Goal: Task Accomplishment & Management: Use online tool/utility

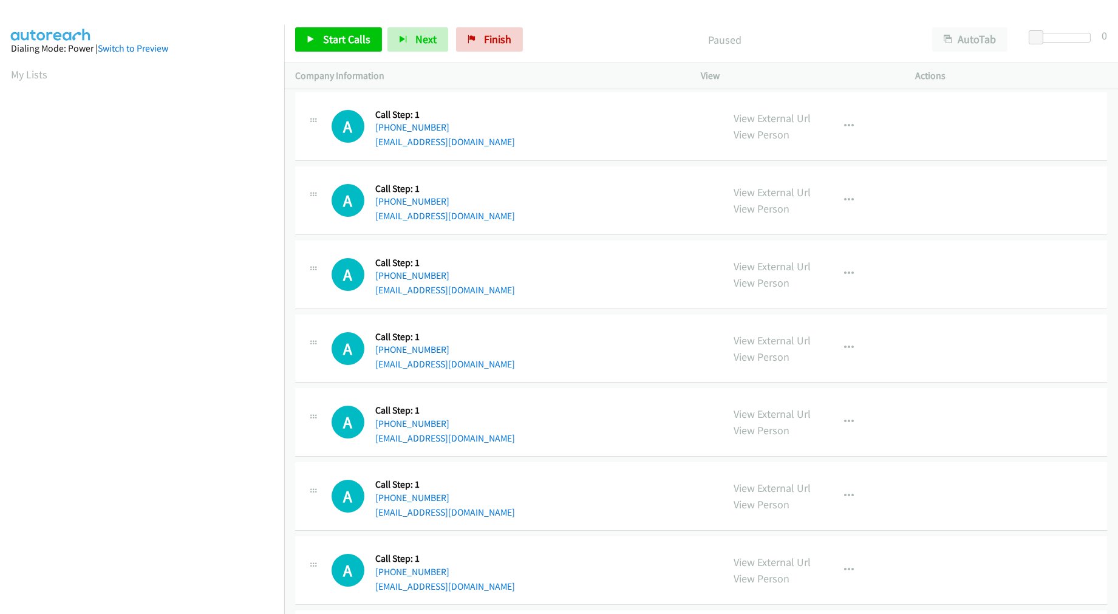
drag, startPoint x: 742, startPoint y: 119, endPoint x: 612, endPoint y: 41, distance: 151.4
click at [323, 38] on span "Start Calls" at bounding box center [346, 39] width 47 height 14
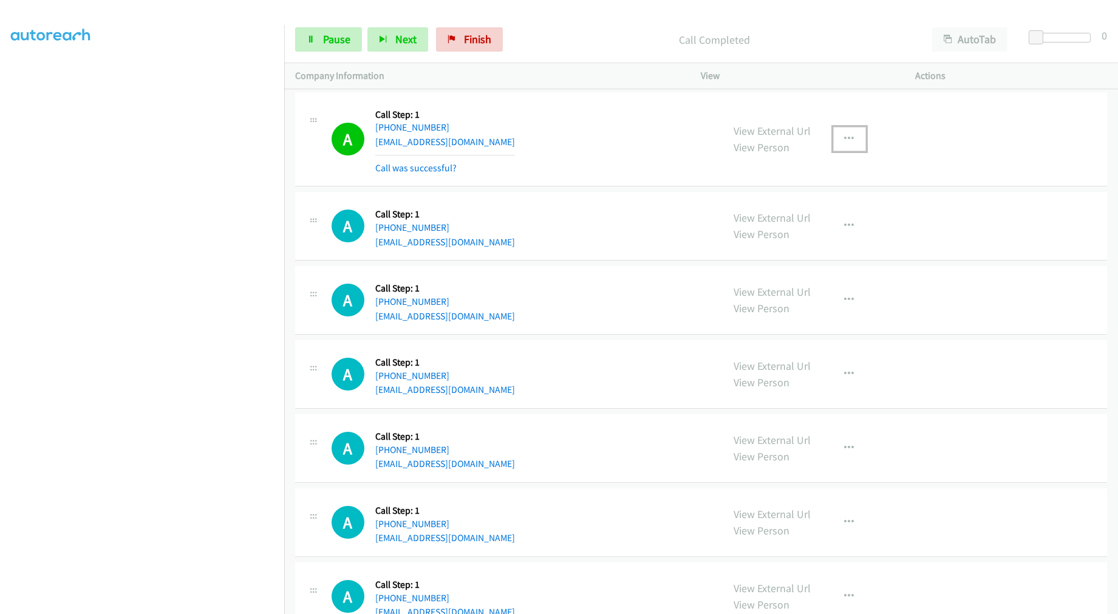
click at [833, 135] on button "button" at bounding box center [849, 139] width 33 height 24
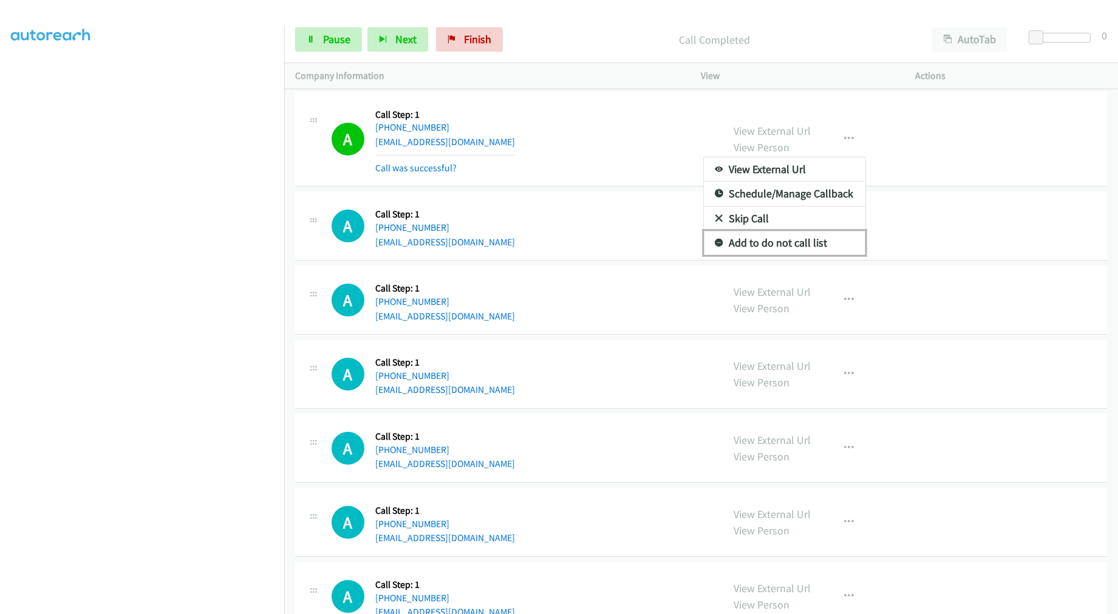
click at [794, 237] on link "Add to do not call list" at bounding box center [784, 243] width 161 height 24
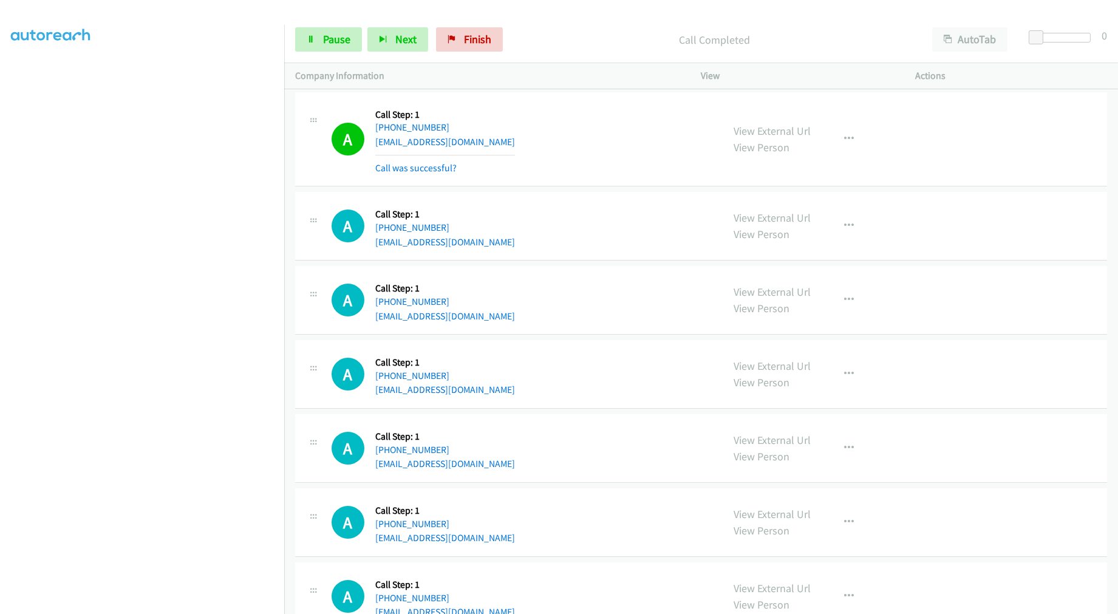
click at [629, 160] on div "A Callback Scheduled Call Step: 1 America/New_York [PHONE_NUMBER] [EMAIL_ADDRES…" at bounding box center [521, 139] width 381 height 72
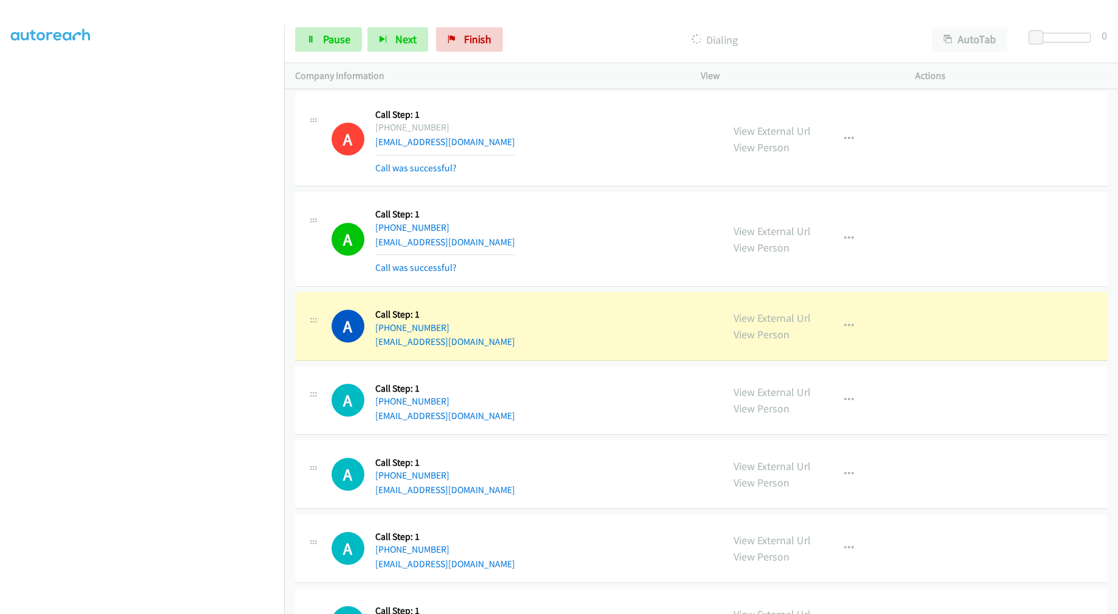
click at [615, 288] on td "A Callback Scheduled Call Step: 1 America/New_York [PHONE_NUMBER] [EMAIL_ADDRES…" at bounding box center [700, 239] width 833 height 100
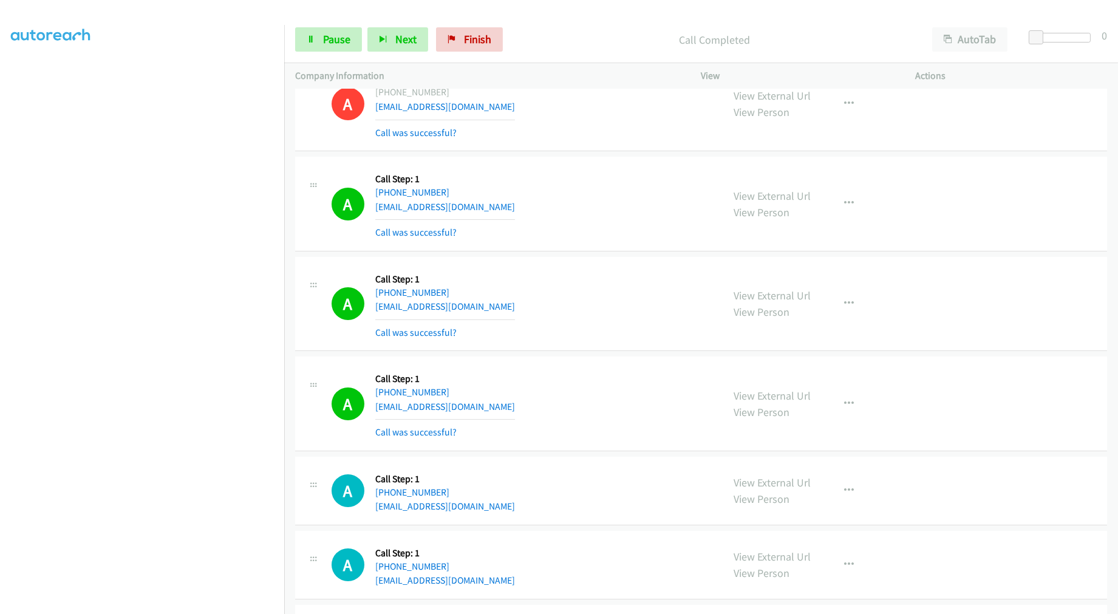
scroll to position [67, 0]
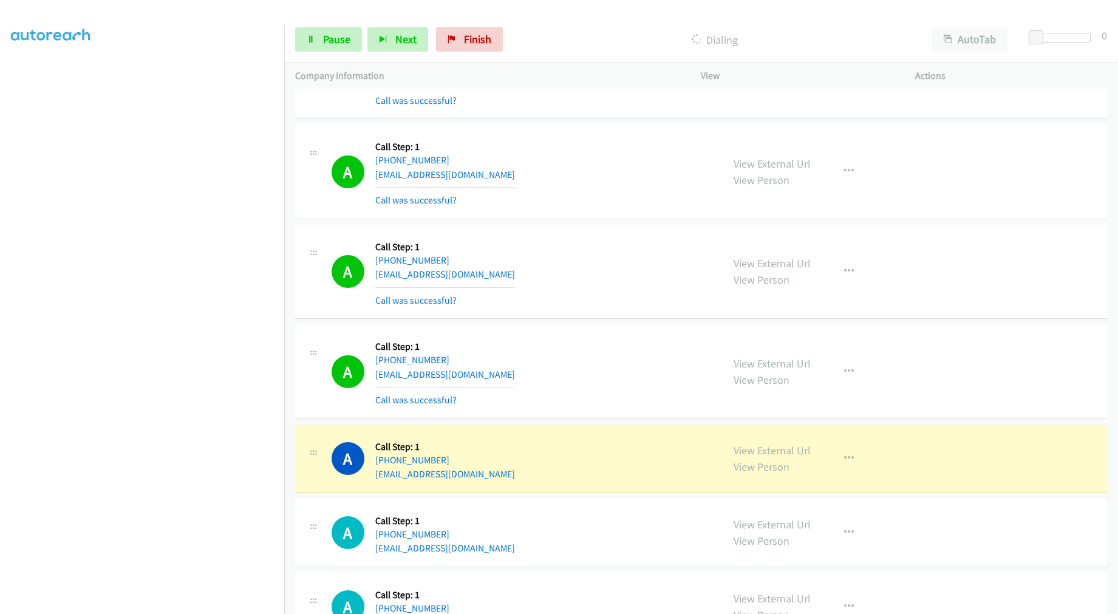
click at [656, 307] on div "A Callback Scheduled Call Step: 1 [GEOGRAPHIC_DATA]/[GEOGRAPHIC_DATA] [PHONE_NU…" at bounding box center [701, 272] width 812 height 95
click at [599, 265] on div "A Callback Scheduled Call Step: 1 [GEOGRAPHIC_DATA]/[GEOGRAPHIC_DATA] [PHONE_NU…" at bounding box center [521, 272] width 381 height 72
click at [316, 52] on div "Start Calls Pause Next Finish Dialing AutoTab AutoTab 0" at bounding box center [700, 39] width 833 height 47
click at [318, 39] on link "Pause" at bounding box center [328, 39] width 67 height 24
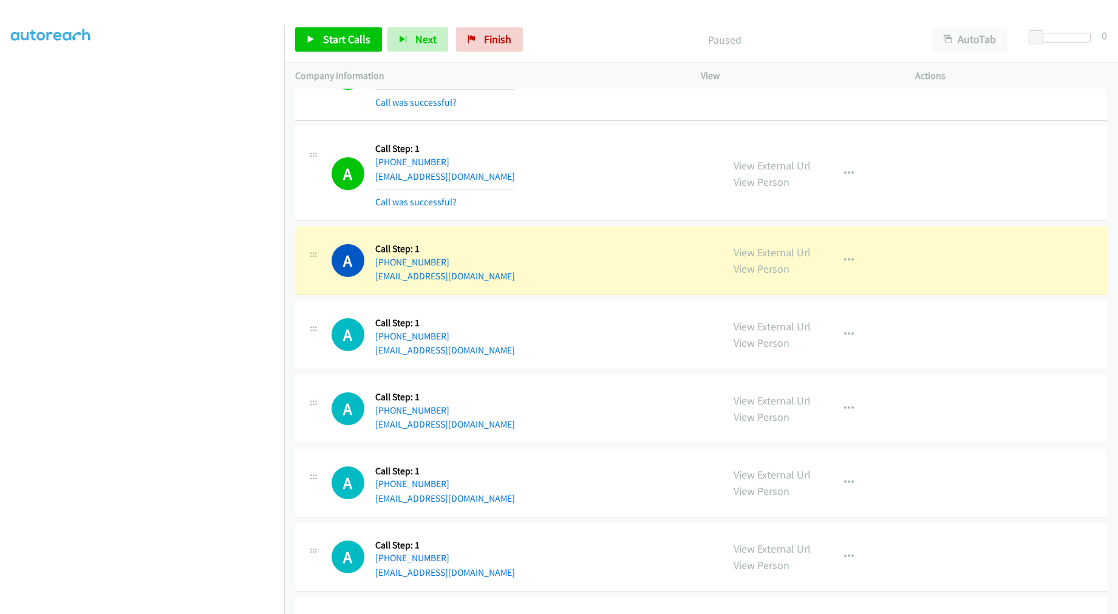
scroll to position [270, 0]
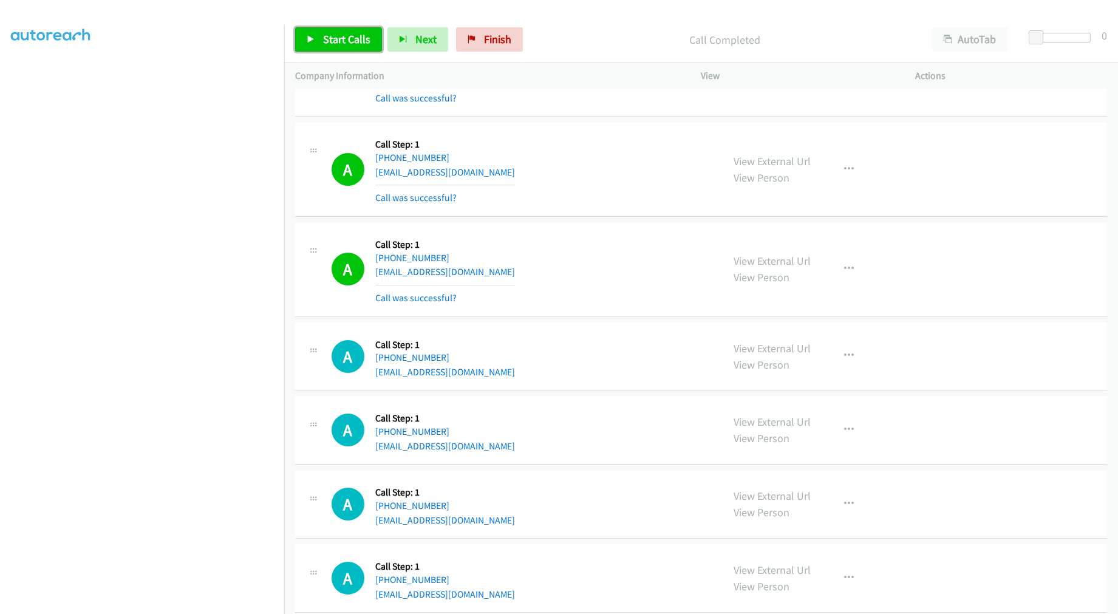
drag, startPoint x: 342, startPoint y: 44, endPoint x: 372, endPoint y: 55, distance: 31.5
click at [342, 44] on span "Start Calls" at bounding box center [346, 39] width 47 height 14
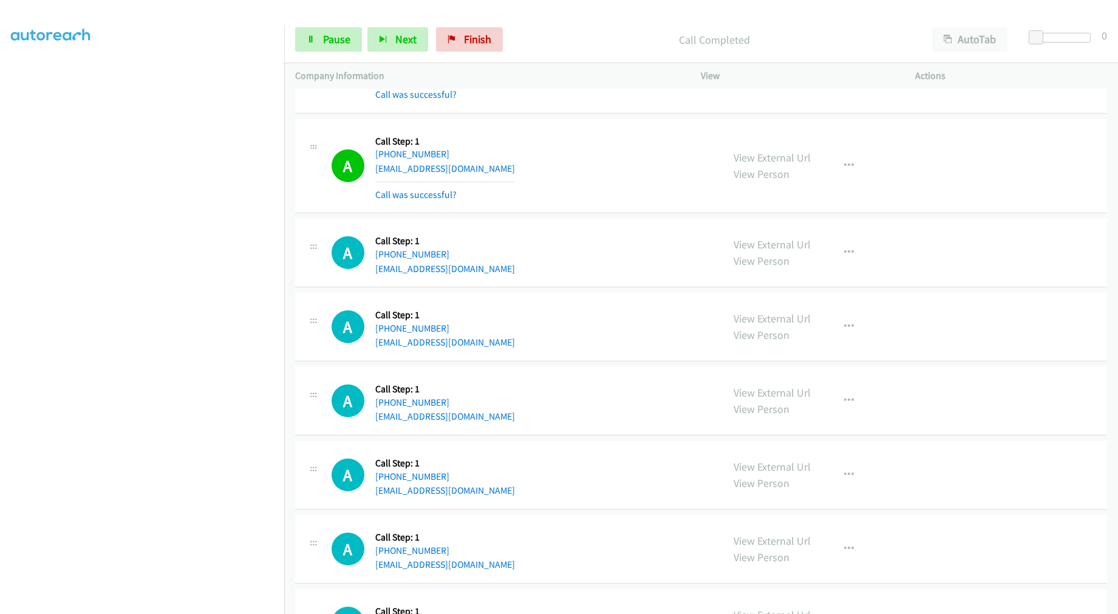
scroll to position [674, 0]
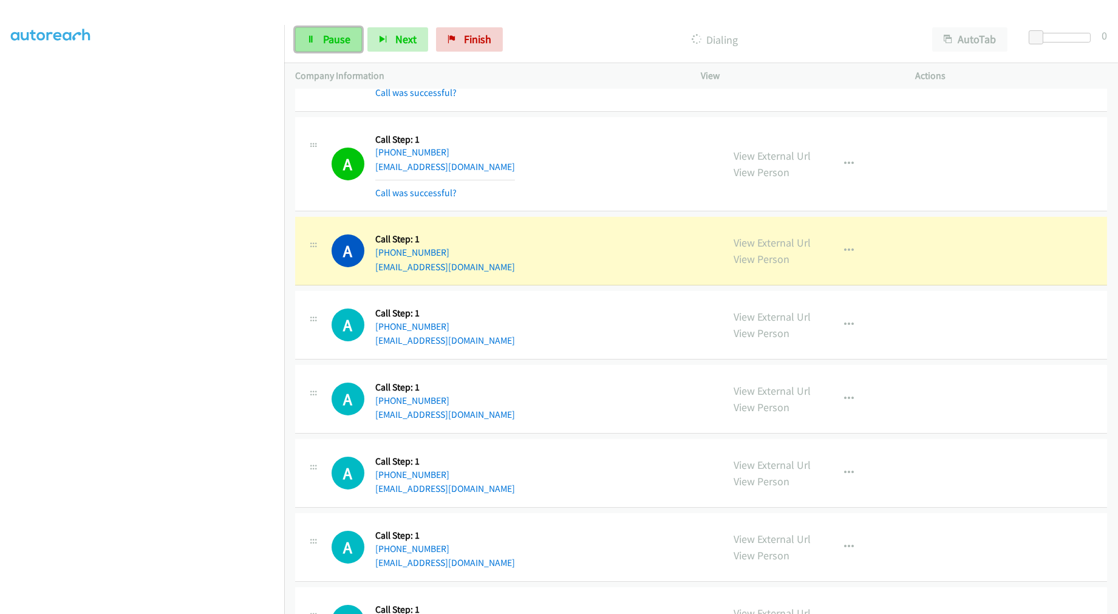
click at [310, 33] on link "Pause" at bounding box center [328, 39] width 67 height 24
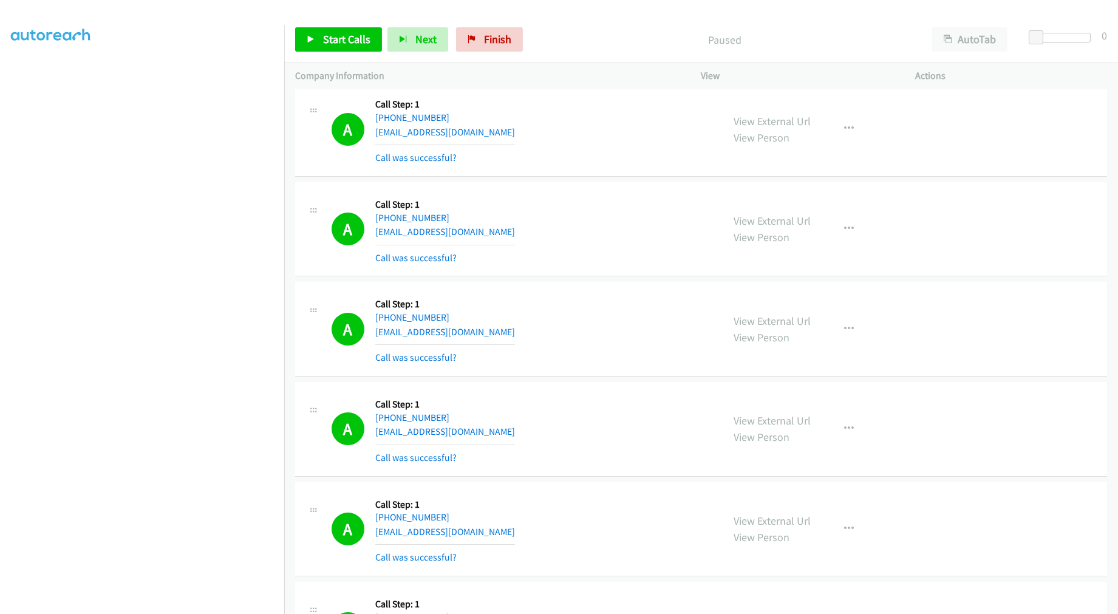
scroll to position [0, 0]
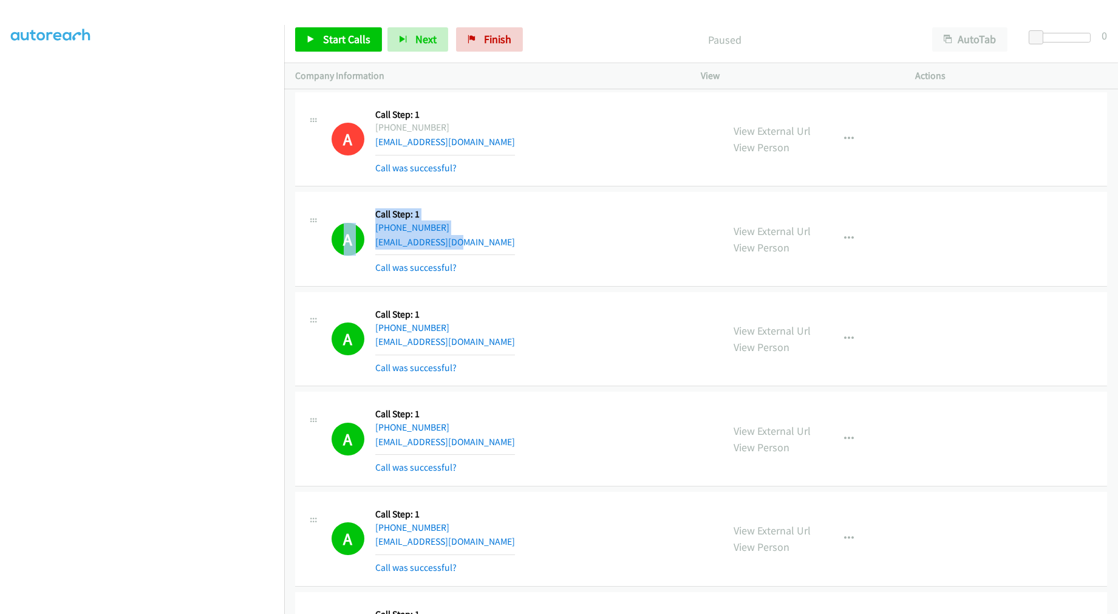
drag, startPoint x: 437, startPoint y: 242, endPoint x: 373, endPoint y: 243, distance: 63.8
click at [373, 243] on div "A Callback Scheduled Call Step: 1 America/New_York [PHONE_NUMBER] [EMAIL_ADDRES…" at bounding box center [521, 239] width 381 height 72
click at [566, 225] on div "A Callback Scheduled Call Step: 1 America/New_York [PHONE_NUMBER] [EMAIL_ADDRES…" at bounding box center [521, 239] width 381 height 72
click at [152, 605] on section at bounding box center [142, 325] width 262 height 581
click at [328, 45] on span "Start Calls" at bounding box center [346, 39] width 47 height 14
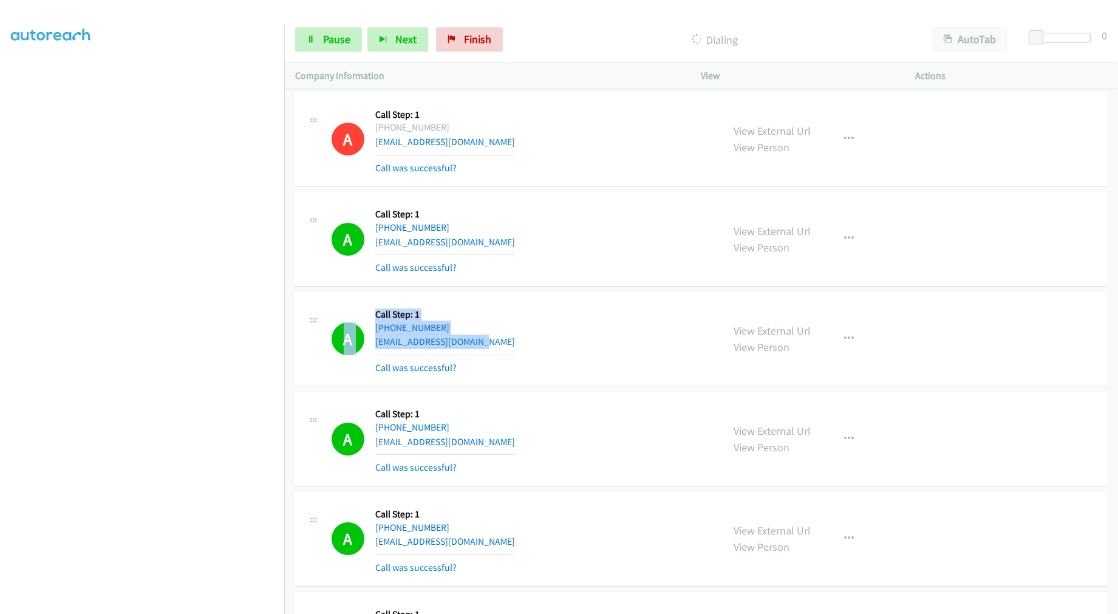
drag, startPoint x: 498, startPoint y: 340, endPoint x: 330, endPoint y: 324, distance: 168.9
click at [330, 324] on div "A Callback Scheduled Call Step: 1 [GEOGRAPHIC_DATA]/[GEOGRAPHIC_DATA] [PHONE_NU…" at bounding box center [509, 339] width 406 height 72
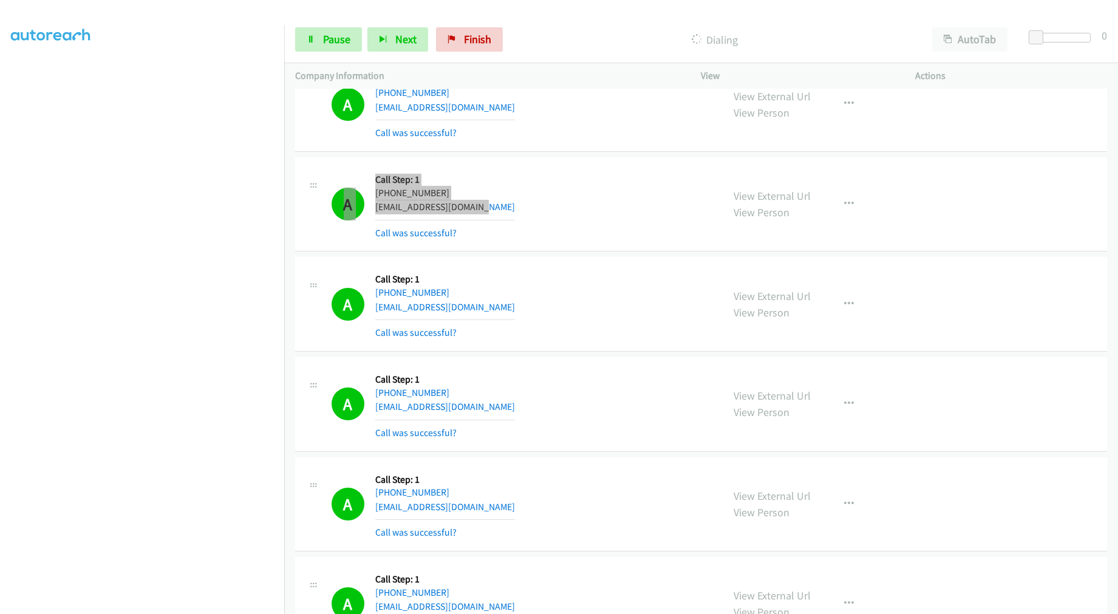
scroll to position [270, 0]
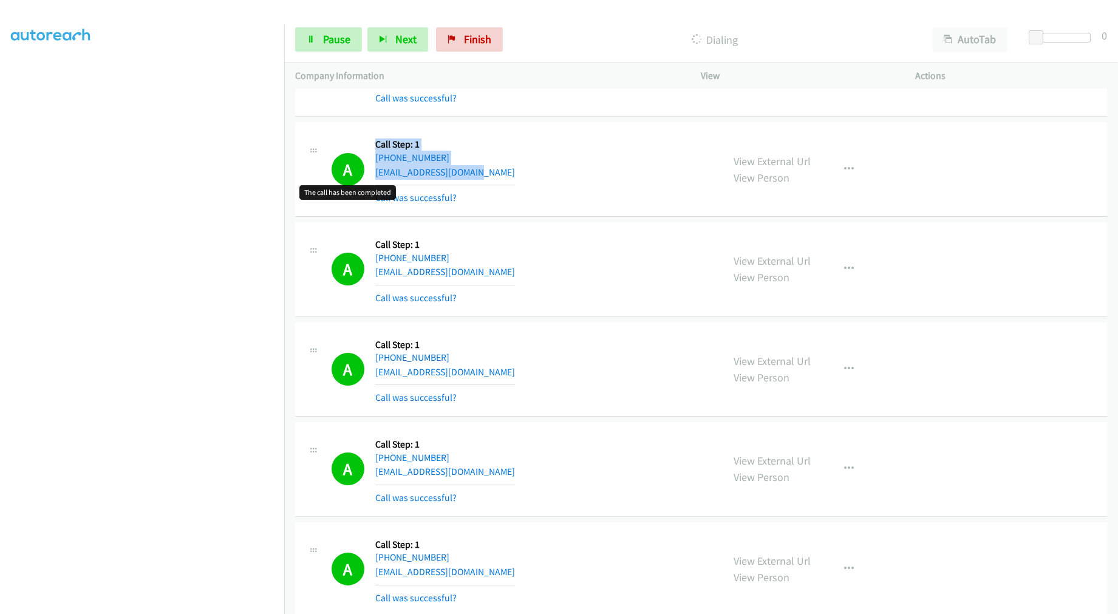
drag, startPoint x: 444, startPoint y: 166, endPoint x: 316, endPoint y: 154, distance: 129.3
click at [316, 154] on div "A Callback Scheduled Call Step: 1 America/New_York [PHONE_NUMBER] [EMAIL_ADDRES…" at bounding box center [509, 169] width 406 height 72
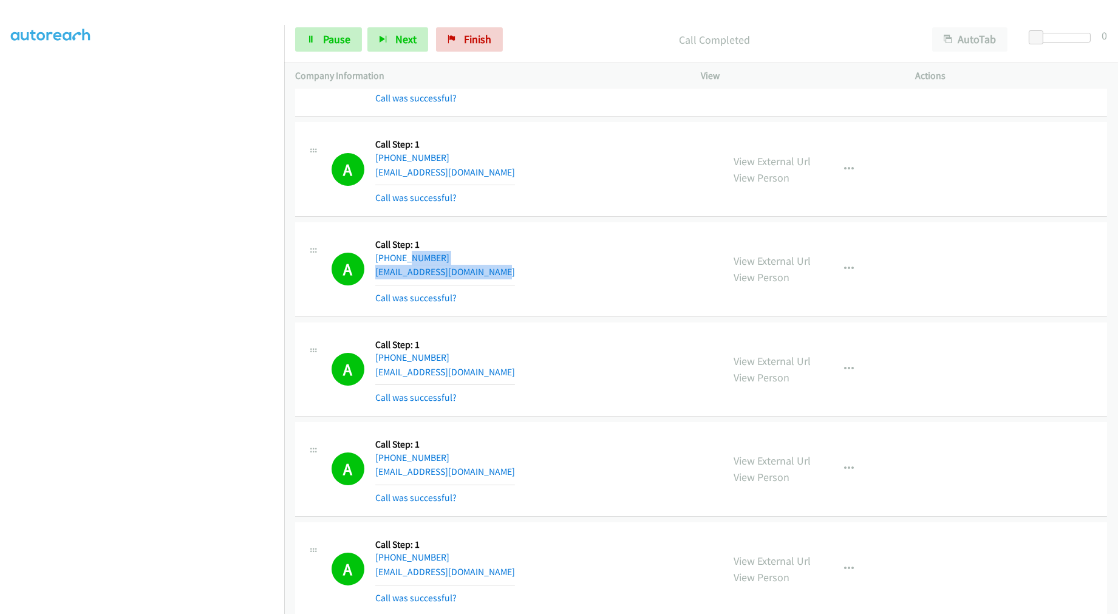
drag, startPoint x: 494, startPoint y: 273, endPoint x: 320, endPoint y: 257, distance: 174.9
click at [320, 257] on div "A Callback Scheduled Call Step: 1 America/New_York [PHONE_NUMBER] [EMAIL_ADDRES…" at bounding box center [509, 269] width 406 height 72
drag, startPoint x: 741, startPoint y: 259, endPoint x: 688, endPoint y: 234, distance: 58.1
click at [350, 44] on link "Pause" at bounding box center [328, 39] width 67 height 24
click at [348, 44] on span "Start Calls" at bounding box center [346, 39] width 47 height 14
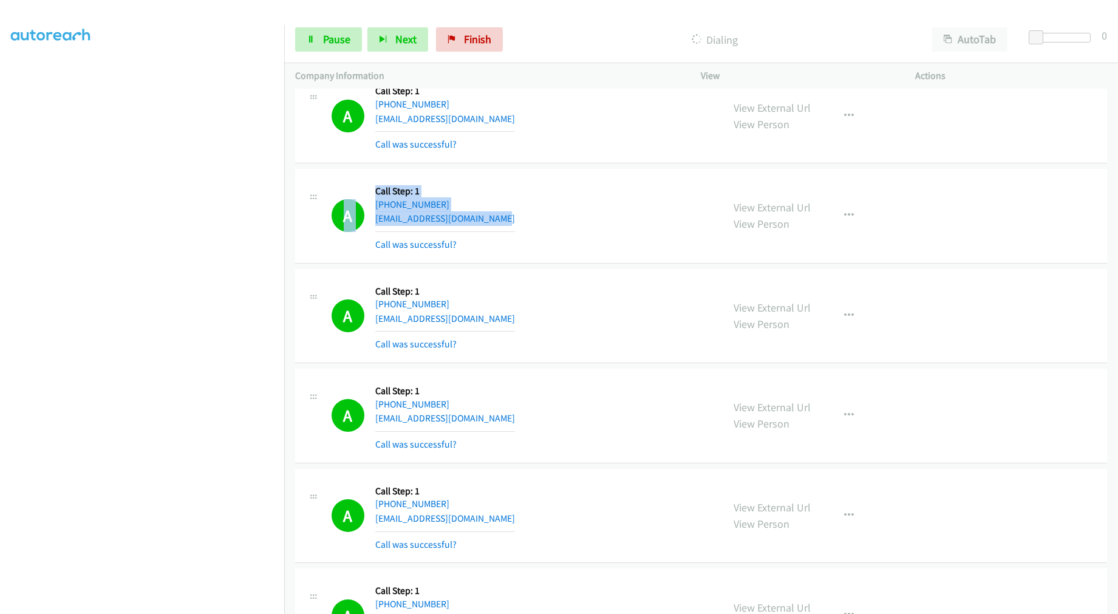
scroll to position [404, 0]
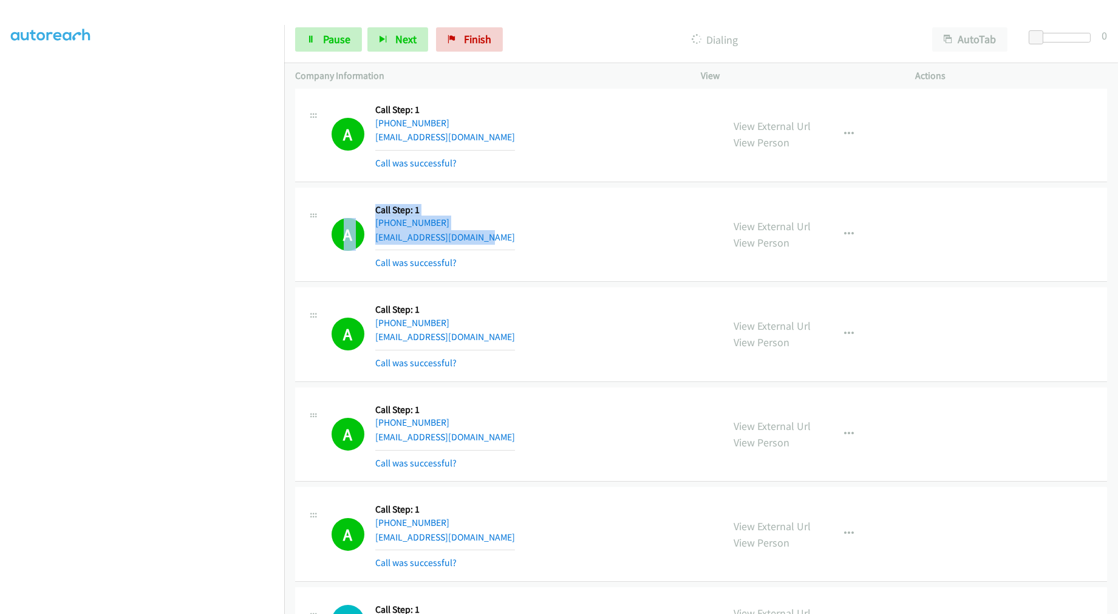
drag, startPoint x: 489, startPoint y: 233, endPoint x: 298, endPoint y: 221, distance: 191.6
click at [296, 222] on div "A Callback Scheduled Call Step: 1 America/New_York [PHONE_NUMBER] [EMAIL_ADDRES…" at bounding box center [509, 234] width 428 height 72
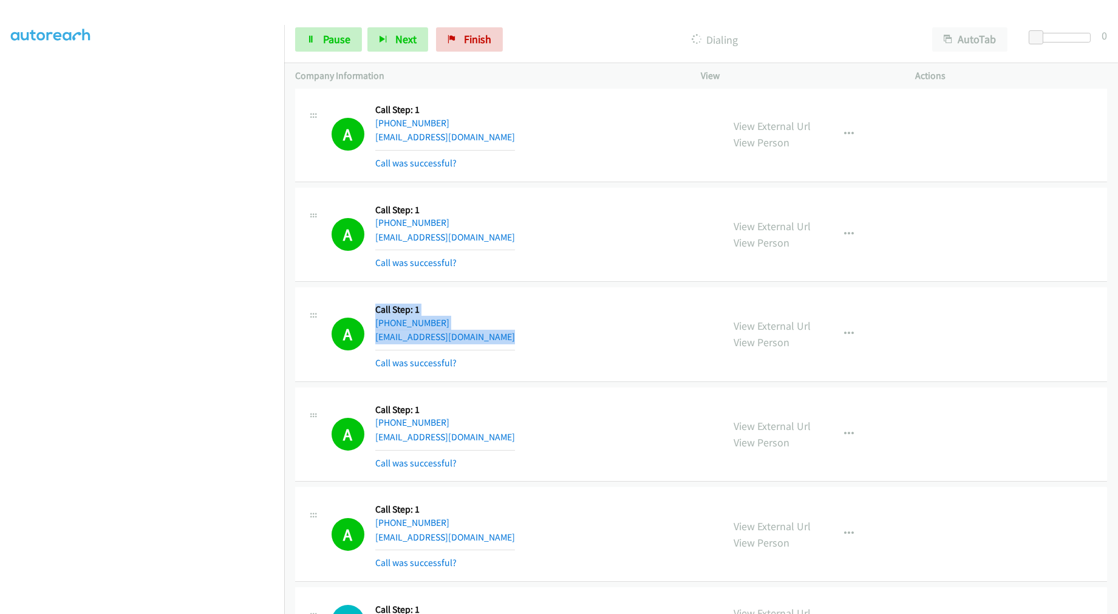
drag, startPoint x: 383, startPoint y: 325, endPoint x: 324, endPoint y: 317, distance: 59.9
click at [324, 317] on div "A Callback Scheduled Call Step: 1 [GEOGRAPHIC_DATA]/[GEOGRAPHIC_DATA] [PHONE_NU…" at bounding box center [509, 334] width 406 height 72
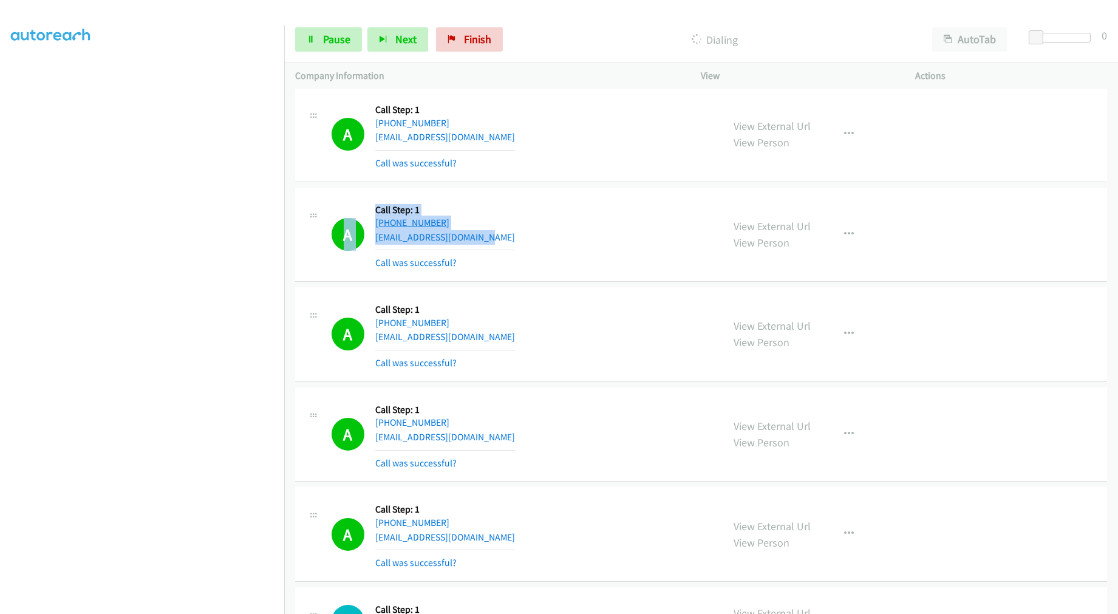
drag, startPoint x: 514, startPoint y: 239, endPoint x: 396, endPoint y: 215, distance: 120.0
click at [326, 211] on div "A Callback Scheduled Call Step: 1 America/New_York [PHONE_NUMBER] [EMAIL_ADDRES…" at bounding box center [509, 234] width 406 height 72
click at [323, 43] on span "Pause" at bounding box center [336, 39] width 27 height 14
click at [558, 214] on div "A Callback Scheduled Call Step: 1 America/New_York [PHONE_NUMBER] [EMAIL_ADDRES…" at bounding box center [521, 234] width 381 height 72
drag, startPoint x: 500, startPoint y: 238, endPoint x: 347, endPoint y: 213, distance: 154.4
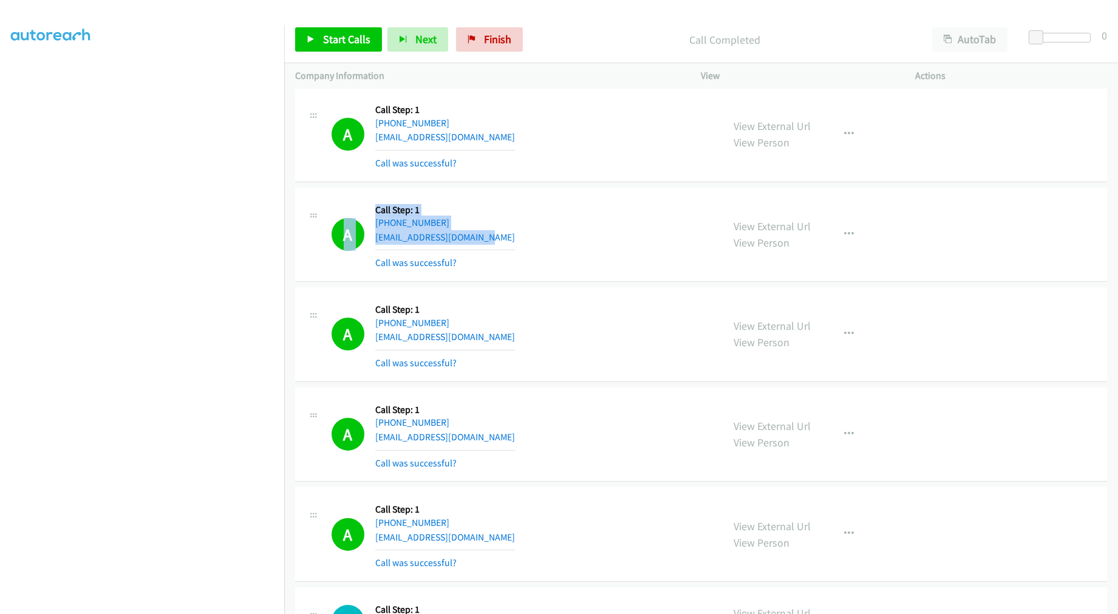
click at [347, 213] on div "A Callback Scheduled Call Step: 1 America/New_York [PHONE_NUMBER] [EMAIL_ADDRES…" at bounding box center [521, 234] width 381 height 72
click at [336, 38] on span "Start Calls" at bounding box center [346, 39] width 47 height 14
drag, startPoint x: 415, startPoint y: 320, endPoint x: 367, endPoint y: 314, distance: 47.7
click at [367, 314] on div "A Callback Scheduled Call Step: 1 [GEOGRAPHIC_DATA]/[GEOGRAPHIC_DATA] [PHONE_NU…" at bounding box center [521, 334] width 381 height 72
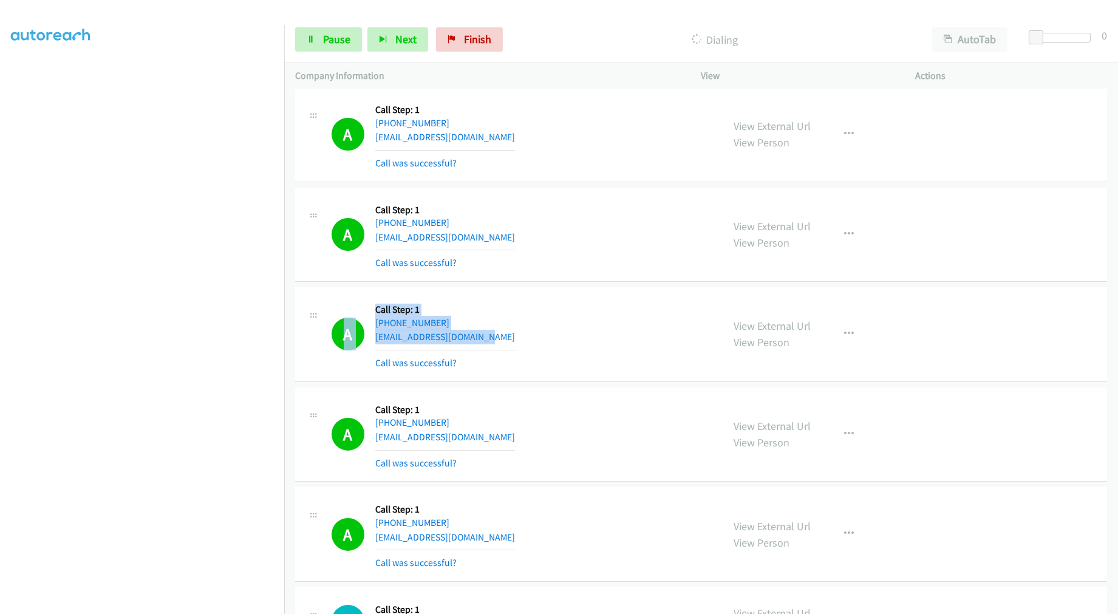
drag, startPoint x: 510, startPoint y: 344, endPoint x: 343, endPoint y: 312, distance: 169.9
click at [343, 312] on div "A Callback Scheduled Call Step: 1 [GEOGRAPHIC_DATA]/[GEOGRAPHIC_DATA] [PHONE_NU…" at bounding box center [521, 334] width 381 height 72
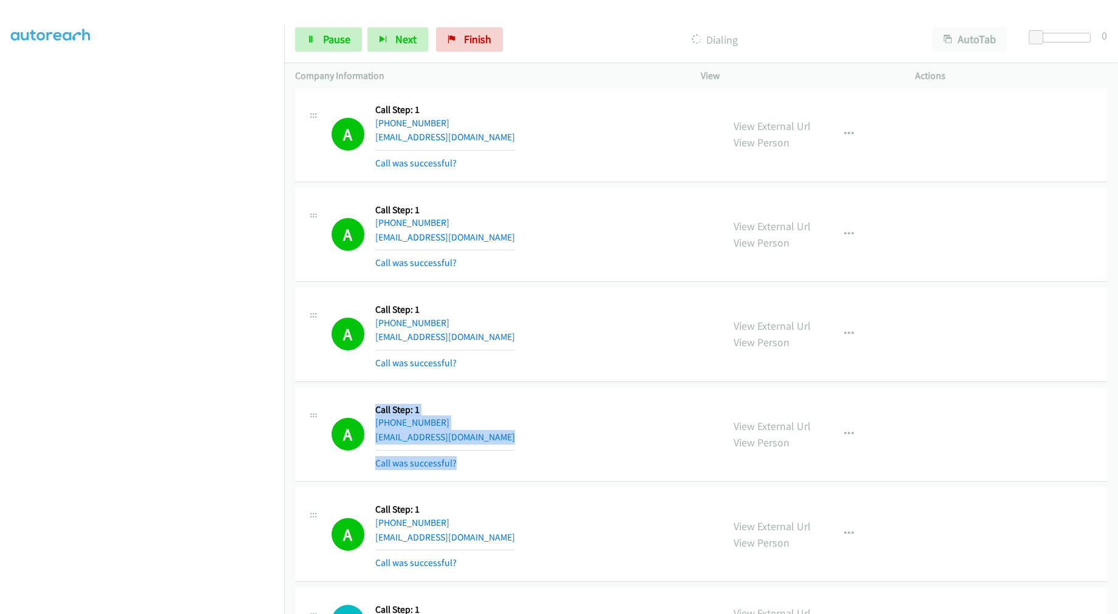
drag, startPoint x: 484, startPoint y: 458, endPoint x: 466, endPoint y: 421, distance: 41.5
click at [348, 419] on div "A Callback Scheduled Call Step: 1 [GEOGRAPHIC_DATA]/[GEOGRAPHIC_DATA] [PHONE_NU…" at bounding box center [521, 434] width 381 height 72
click at [539, 257] on div "A Callback Scheduled Call Step: 1 America/New_York [PHONE_NUMBER] [EMAIL_ADDRES…" at bounding box center [521, 234] width 381 height 72
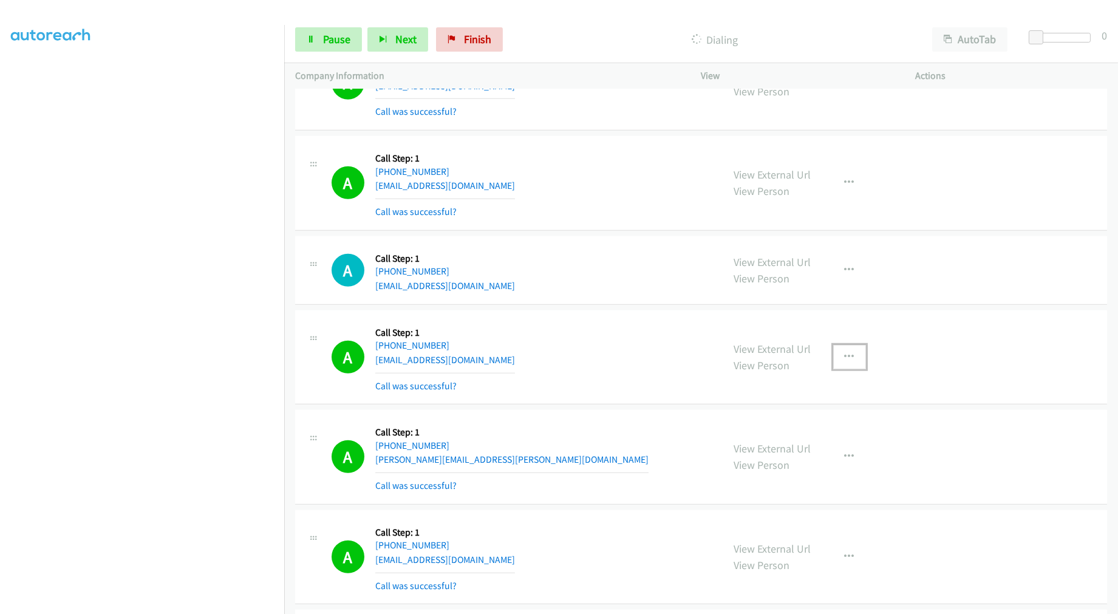
click at [849, 351] on button "button" at bounding box center [849, 357] width 33 height 24
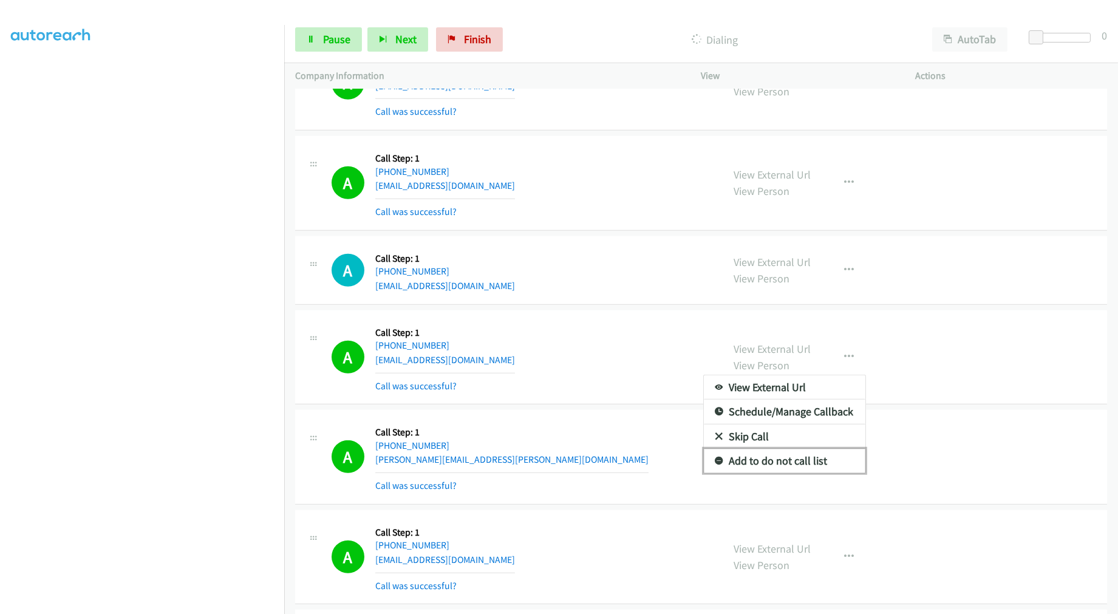
click at [768, 470] on link "Add to do not call list" at bounding box center [784, 461] width 161 height 24
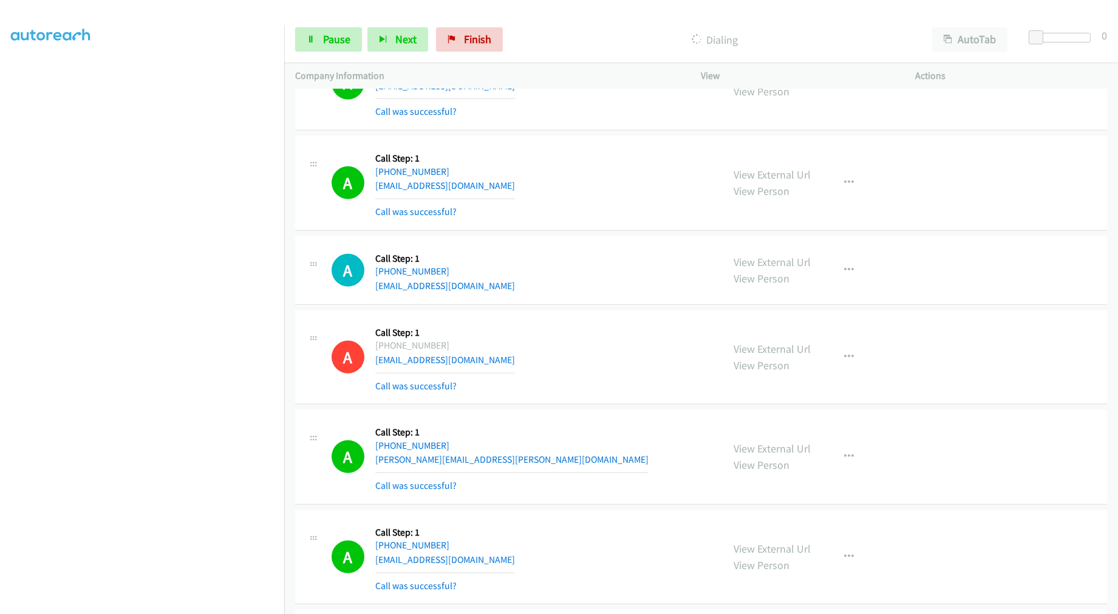
drag, startPoint x: 696, startPoint y: 220, endPoint x: 675, endPoint y: 219, distance: 21.3
click at [690, 219] on div "A Callback Scheduled Call Step: 1 America/New_York [PHONE_NUMBER] [EMAIL_ADDRES…" at bounding box center [521, 183] width 381 height 72
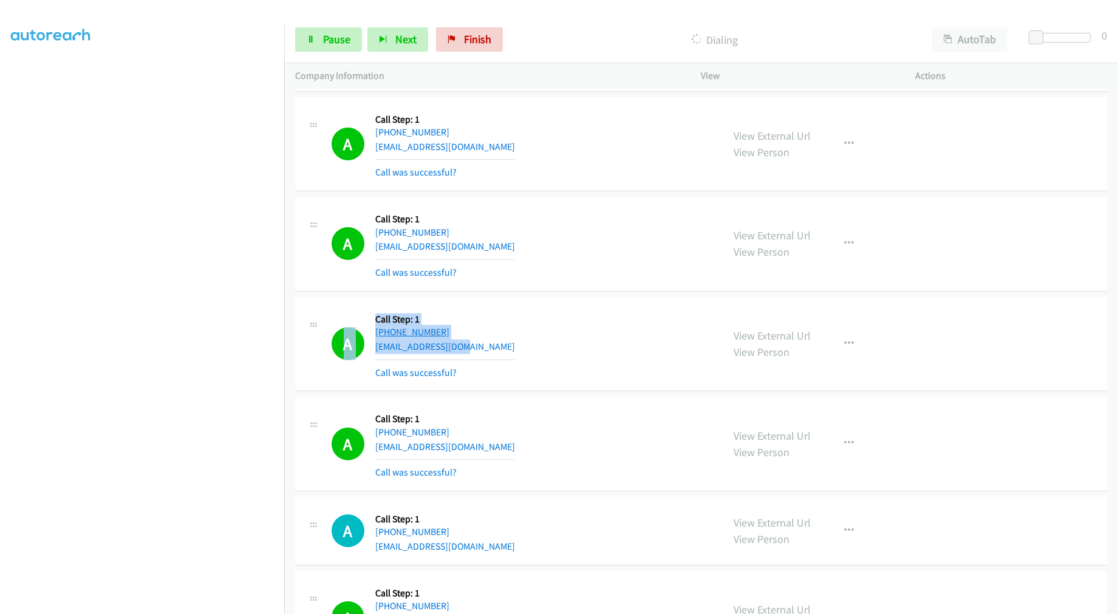
drag, startPoint x: 364, startPoint y: 329, endPoint x: 381, endPoint y: 328, distance: 16.4
click at [338, 325] on div "A Callback Scheduled Call Step: 1 [GEOGRAPHIC_DATA]/[GEOGRAPHIC_DATA] [PHONE_NU…" at bounding box center [521, 344] width 381 height 72
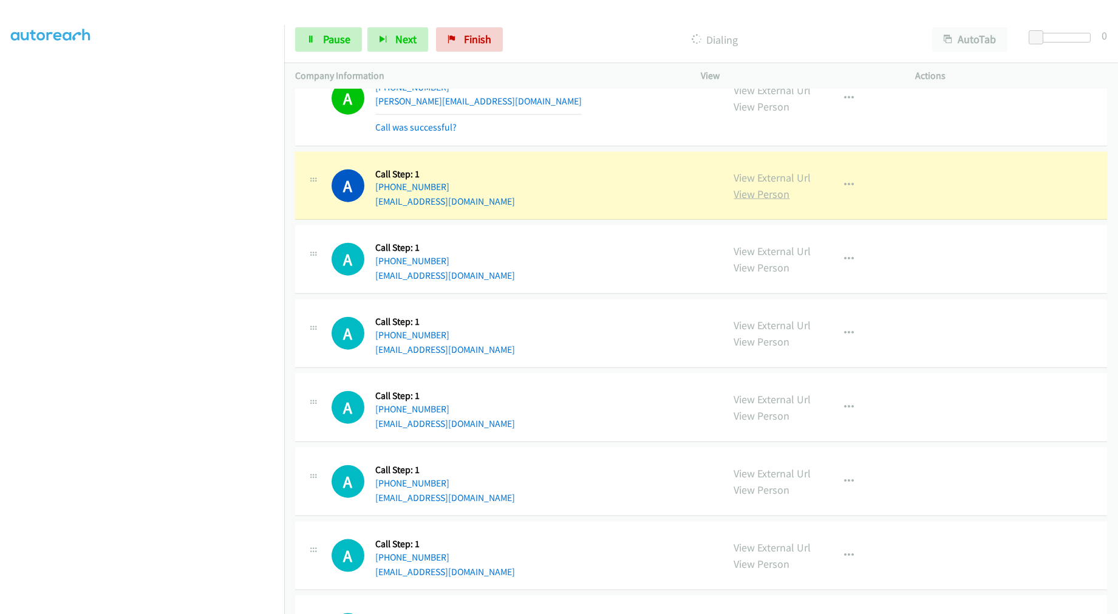
scroll to position [3260, 0]
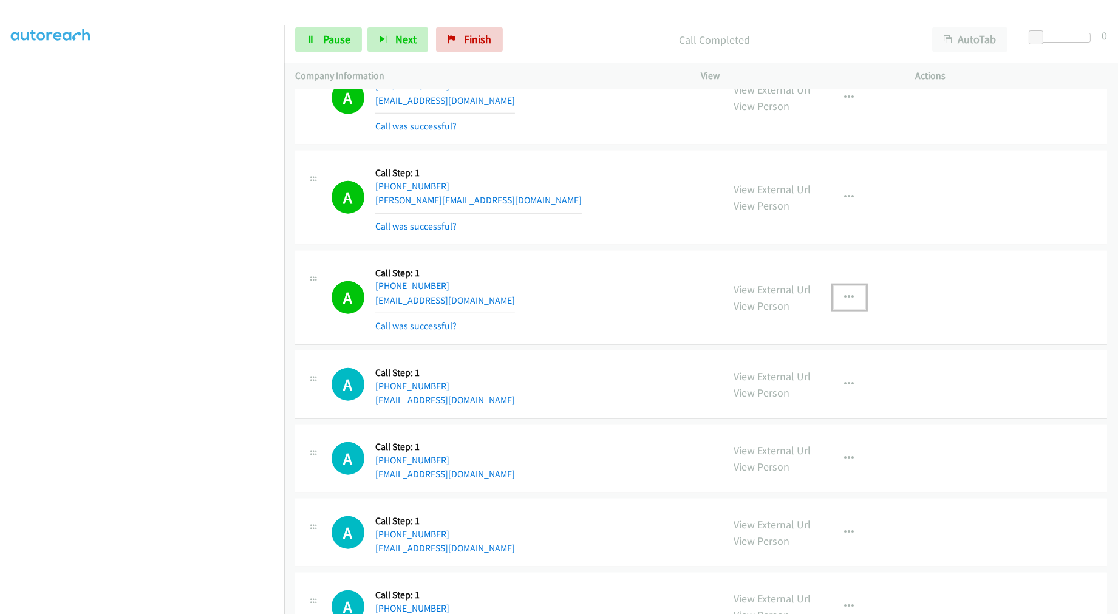
click at [833, 298] on button "button" at bounding box center [849, 297] width 33 height 24
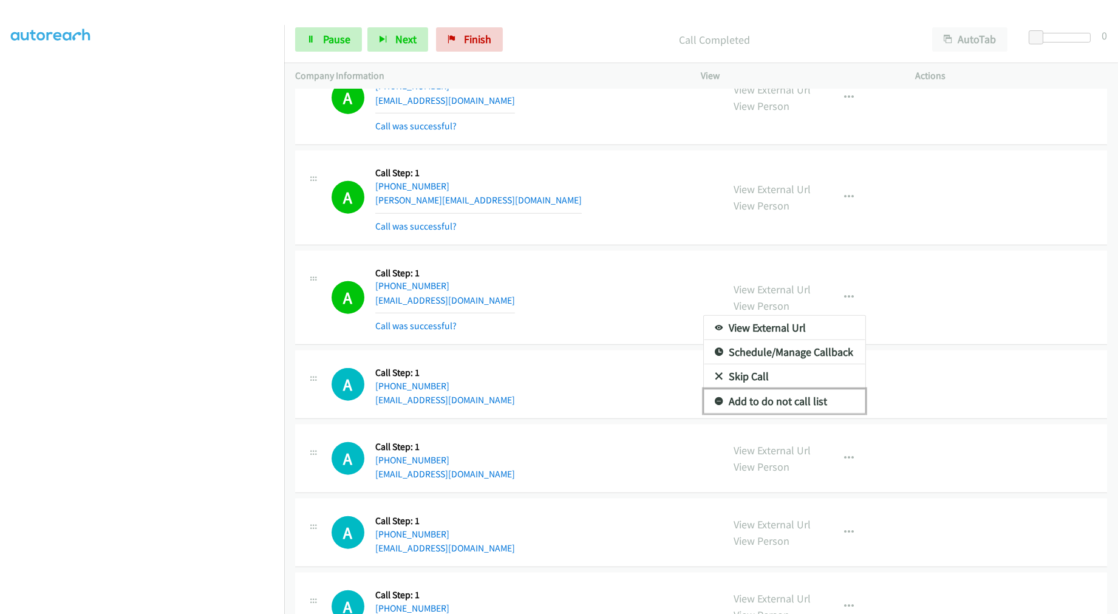
click at [759, 413] on link "Add to do not call list" at bounding box center [784, 401] width 161 height 24
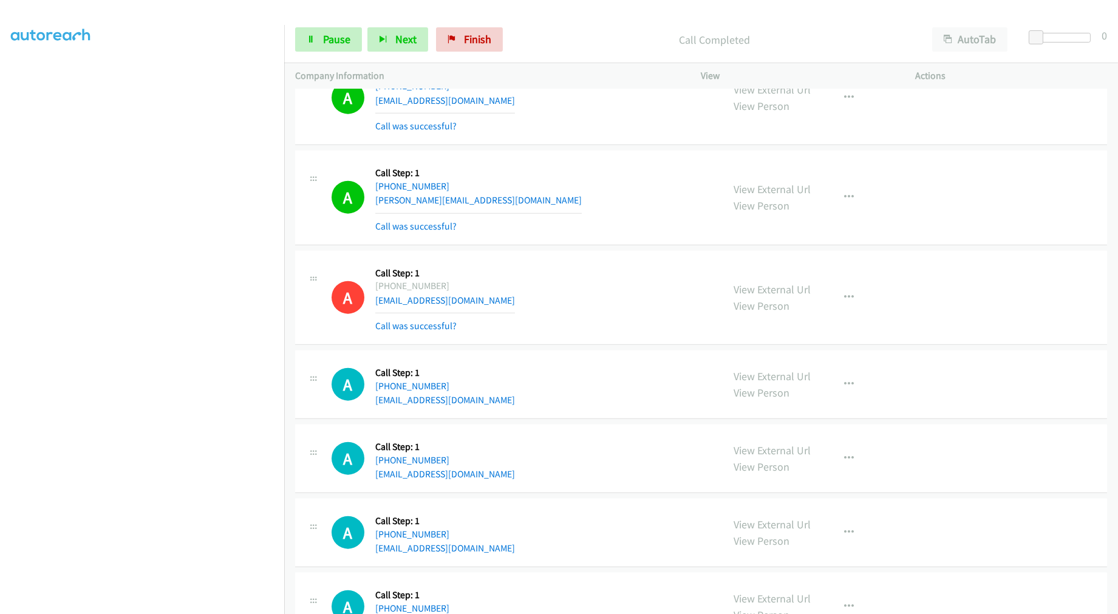
click at [641, 117] on div "A Callback Scheduled Call Step: 1 America/New_York [PHONE_NUMBER] [EMAIL_ADDRES…" at bounding box center [521, 97] width 381 height 72
click at [349, 44] on span "Pause" at bounding box center [336, 39] width 27 height 14
click at [343, 41] on span "Start Calls" at bounding box center [346, 39] width 47 height 14
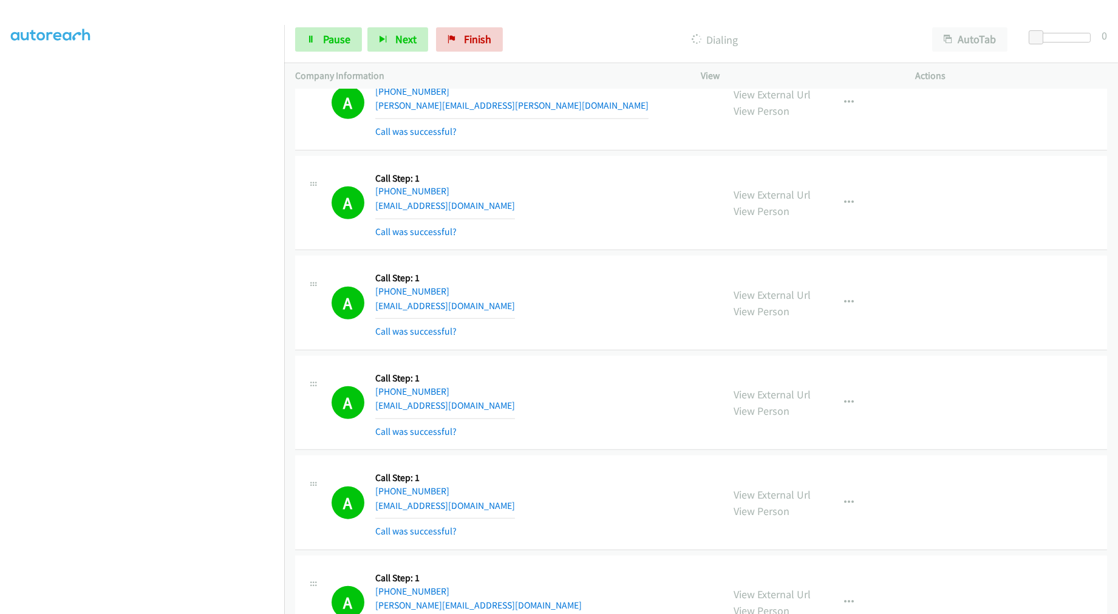
scroll to position [2721, 0]
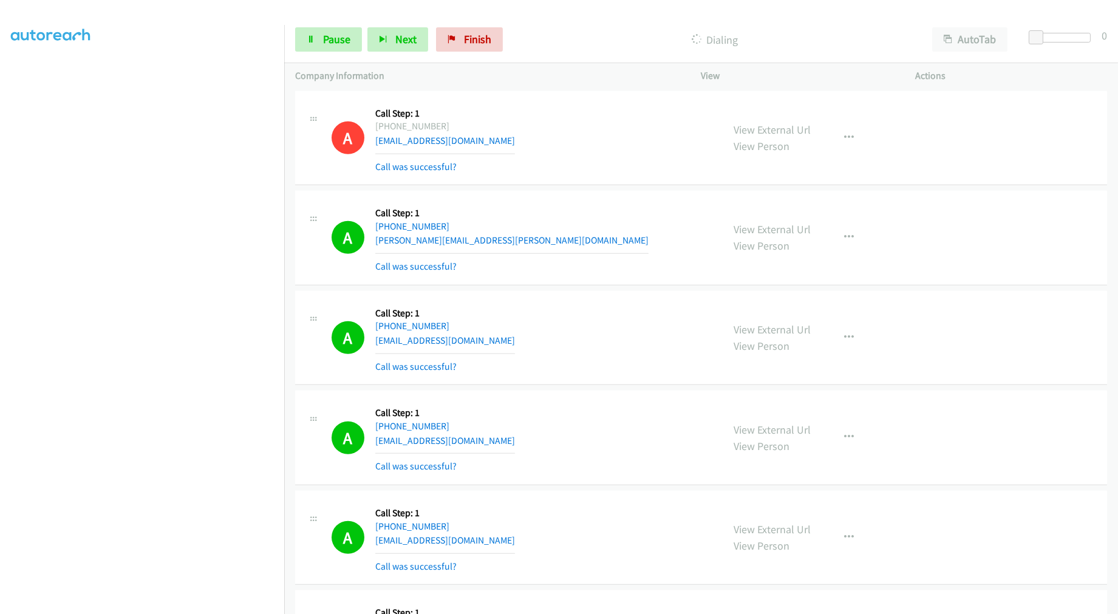
click at [628, 245] on div "A Callback Scheduled Call Step: 1 [GEOGRAPHIC_DATA]/[GEOGRAPHIC_DATA] [PHONE_NU…" at bounding box center [521, 238] width 381 height 72
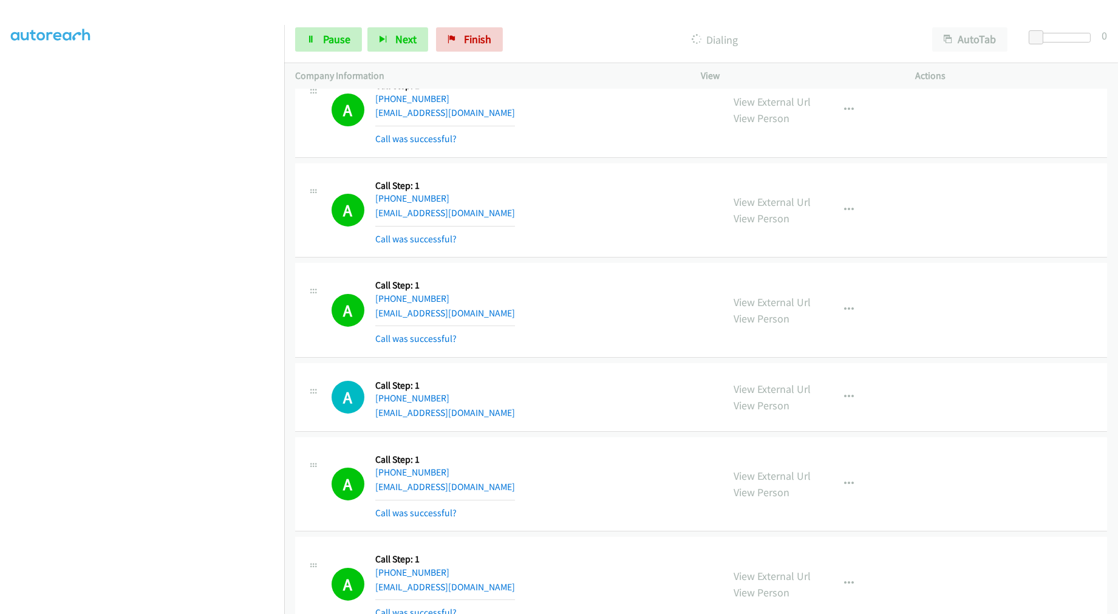
scroll to position [629, 0]
drag, startPoint x: 493, startPoint y: 313, endPoint x: 347, endPoint y: 284, distance: 149.2
click at [348, 284] on div "A Callback Scheduled Call Step: 1 America/New_York [PHONE_NUMBER] [EMAIL_ADDRES…" at bounding box center [521, 309] width 381 height 72
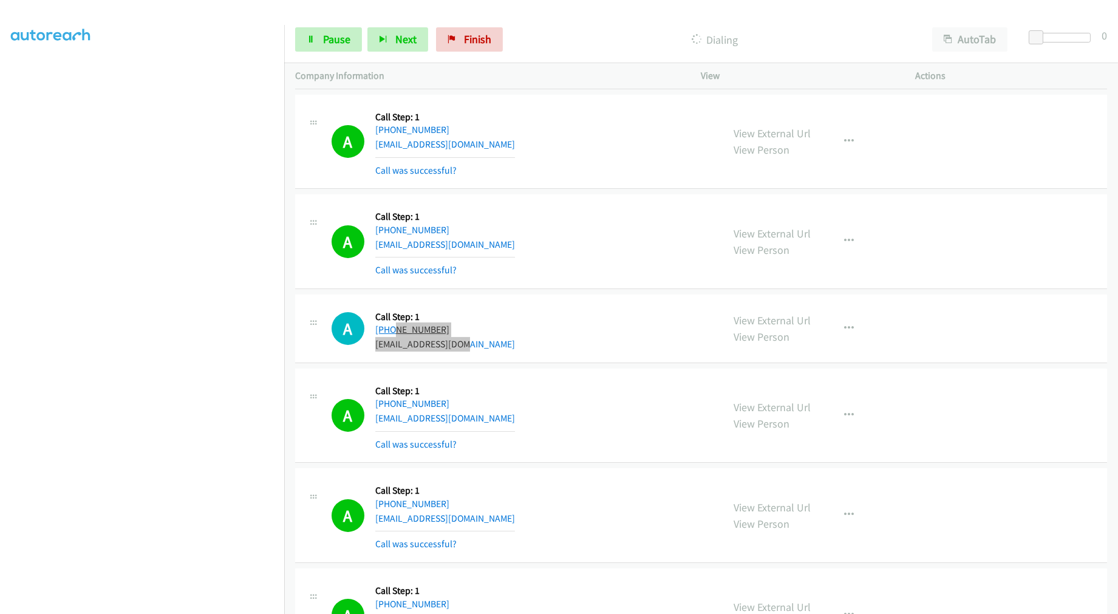
drag, startPoint x: 452, startPoint y: 332, endPoint x: 389, endPoint y: 324, distance: 63.7
click at [389, 324] on div "A Callback Scheduled Call Step: 1 [GEOGRAPHIC_DATA]/[GEOGRAPHIC_DATA] [PHONE_NU…" at bounding box center [521, 328] width 381 height 46
click at [510, 399] on div "A Callback Scheduled Call Step: 1 America/New_York [PHONE_NUMBER] [EMAIL_ADDRES…" at bounding box center [521, 415] width 381 height 72
drag, startPoint x: 474, startPoint y: 344, endPoint x: 490, endPoint y: 323, distance: 26.4
click at [354, 317] on div "A Callback Scheduled Call Step: 1 [GEOGRAPHIC_DATA]/[GEOGRAPHIC_DATA] [PHONE_NU…" at bounding box center [521, 328] width 381 height 46
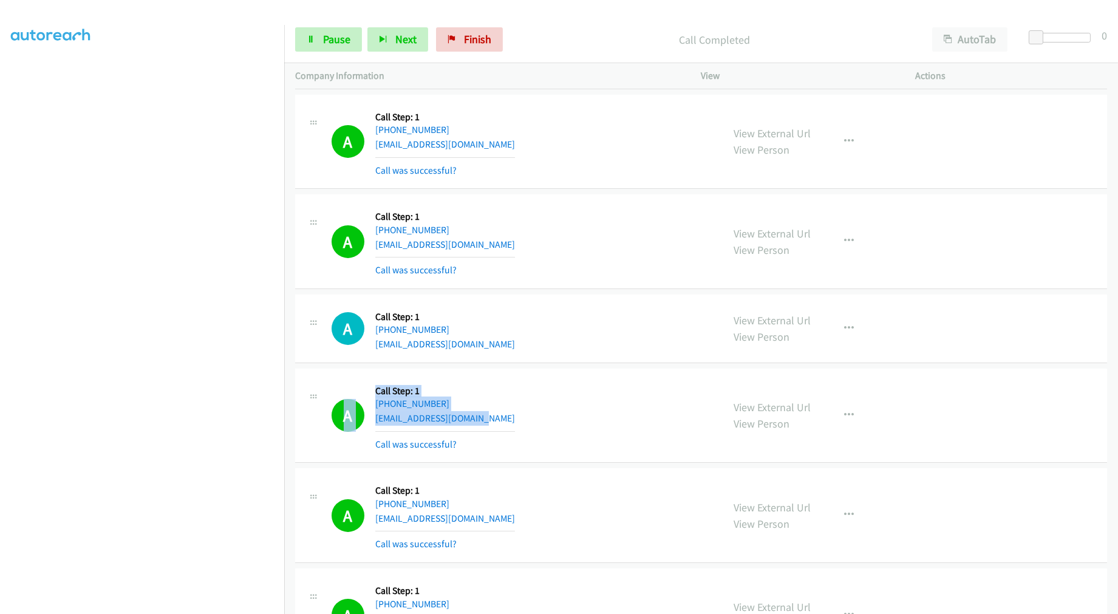
drag, startPoint x: 492, startPoint y: 418, endPoint x: 342, endPoint y: 395, distance: 151.7
click at [342, 395] on div "A Callback Scheduled Call Step: 1 America/New_York [PHONE_NUMBER] [EMAIL_ADDRES…" at bounding box center [521, 415] width 381 height 72
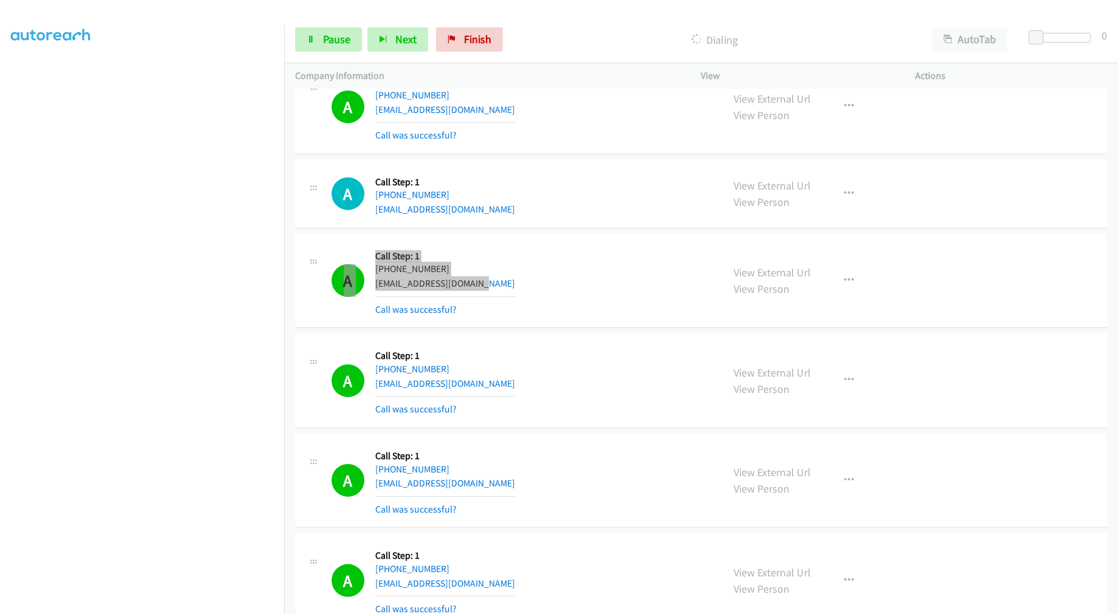
scroll to position [832, 0]
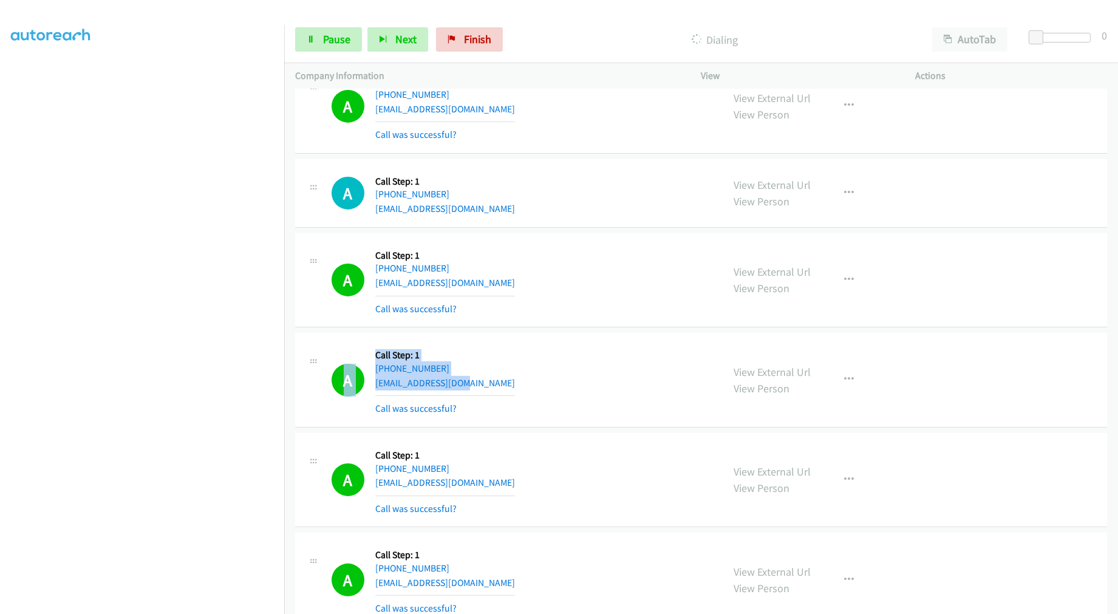
drag, startPoint x: 476, startPoint y: 387, endPoint x: 324, endPoint y: 359, distance: 154.8
click at [324, 359] on div "A Callback Scheduled Call Step: 1 America/New_York [PHONE_NUMBER] [EMAIL_ADDRES…" at bounding box center [509, 380] width 406 height 72
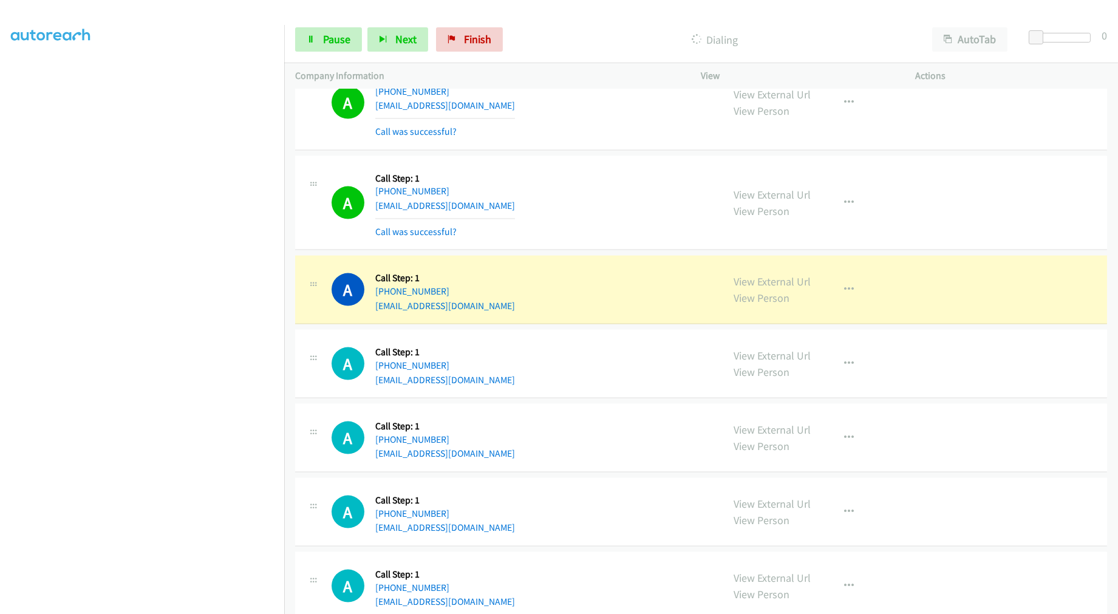
scroll to position [3930, 0]
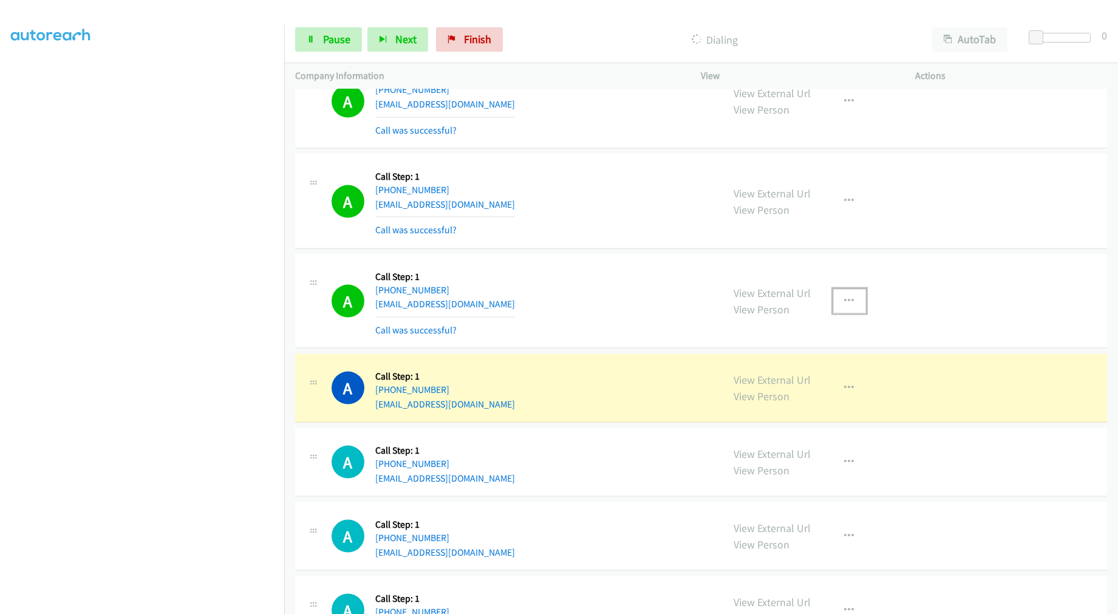
click at [845, 302] on icon "button" at bounding box center [849, 301] width 10 height 10
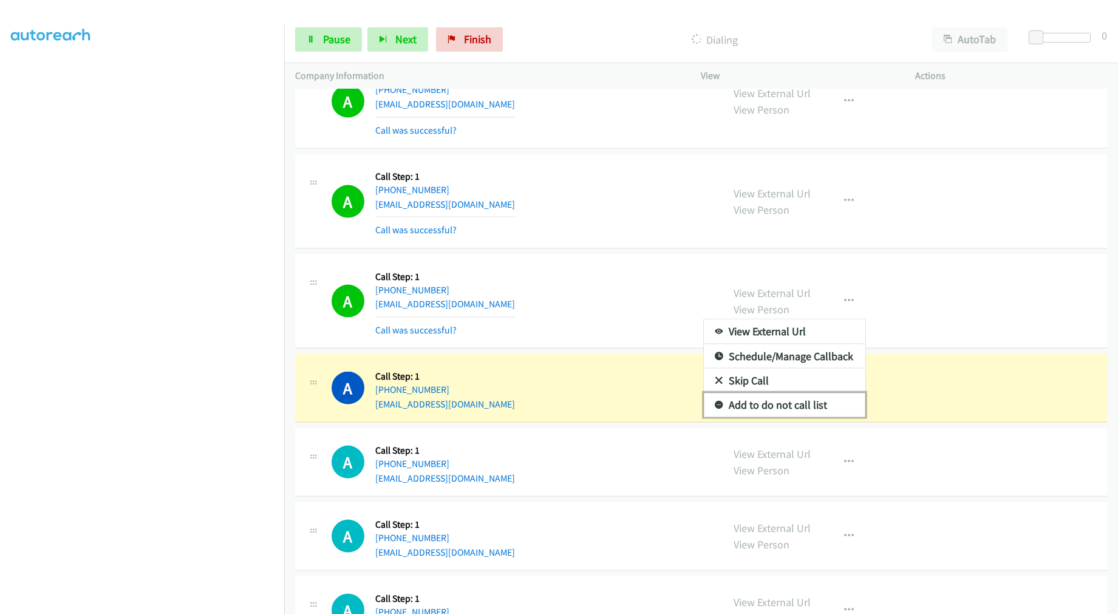
click at [754, 410] on link "Add to do not call list" at bounding box center [784, 405] width 161 height 24
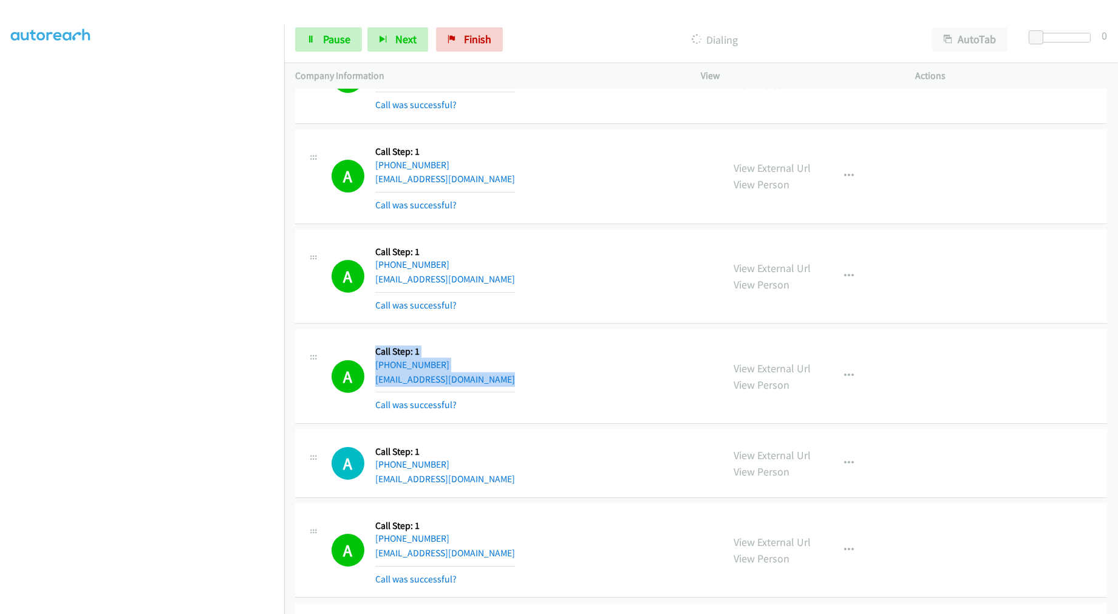
click at [329, 358] on div "A Callback Scheduled Call Step: 1 America/New_York [PHONE_NUMBER] [EMAIL_ADDRES…" at bounding box center [509, 376] width 406 height 72
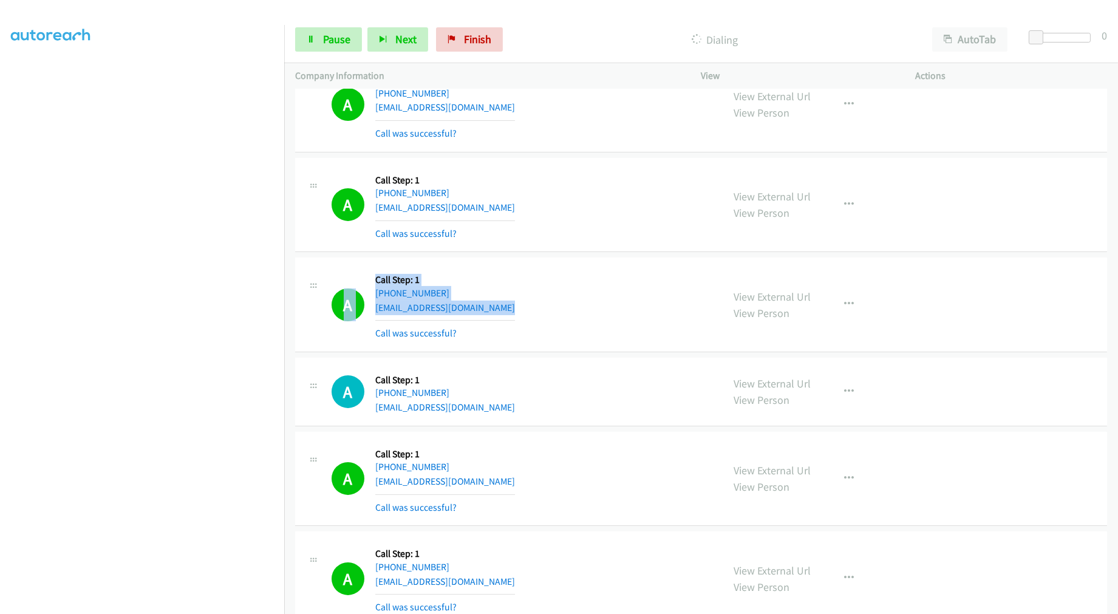
scroll to position [697, 0]
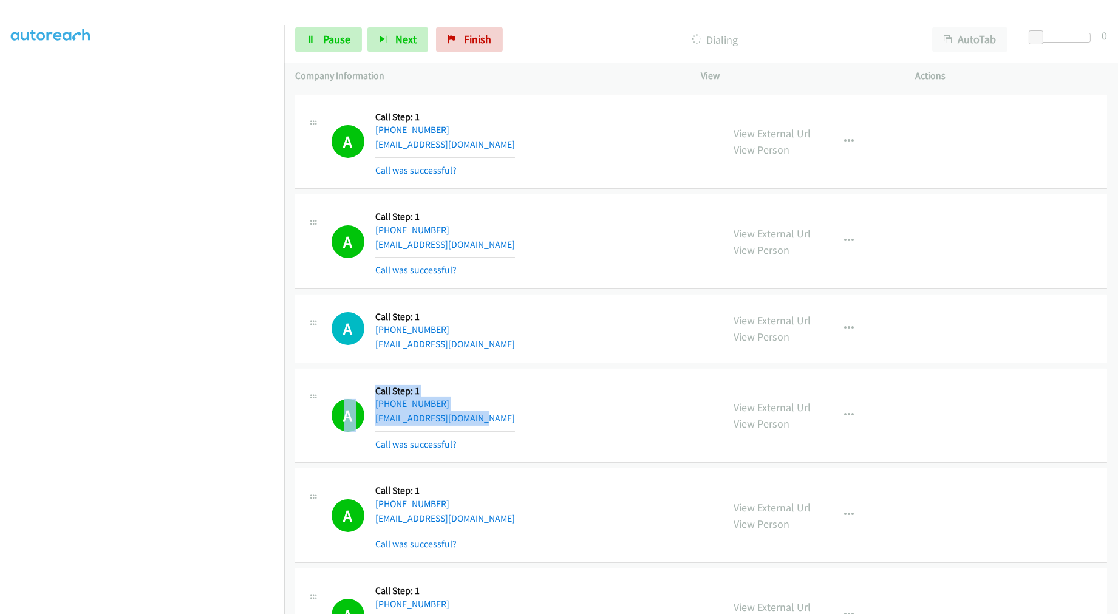
drag, startPoint x: 490, startPoint y: 415, endPoint x: 368, endPoint y: 395, distance: 124.3
click at [368, 395] on div "A Callback Scheduled Call Step: 1 America/New_York [PHONE_NUMBER] [EMAIL_ADDRES…" at bounding box center [521, 415] width 381 height 72
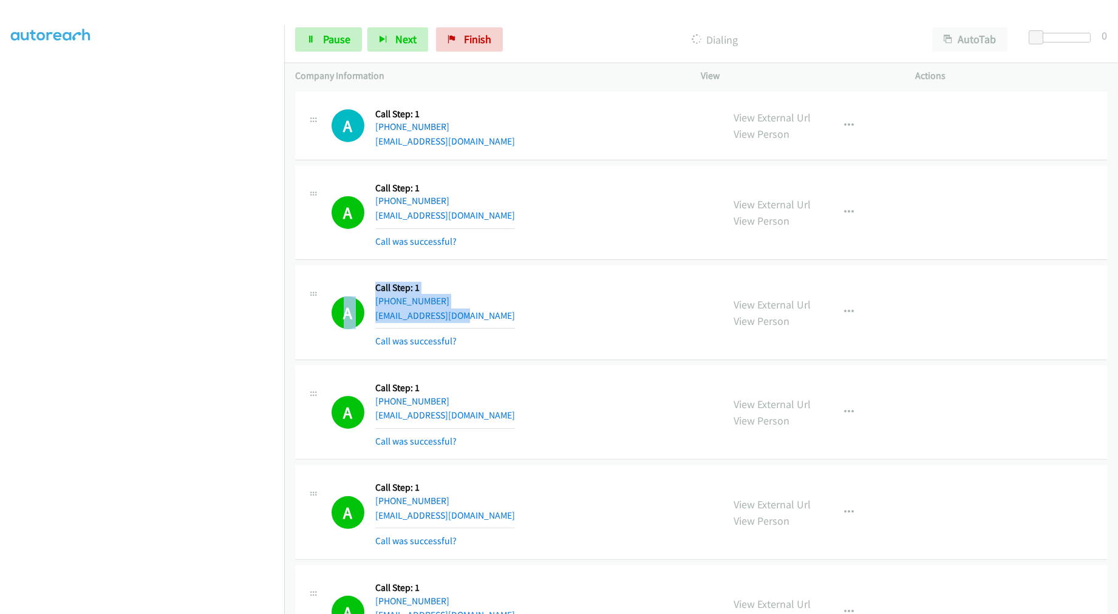
drag, startPoint x: 478, startPoint y: 320, endPoint x: 288, endPoint y: 291, distance: 192.7
click at [288, 291] on td "A Callback Scheduled Call Step: 1 America/New_York [PHONE_NUMBER] [EMAIL_ADDRES…" at bounding box center [700, 313] width 833 height 100
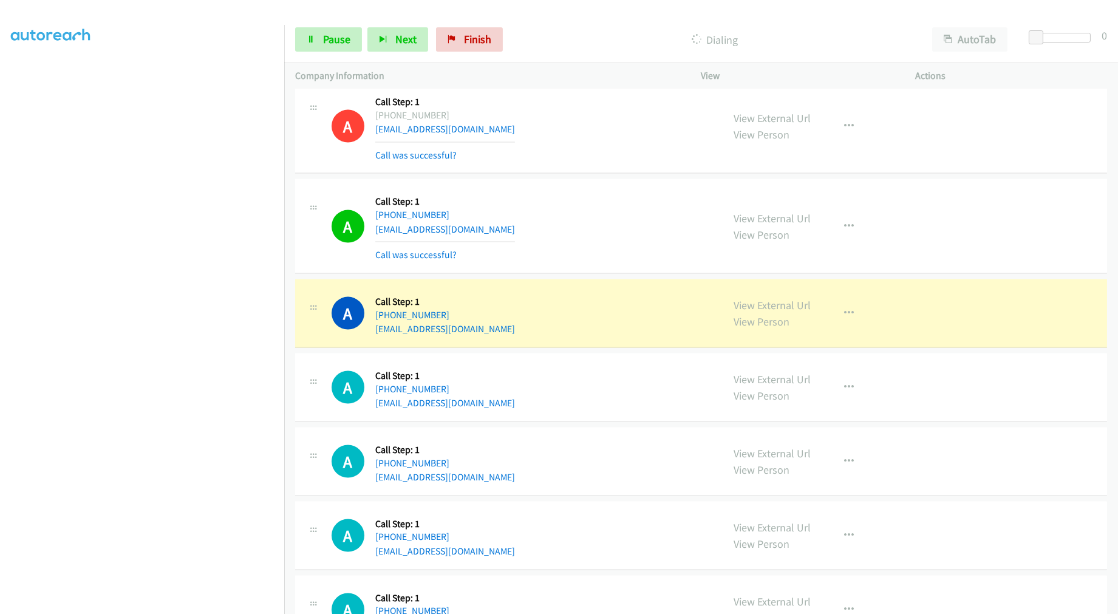
scroll to position [4272, 0]
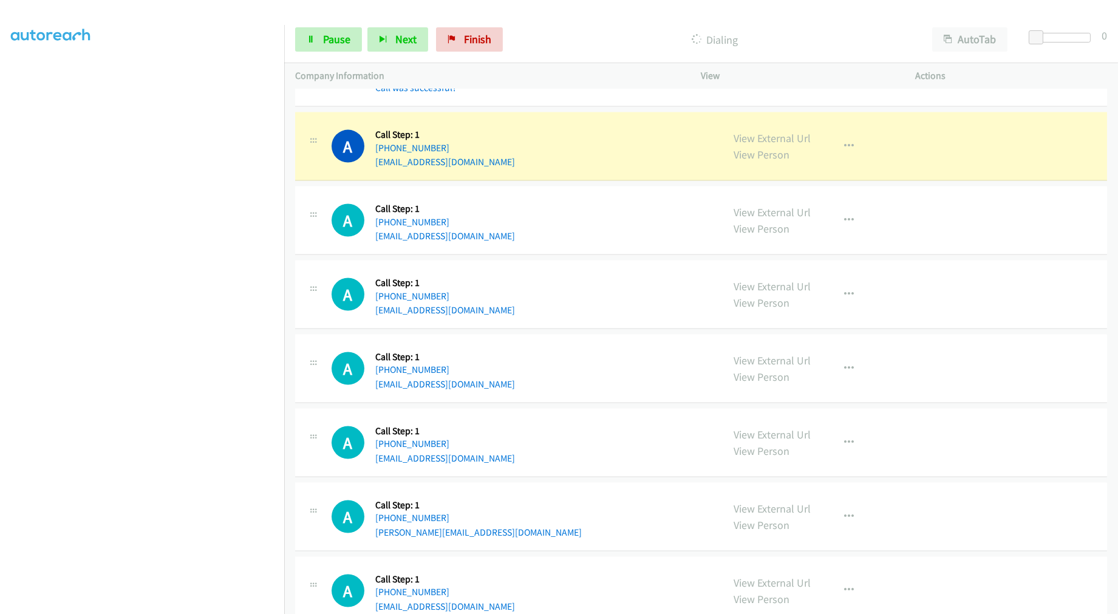
drag, startPoint x: 741, startPoint y: 135, endPoint x: 543, endPoint y: 49, distance: 216.1
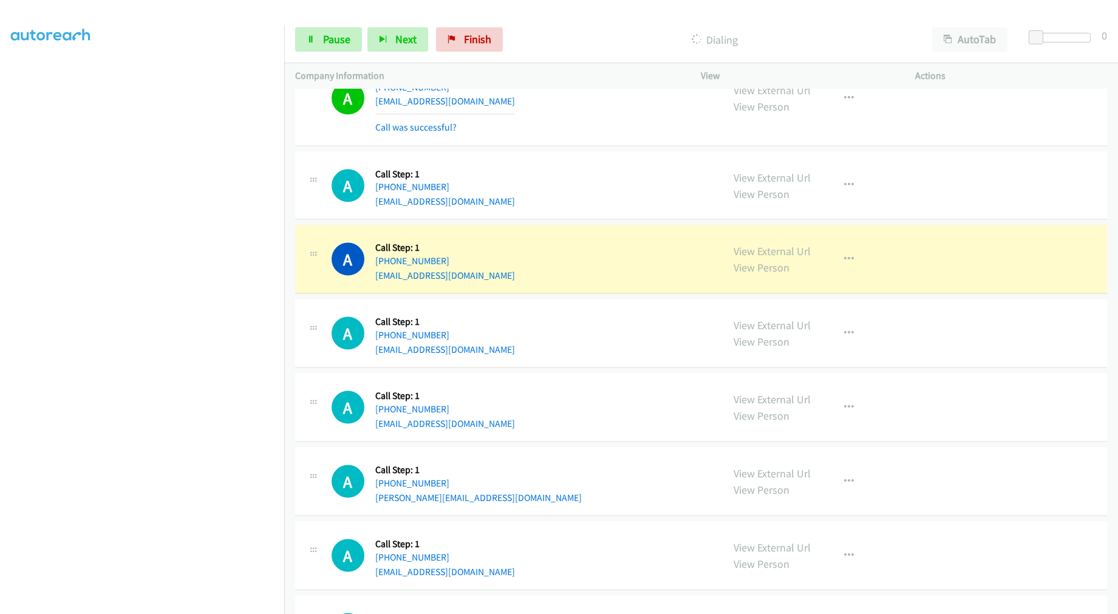
scroll to position [4339, 0]
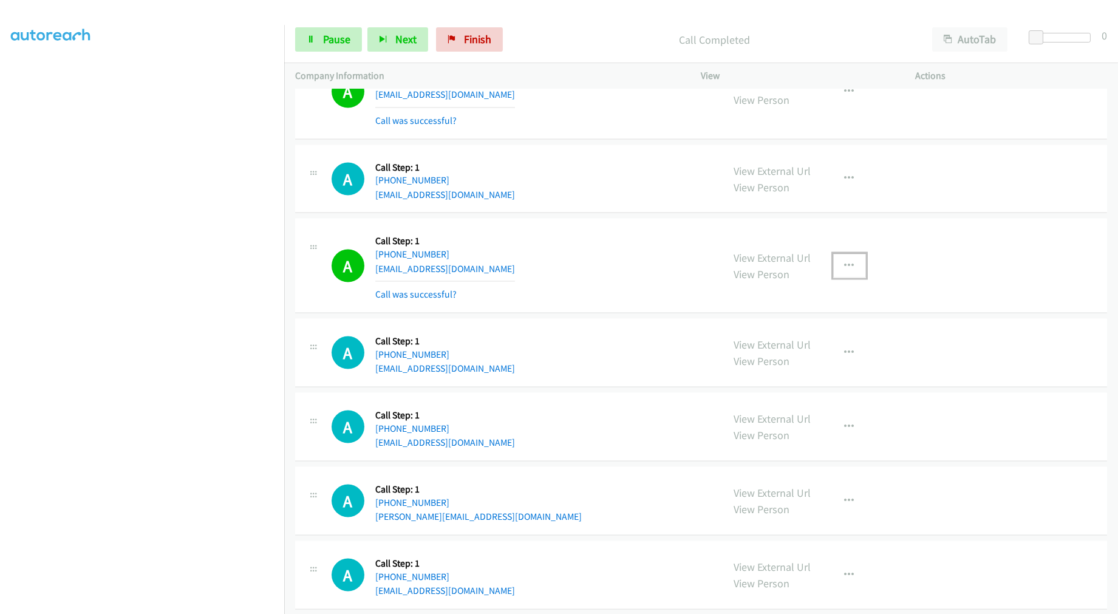
click at [846, 267] on icon "button" at bounding box center [849, 266] width 10 height 10
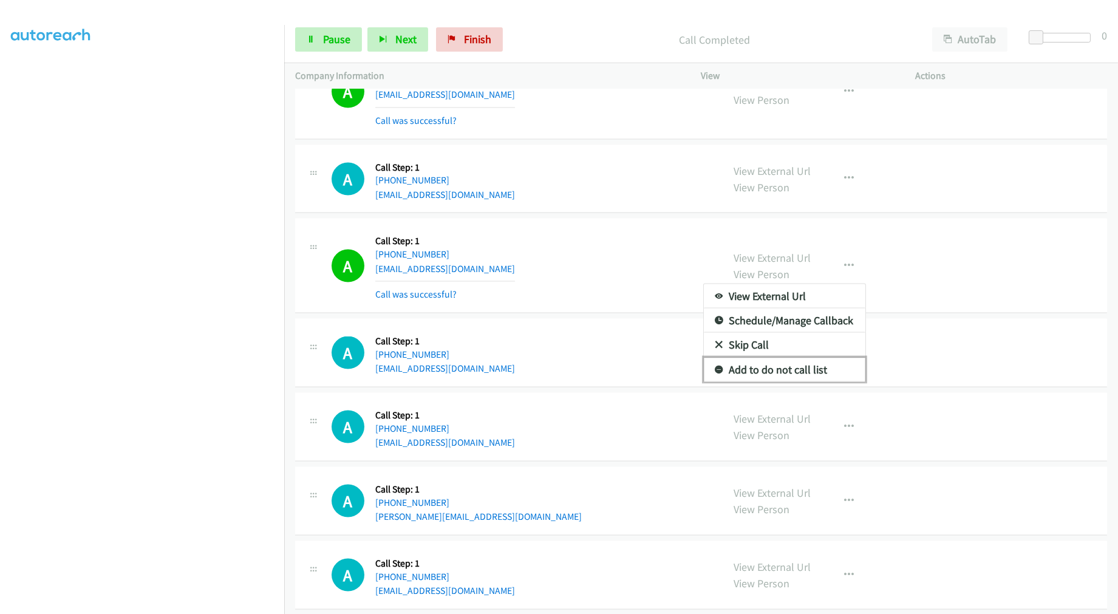
click at [765, 373] on link "Add to do not call list" at bounding box center [784, 370] width 161 height 24
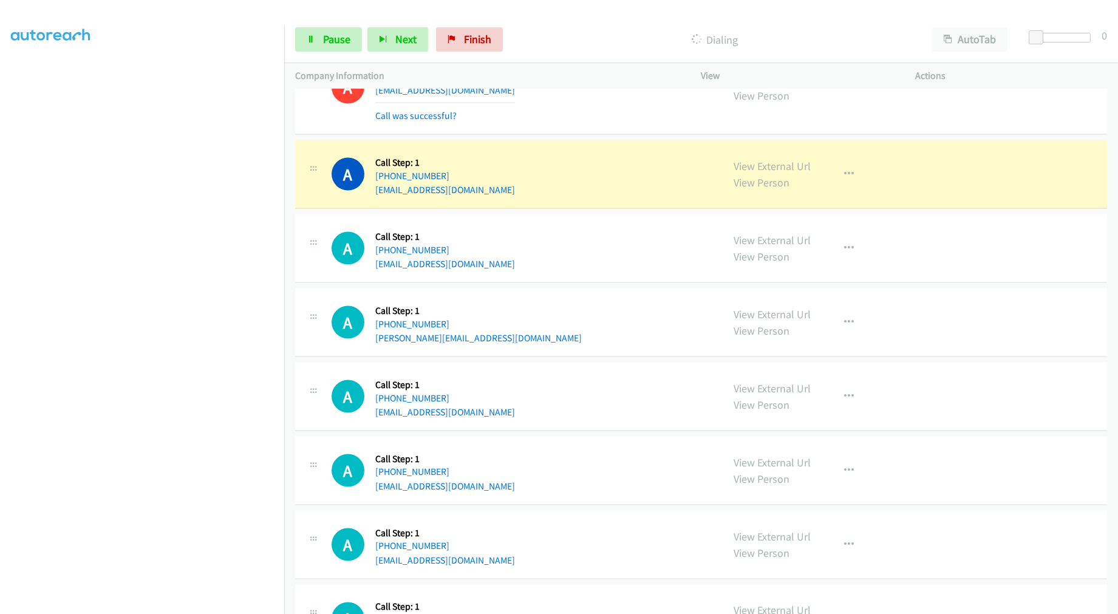
scroll to position [4542, 0]
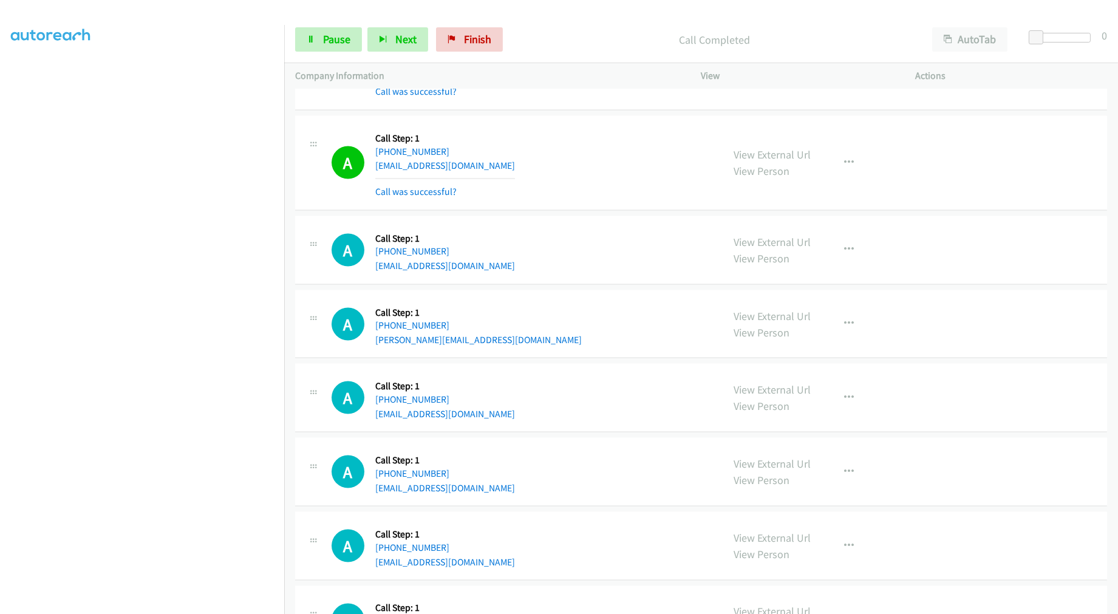
click at [549, 165] on div "A Callback Scheduled Call Step: 1 America/New_York [PHONE_NUMBER] [EMAIL_ADDRES…" at bounding box center [521, 163] width 381 height 72
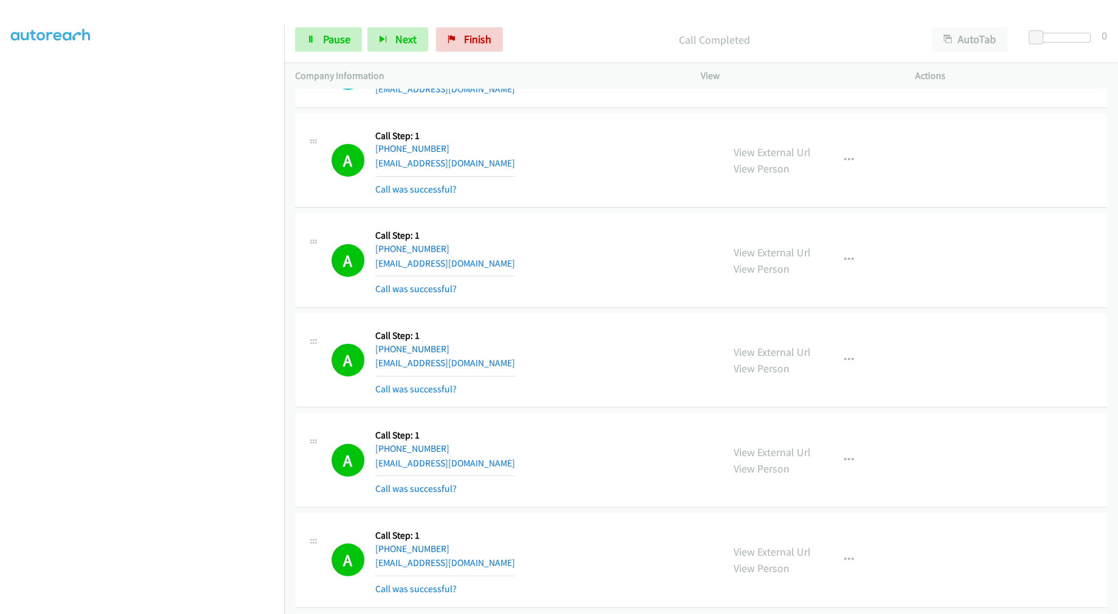
scroll to position [1071, 0]
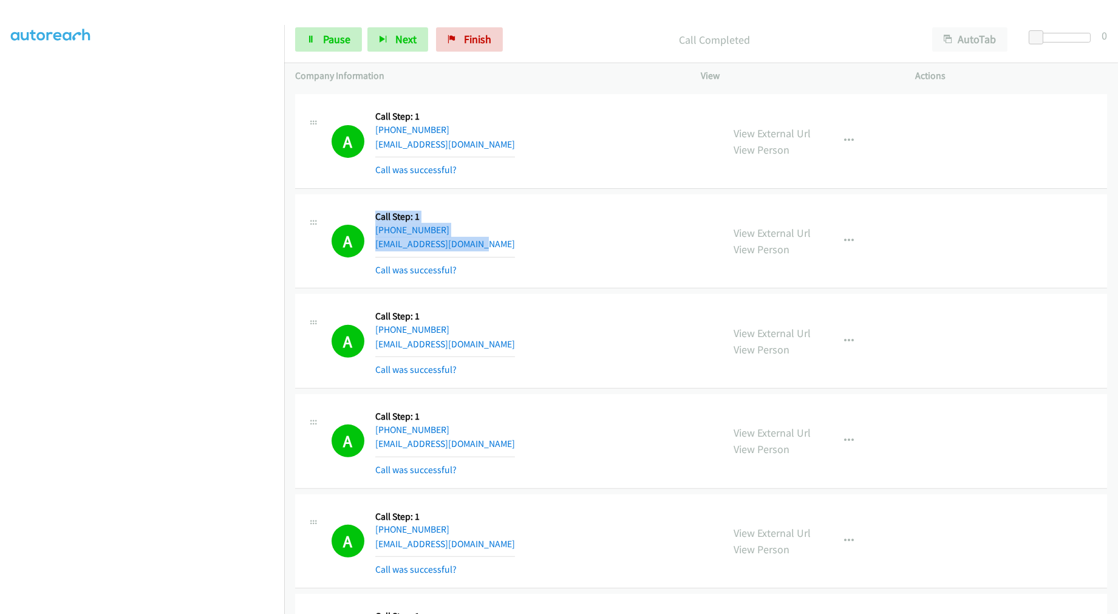
drag, startPoint x: 367, startPoint y: 232, endPoint x: 314, endPoint y: 228, distance: 53.6
click at [316, 228] on div "A Callback Scheduled Call Step: 1 [GEOGRAPHIC_DATA]/[GEOGRAPHIC_DATA] [PHONE_NU…" at bounding box center [509, 241] width 406 height 72
click at [365, 34] on div "Start Calls Pause Next Finish" at bounding box center [401, 39] width 213 height 24
click at [336, 36] on span "Pause" at bounding box center [336, 39] width 27 height 14
click at [339, 41] on span "Start Calls" at bounding box center [346, 39] width 47 height 14
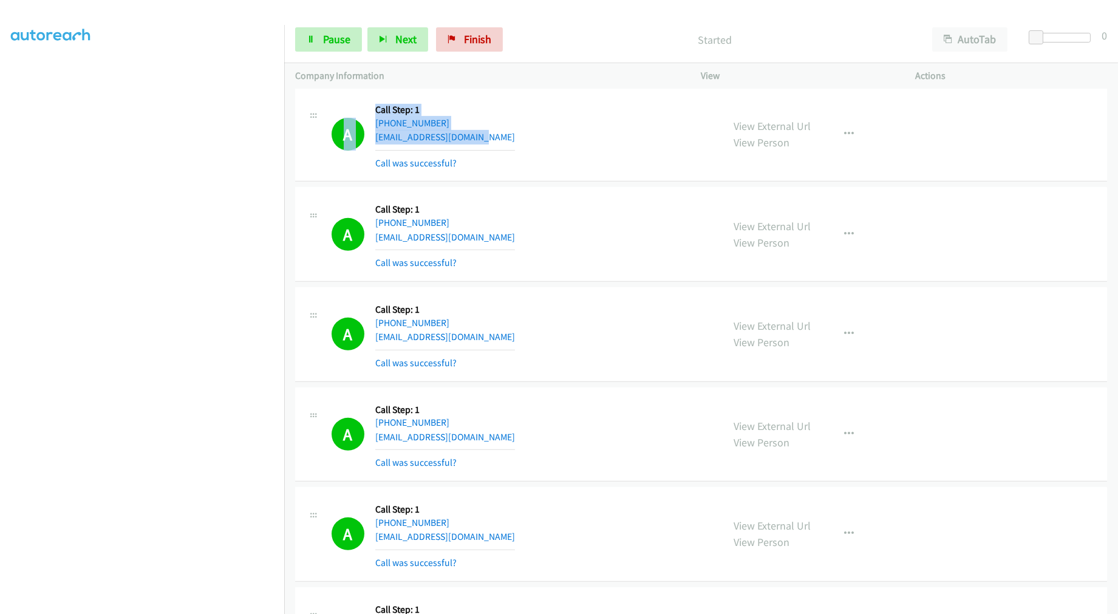
scroll to position [1273, 0]
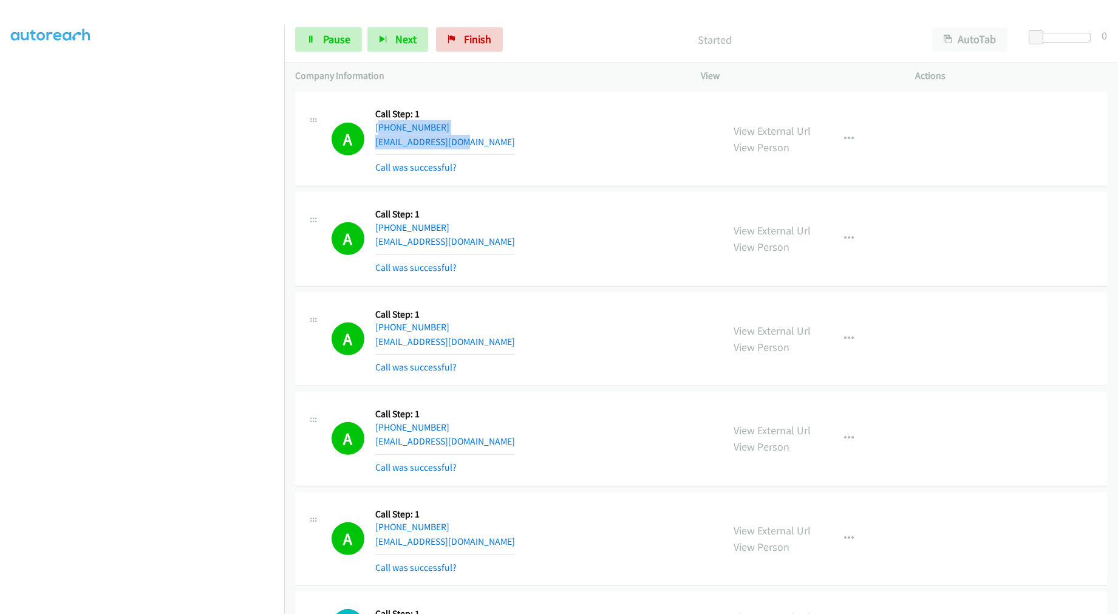
drag, startPoint x: 454, startPoint y: 135, endPoint x: 316, endPoint y: 120, distance: 138.6
click at [307, 123] on div "A Callback Scheduled Call Step: 1 America/New_York [PHONE_NUMBER] [EMAIL_ADDRES…" at bounding box center [509, 139] width 406 height 72
drag, startPoint x: 753, startPoint y: 129, endPoint x: 424, endPoint y: 1, distance: 353.1
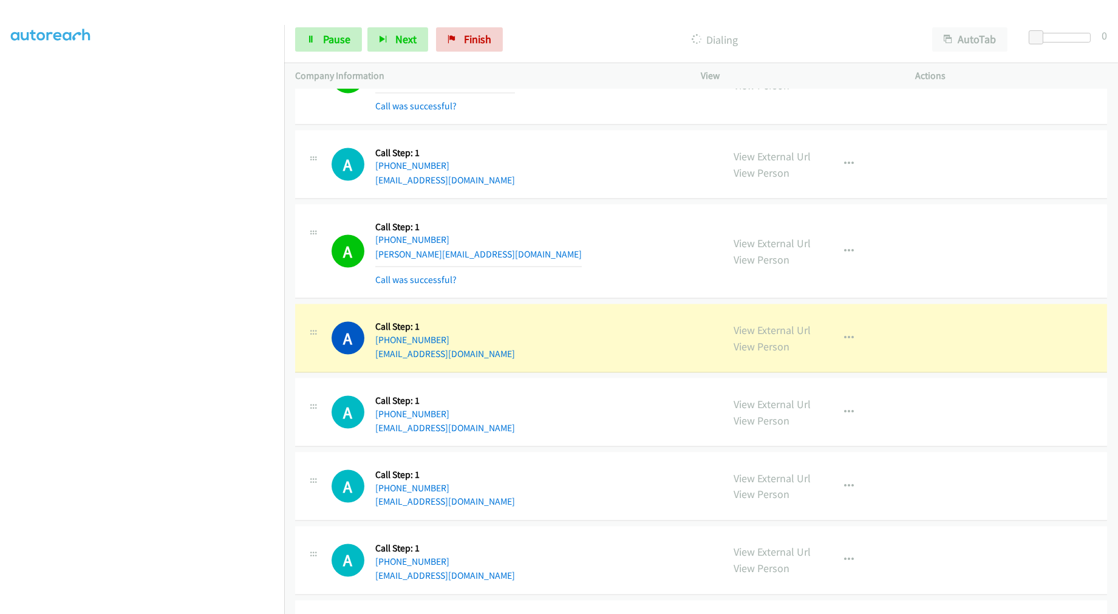
scroll to position [4703, 0]
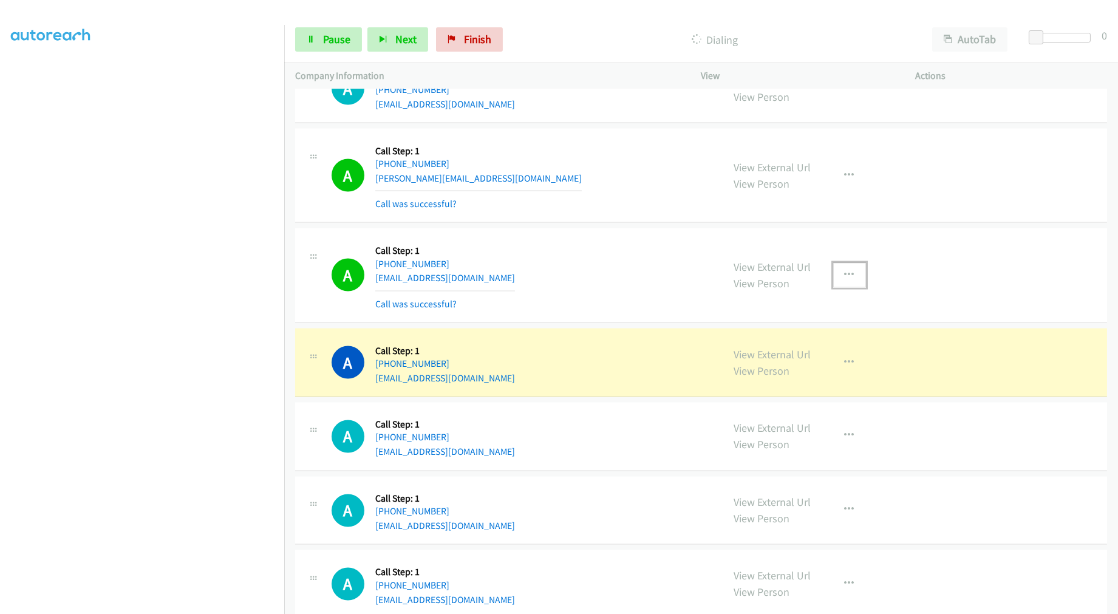
drag, startPoint x: 838, startPoint y: 269, endPoint x: 792, endPoint y: 344, distance: 88.1
click at [838, 269] on button "button" at bounding box center [849, 275] width 33 height 24
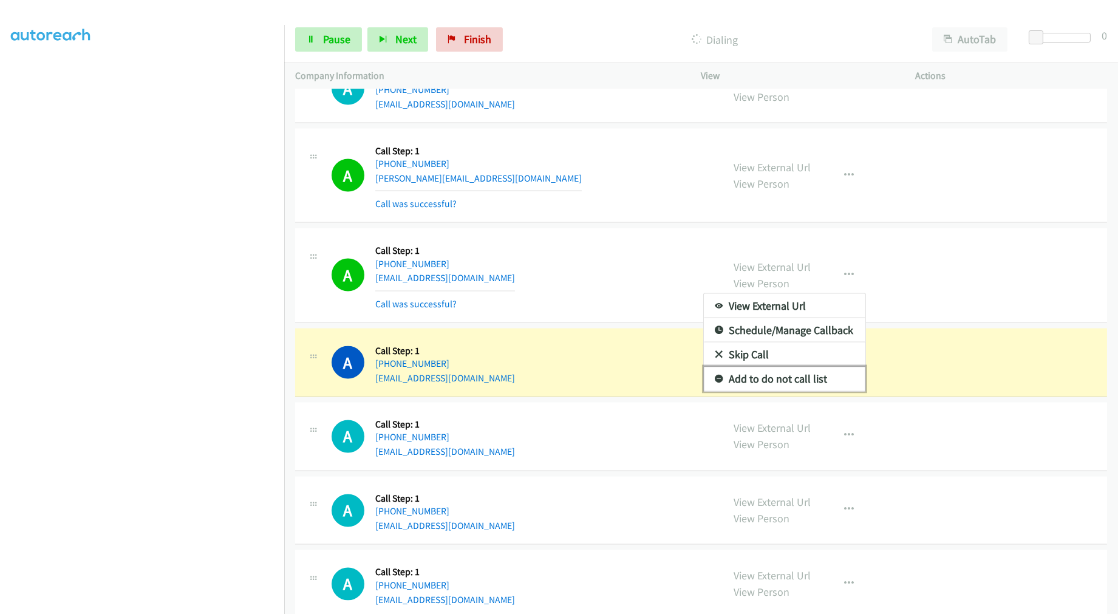
click at [770, 380] on link "Add to do not call list" at bounding box center [784, 379] width 161 height 24
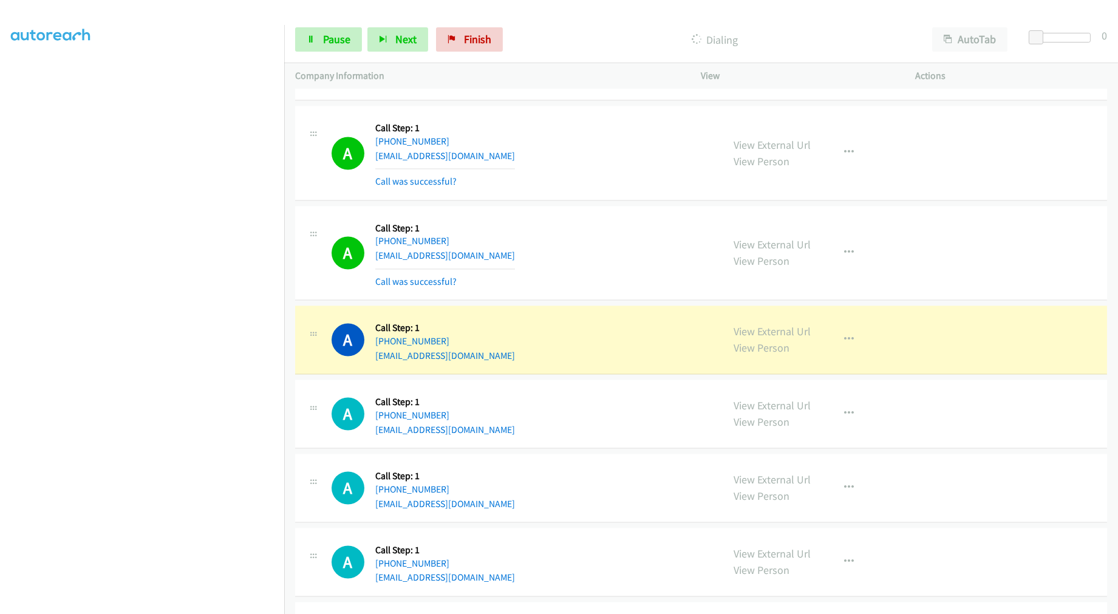
scroll to position [4688, 0]
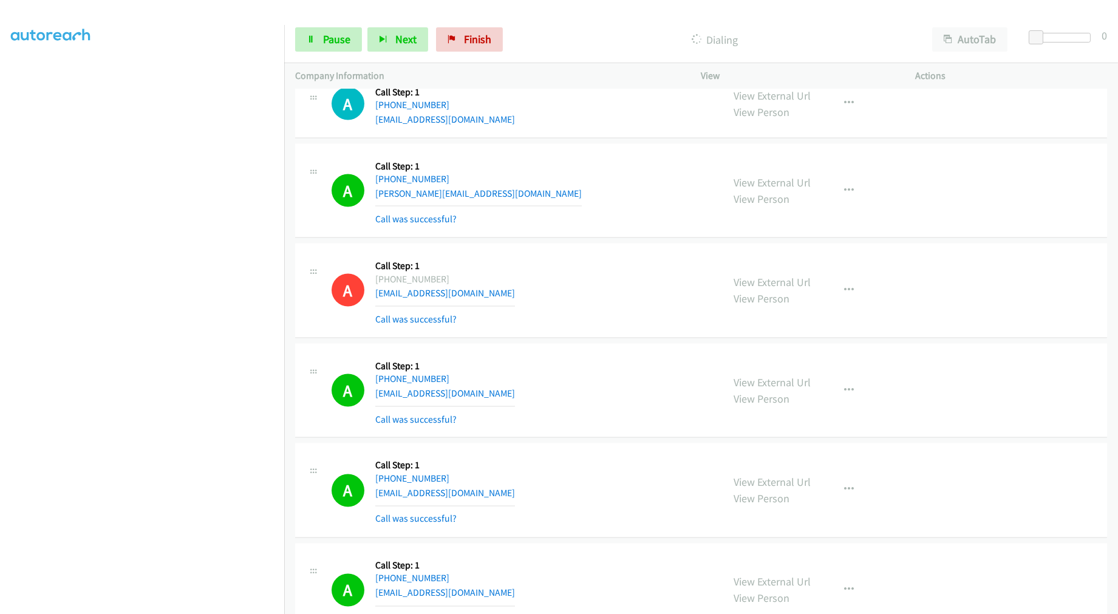
click at [568, 189] on div "A Callback Scheduled Call Step: 1 America/New_York [PHONE_NUMBER] [PERSON_NAME]…" at bounding box center [521, 191] width 381 height 72
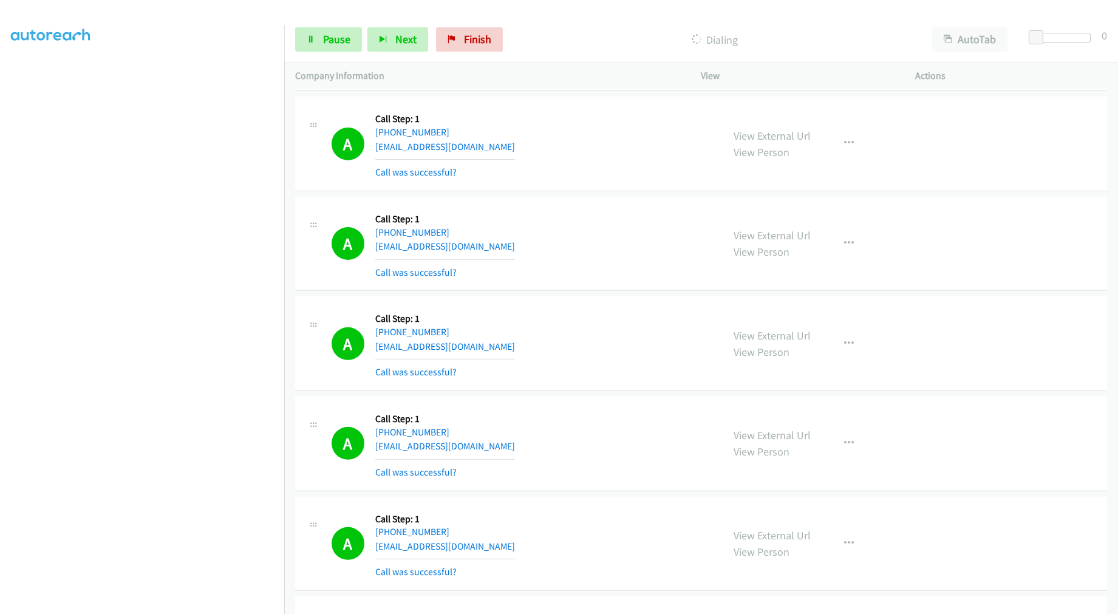
scroll to position [1203, 0]
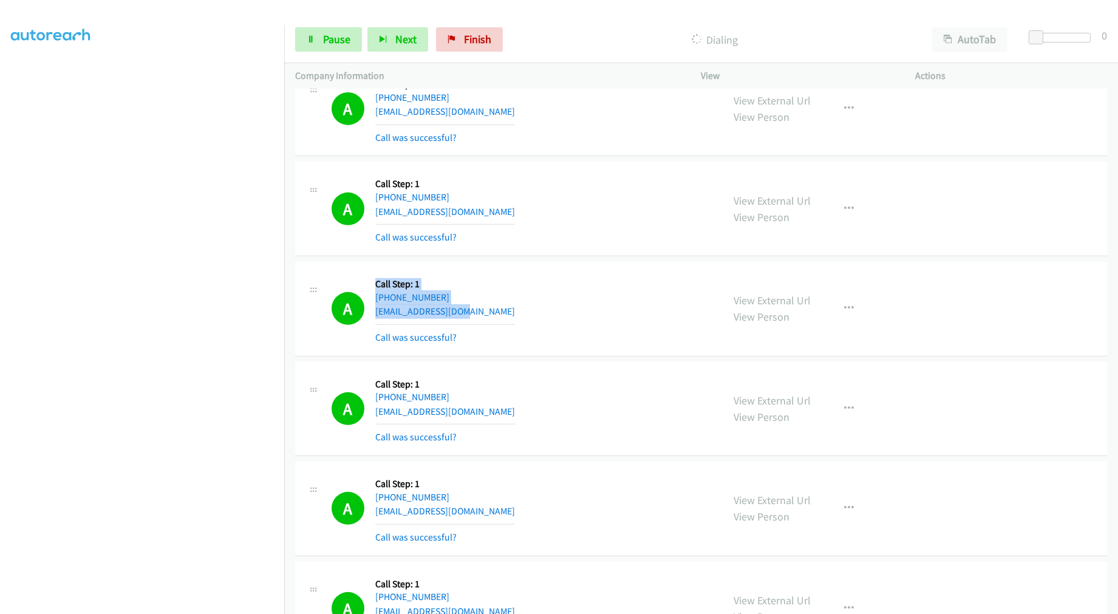
drag, startPoint x: 490, startPoint y: 314, endPoint x: 329, endPoint y: 288, distance: 163.0
click at [329, 289] on div "A Callback Scheduled Call Step: 1 America/New_York [PHONE_NUMBER] [EMAIL_ADDRES…" at bounding box center [509, 309] width 406 height 72
drag, startPoint x: 770, startPoint y: 294, endPoint x: 758, endPoint y: 294, distance: 12.1
click at [469, 340] on div "A Callback Scheduled Call Step: 1 America/New_York [PHONE_NUMBER] [EMAIL_ADDRES…" at bounding box center [521, 309] width 381 height 72
drag, startPoint x: 472, startPoint y: 314, endPoint x: 330, endPoint y: 288, distance: 143.9
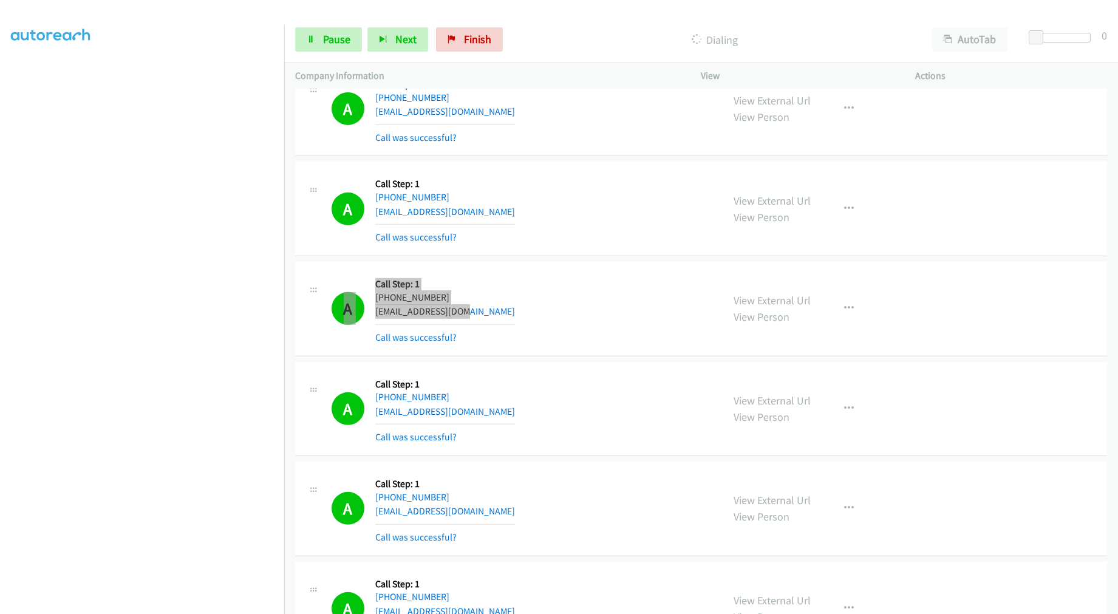
click at [330, 288] on div "A Callback Scheduled Call Step: 1 America/New_York [PHONE_NUMBER] [EMAIL_ADDRES…" at bounding box center [509, 309] width 406 height 72
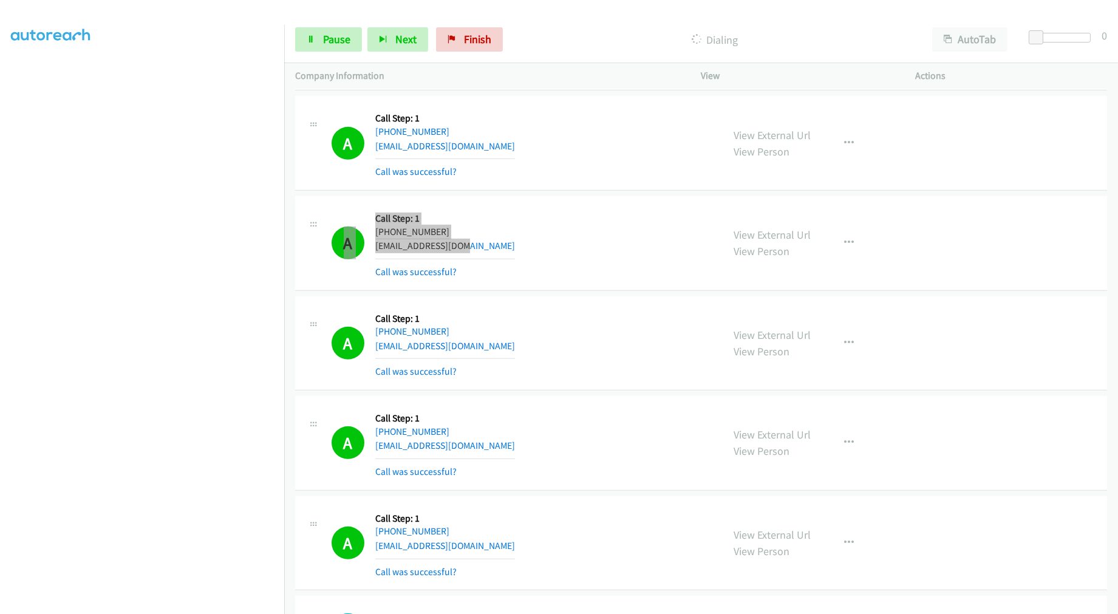
scroll to position [1405, 0]
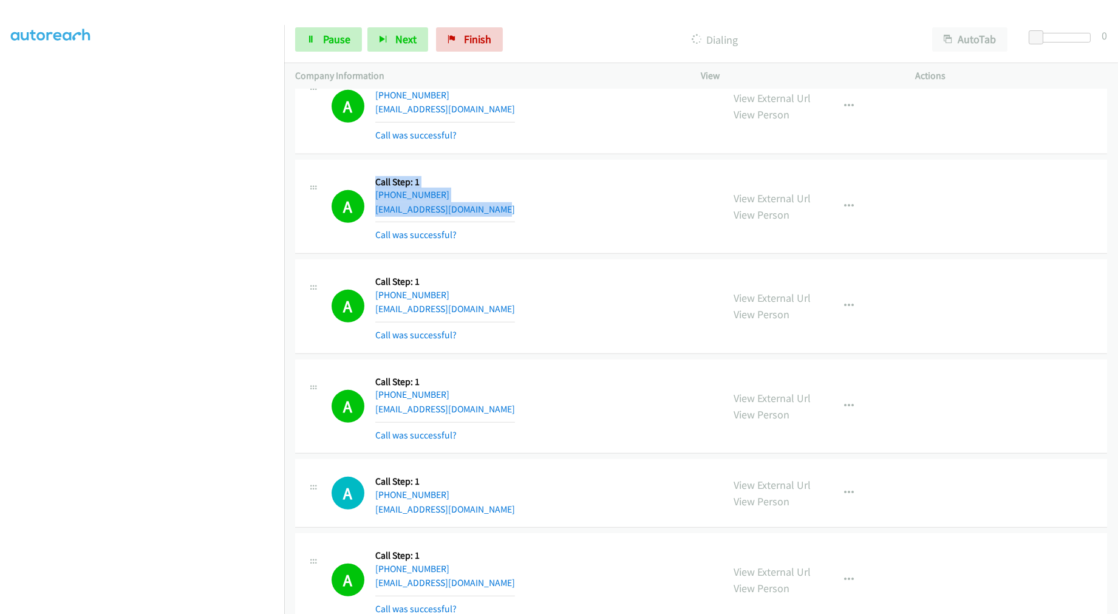
drag, startPoint x: 504, startPoint y: 207, endPoint x: 525, endPoint y: 194, distance: 24.3
click at [336, 189] on div "A Callback Scheduled Call Step: 1 America/New_York [PHONE_NUMBER] [EMAIL_ADDRES…" at bounding box center [521, 207] width 381 height 72
drag, startPoint x: 484, startPoint y: 313, endPoint x: 347, endPoint y: 316, distance: 136.6
click at [369, 295] on div "A Callback Scheduled Call Step: 1 America/[GEOGRAPHIC_DATA] [PHONE_NUMBER] [EMA…" at bounding box center [521, 306] width 381 height 72
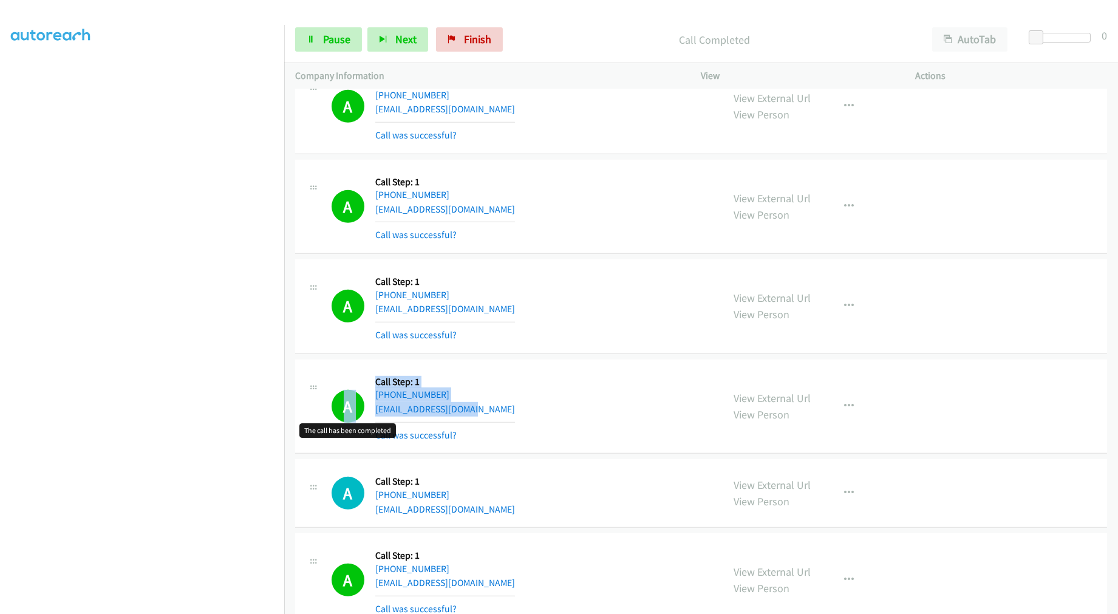
drag, startPoint x: 413, startPoint y: 399, endPoint x: 354, endPoint y: 393, distance: 59.2
click at [335, 390] on div "A Callback Scheduled Call Step: 1 America/New_York [PHONE_NUMBER] [EMAIL_ADDRES…" at bounding box center [521, 406] width 381 height 72
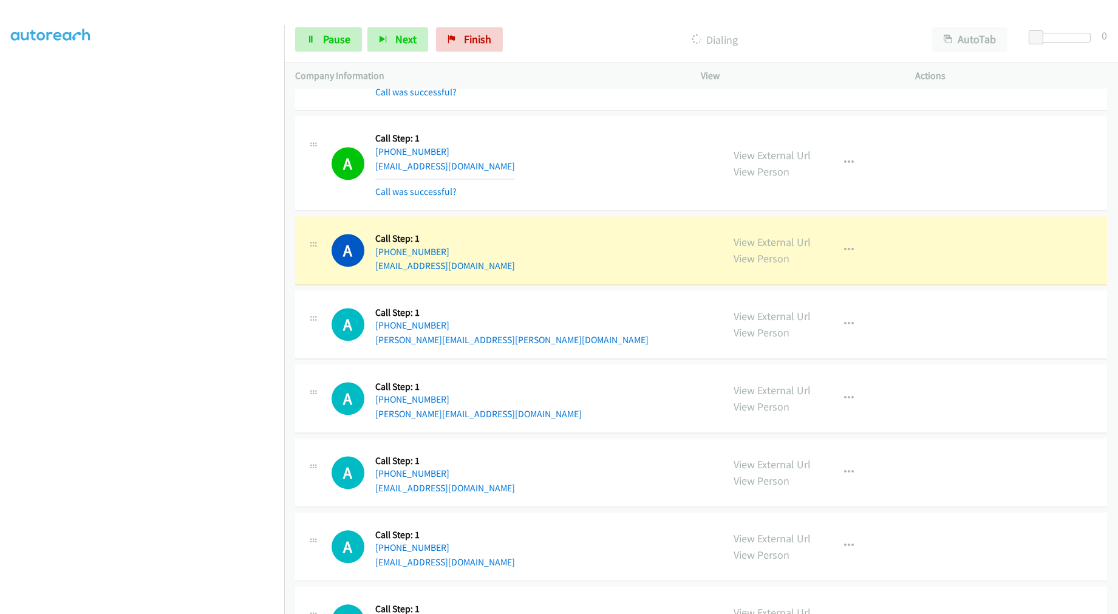
scroll to position [5918, 0]
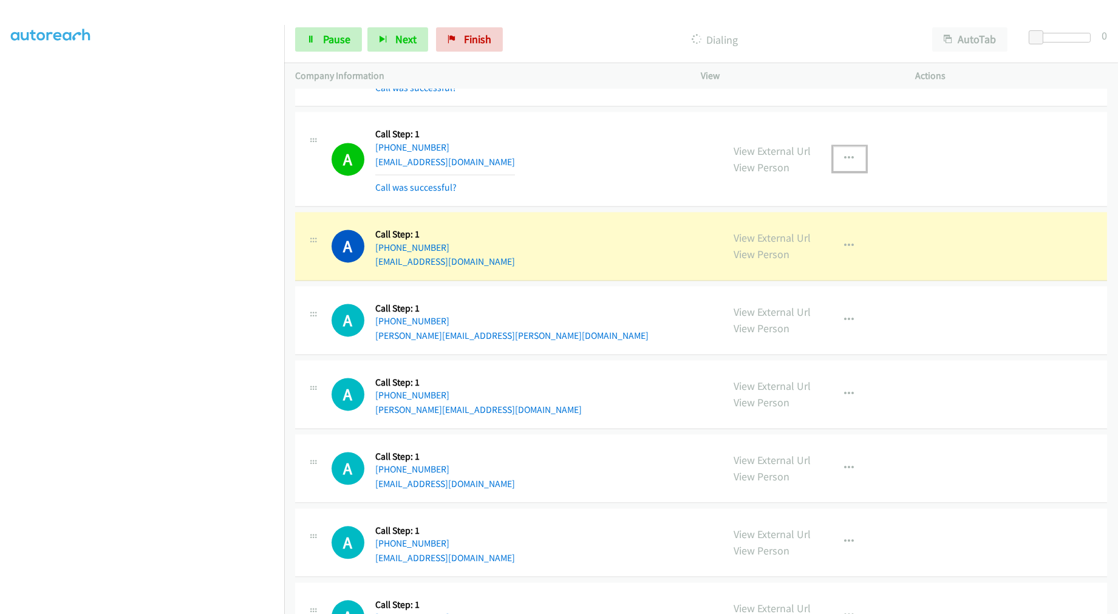
click at [844, 160] on icon "button" at bounding box center [849, 159] width 10 height 10
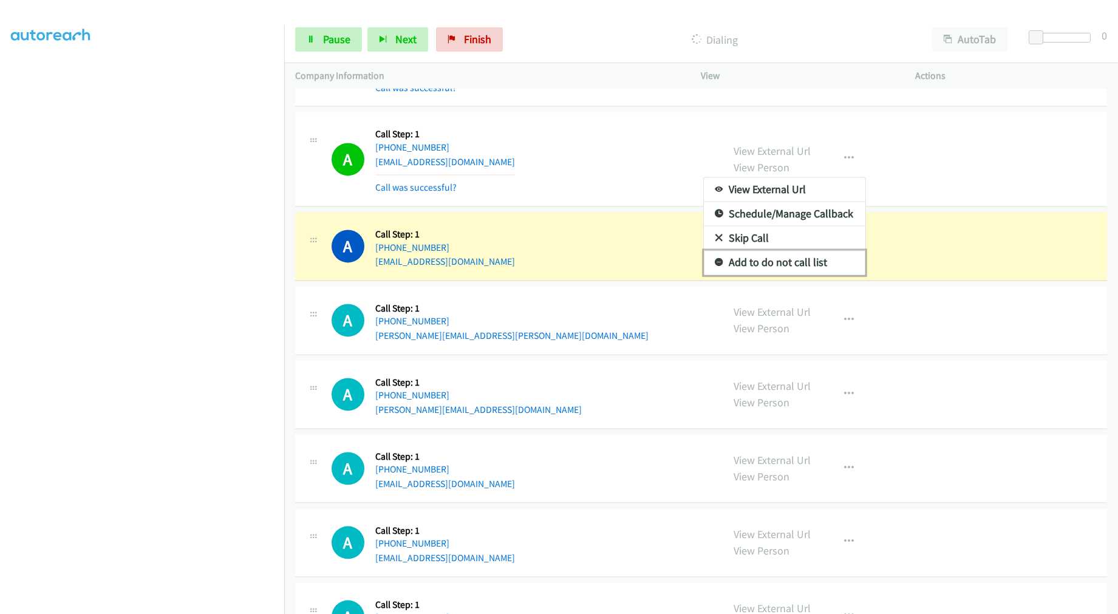
click at [796, 260] on link "Add to do not call list" at bounding box center [784, 262] width 161 height 24
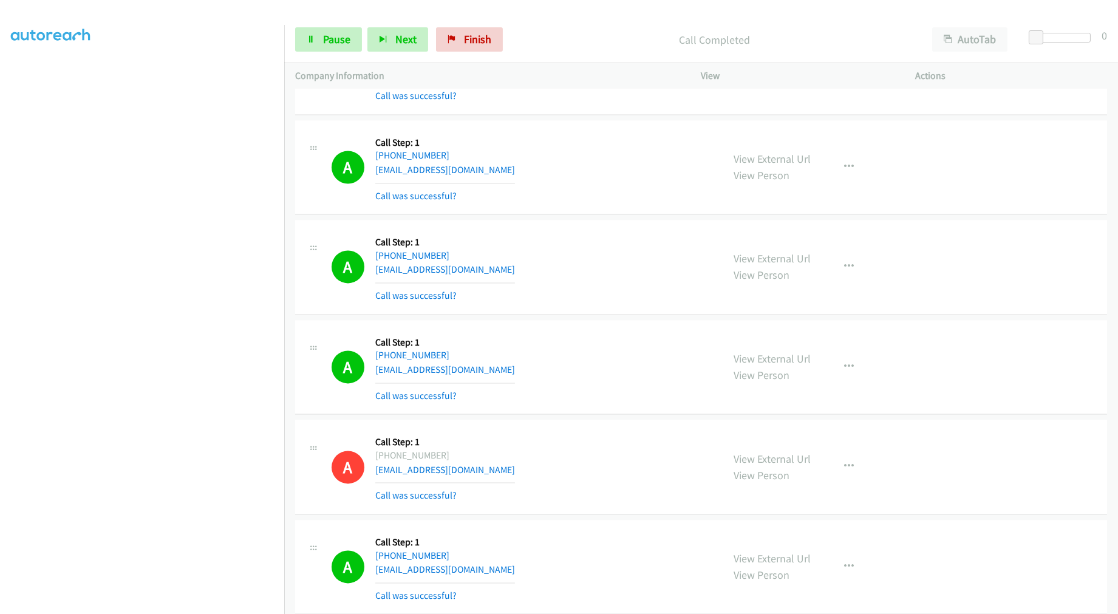
scroll to position [5446, 0]
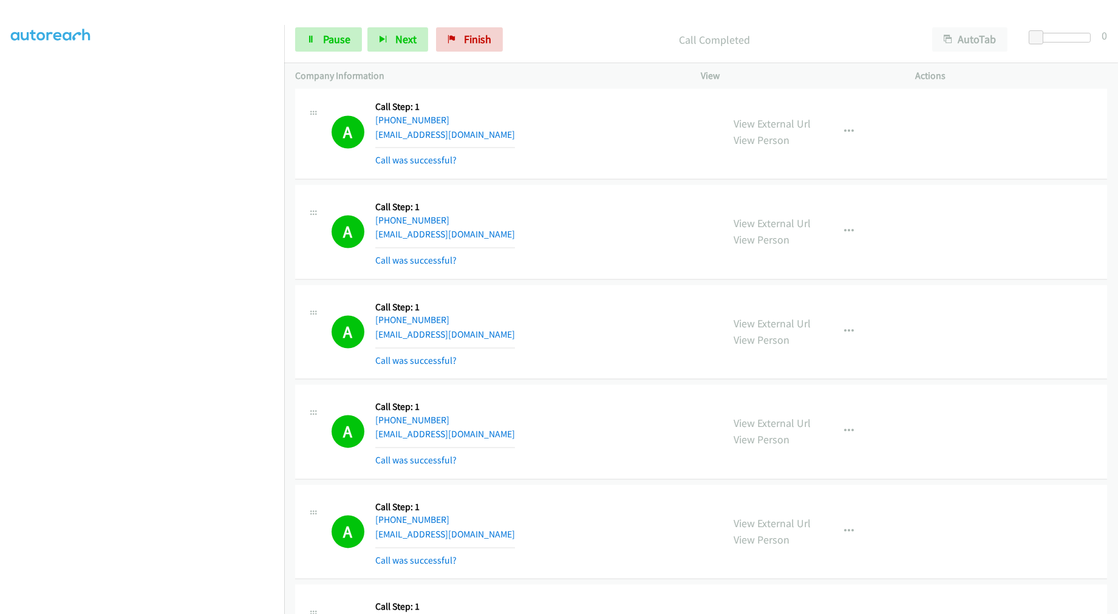
click at [597, 209] on div "A Callback Scheduled Call Step: 1 America/New_York [PHONE_NUMBER] [EMAIL_ADDRES…" at bounding box center [521, 231] width 381 height 72
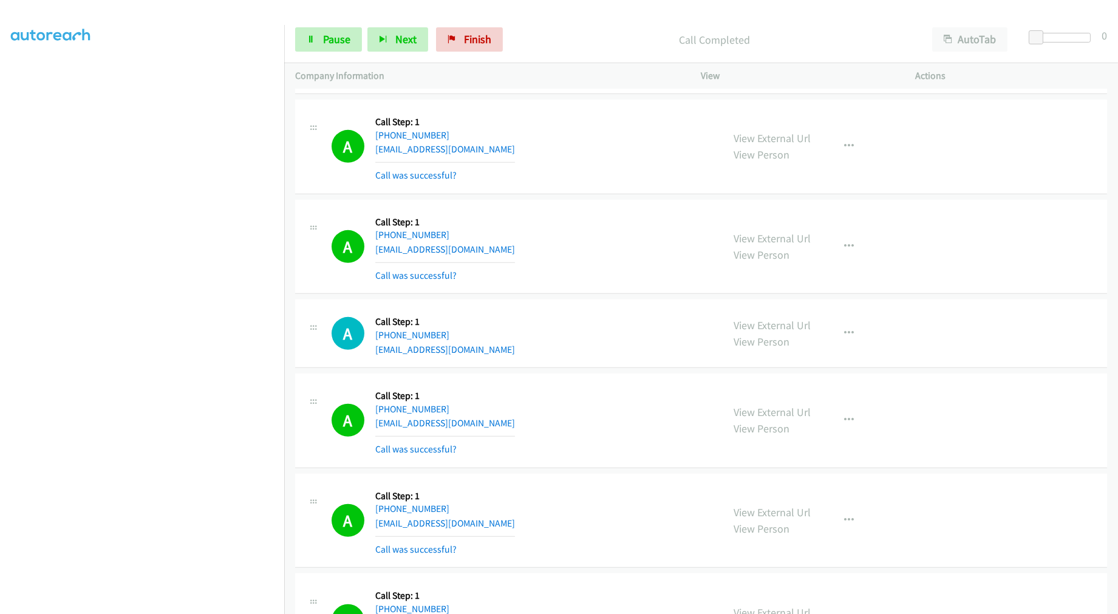
scroll to position [1670, 0]
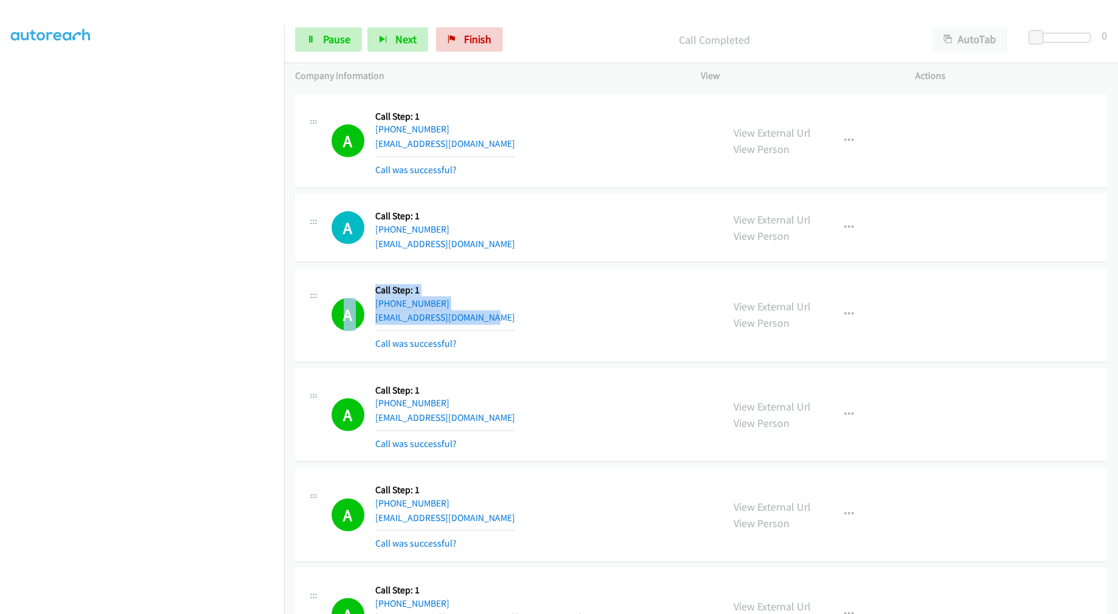
drag, startPoint x: 493, startPoint y: 318, endPoint x: 405, endPoint y: 296, distance: 90.1
click at [324, 293] on div "A Callback Scheduled Call Step: 1 America/New_York [PHONE_NUMBER] [EMAIL_ADDRES…" at bounding box center [509, 315] width 406 height 72
drag, startPoint x: 361, startPoint y: 47, endPoint x: 354, endPoint y: 46, distance: 6.9
click at [361, 47] on div "Start Calls Pause Next Finish" at bounding box center [401, 39] width 213 height 24
click at [344, 44] on span "Pause" at bounding box center [336, 39] width 27 height 14
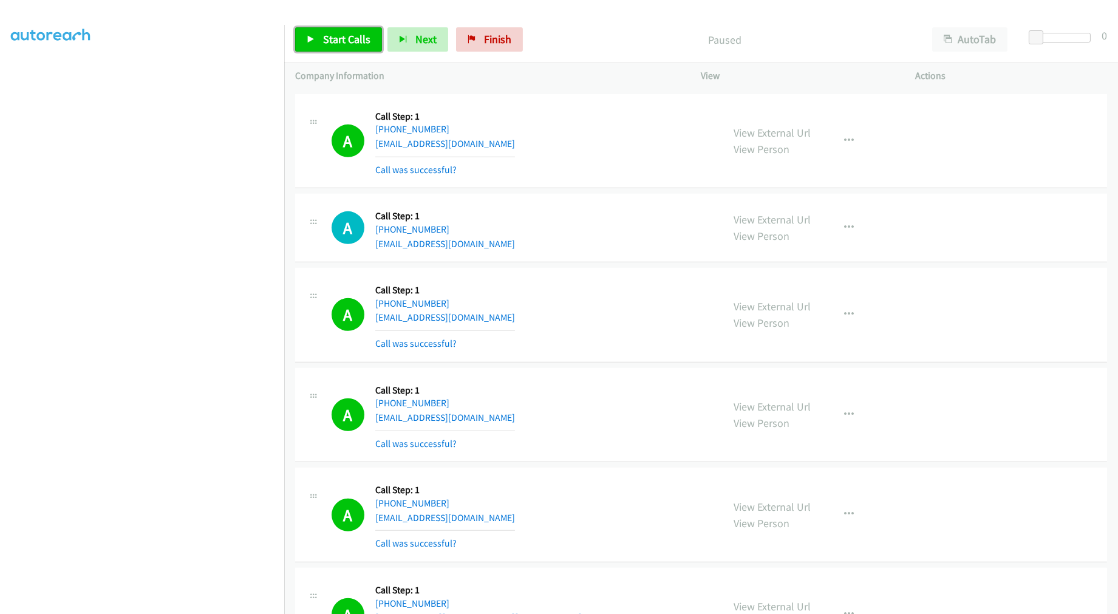
click at [340, 47] on link "Start Calls" at bounding box center [338, 39] width 87 height 24
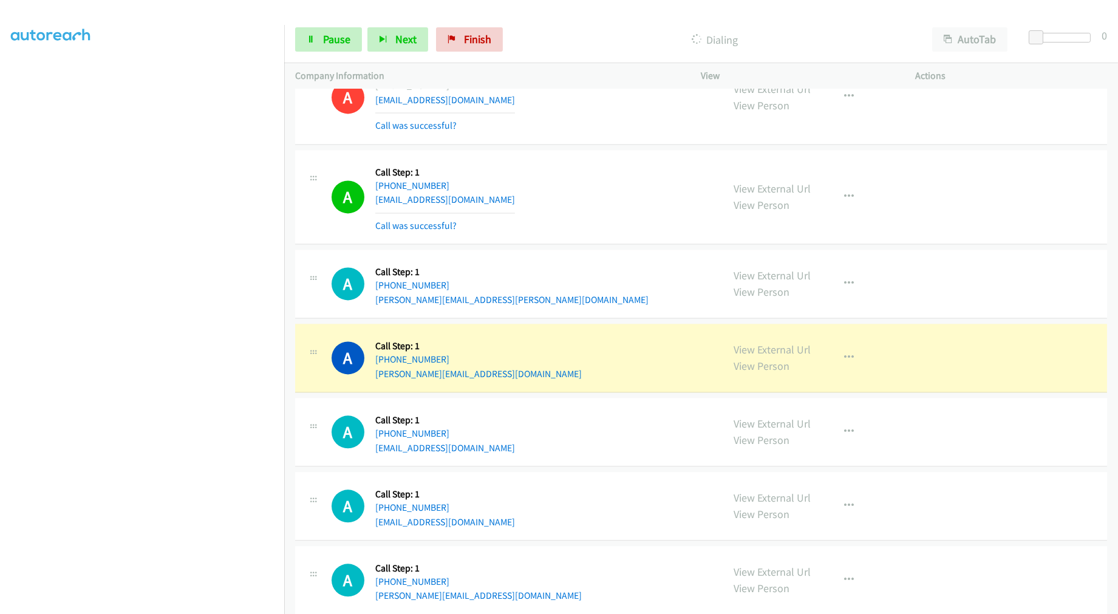
scroll to position [6054, 0]
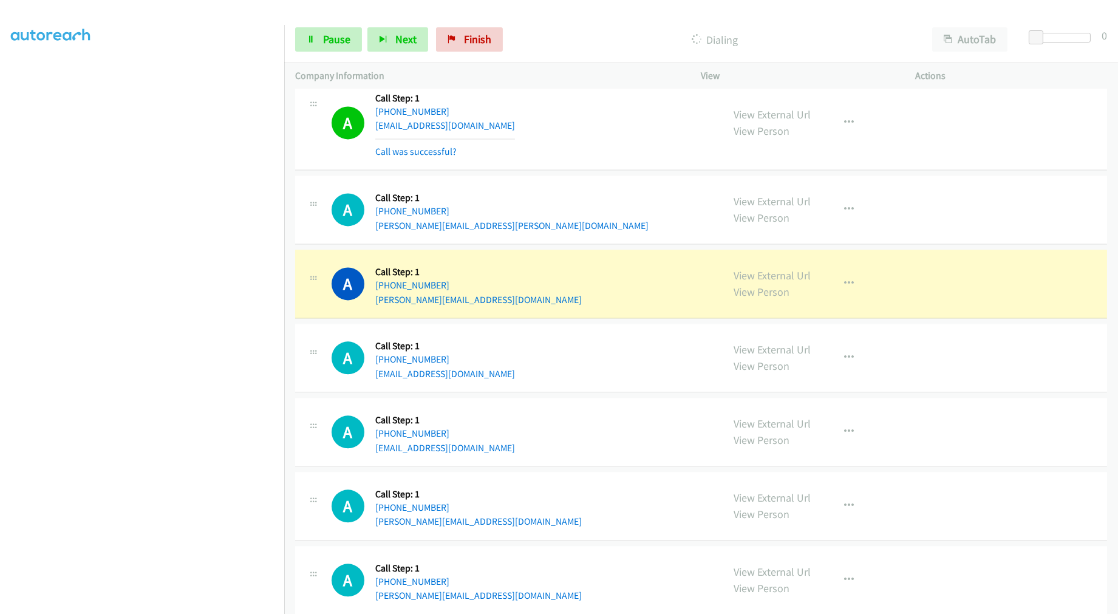
drag, startPoint x: 759, startPoint y: 277, endPoint x: 678, endPoint y: 199, distance: 112.5
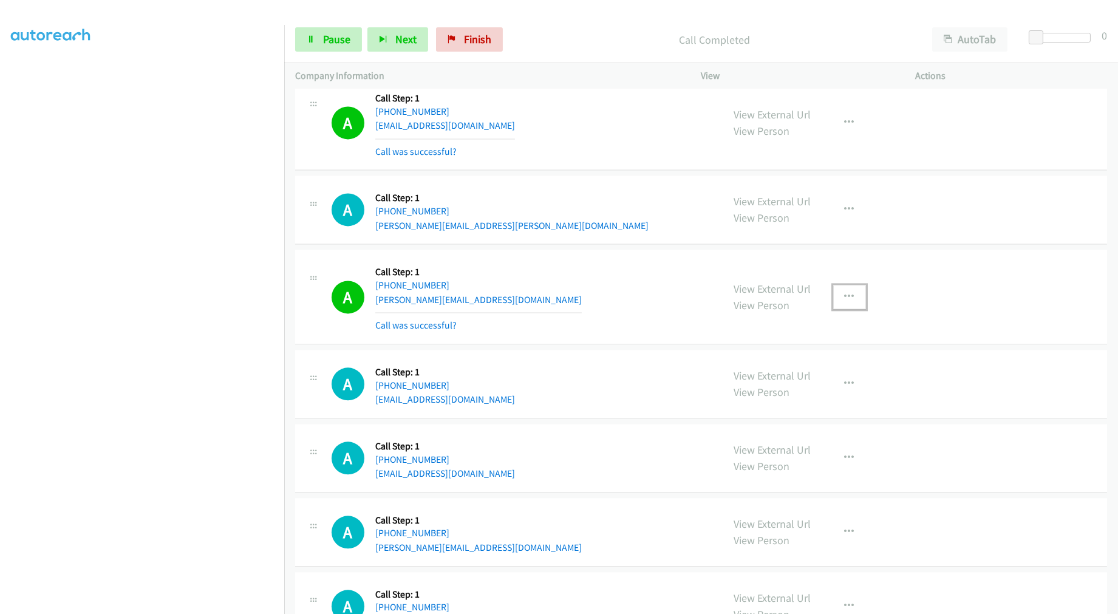
click at [849, 301] on button "button" at bounding box center [849, 297] width 33 height 24
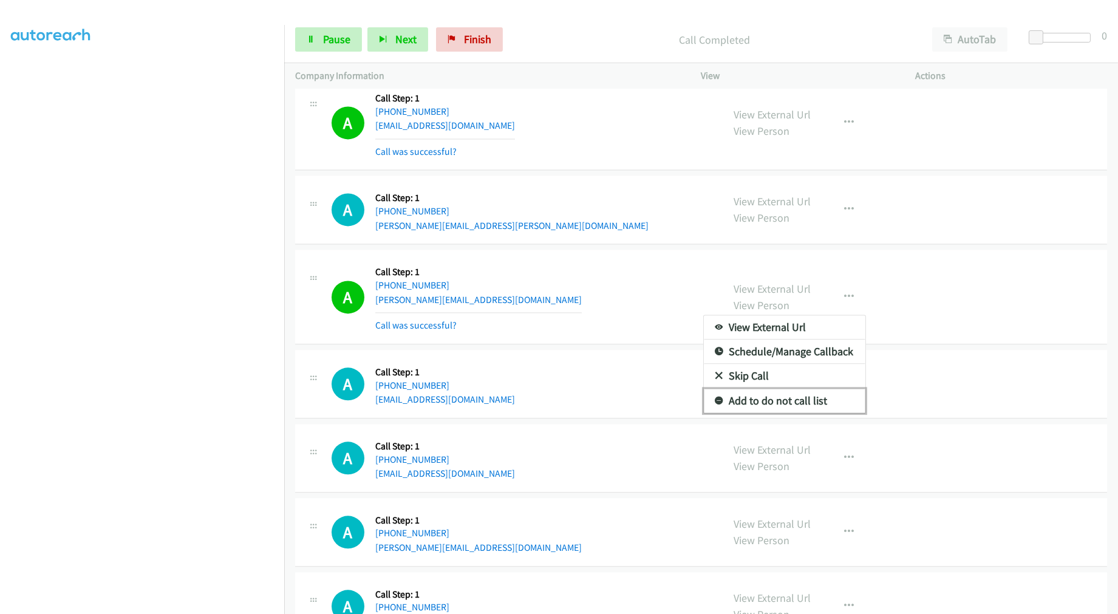
drag, startPoint x: 796, startPoint y: 402, endPoint x: 578, endPoint y: 182, distance: 309.9
click at [796, 402] on link "Add to do not call list" at bounding box center [784, 400] width 161 height 24
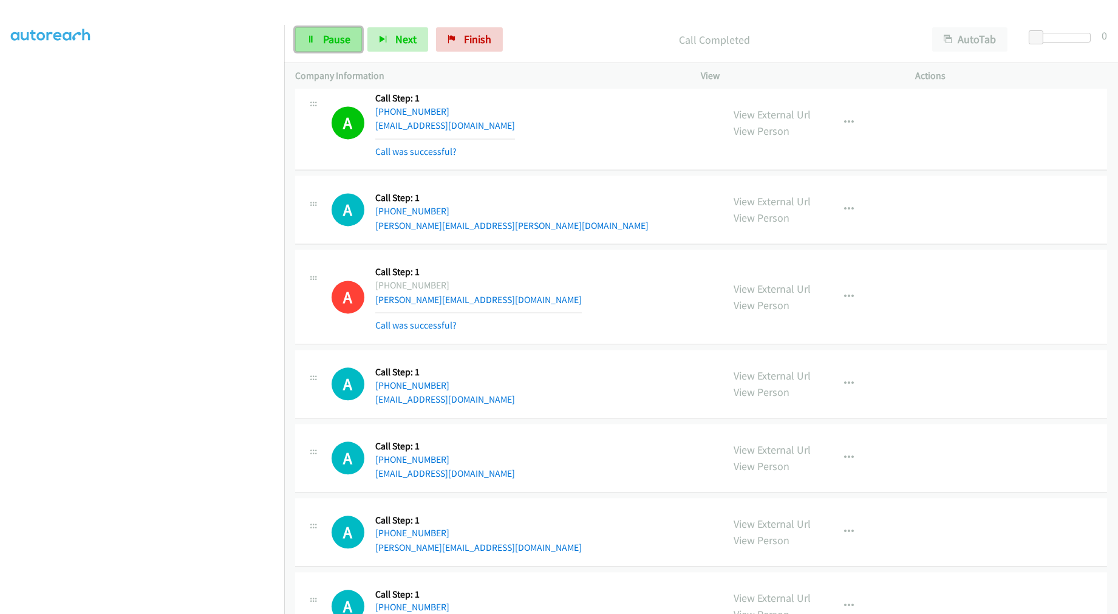
click at [324, 49] on link "Pause" at bounding box center [328, 39] width 67 height 24
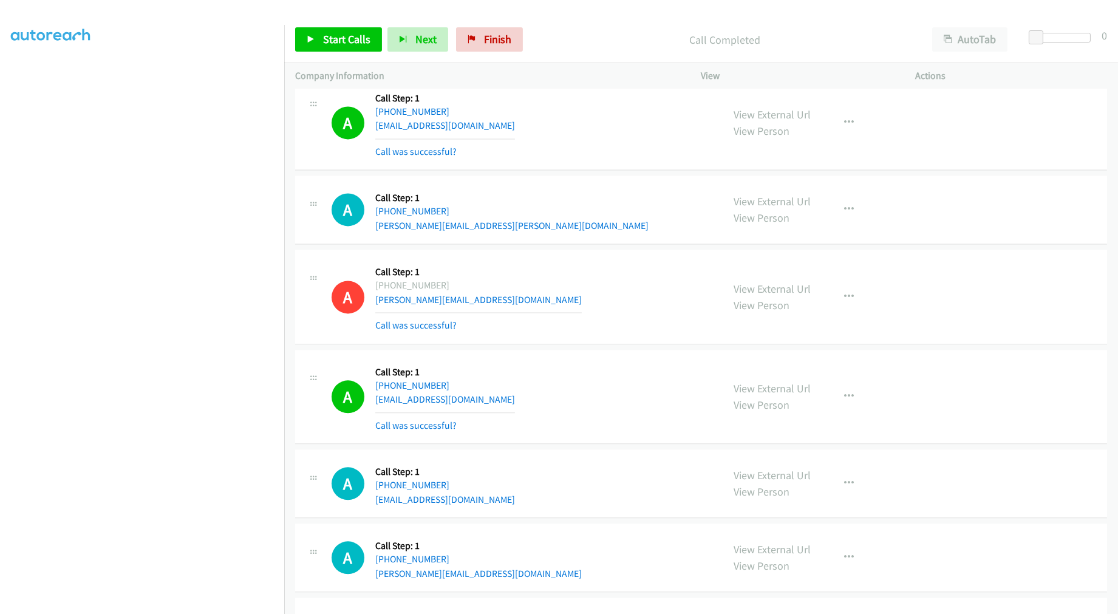
click at [540, 193] on div "A Callback Scheduled Call Step: 1 America/New_York [PHONE_NUMBER] [PERSON_NAME]…" at bounding box center [521, 209] width 381 height 46
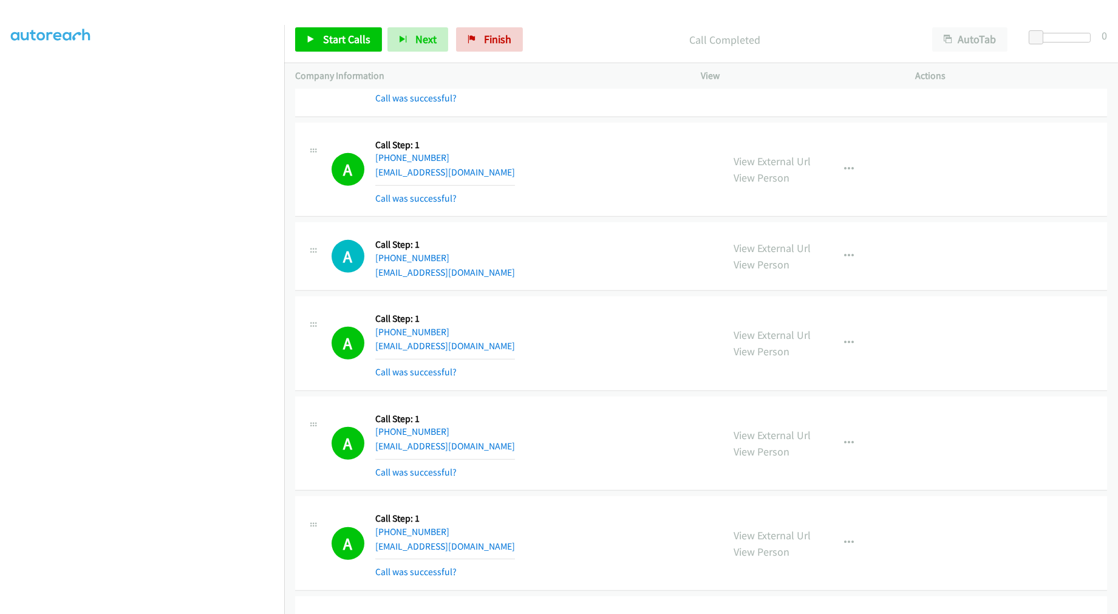
click at [531, 259] on div "A Callback Scheduled Call Step: 1 [GEOGRAPHIC_DATA]/[GEOGRAPHIC_DATA] [PHONE_NU…" at bounding box center [521, 256] width 381 height 46
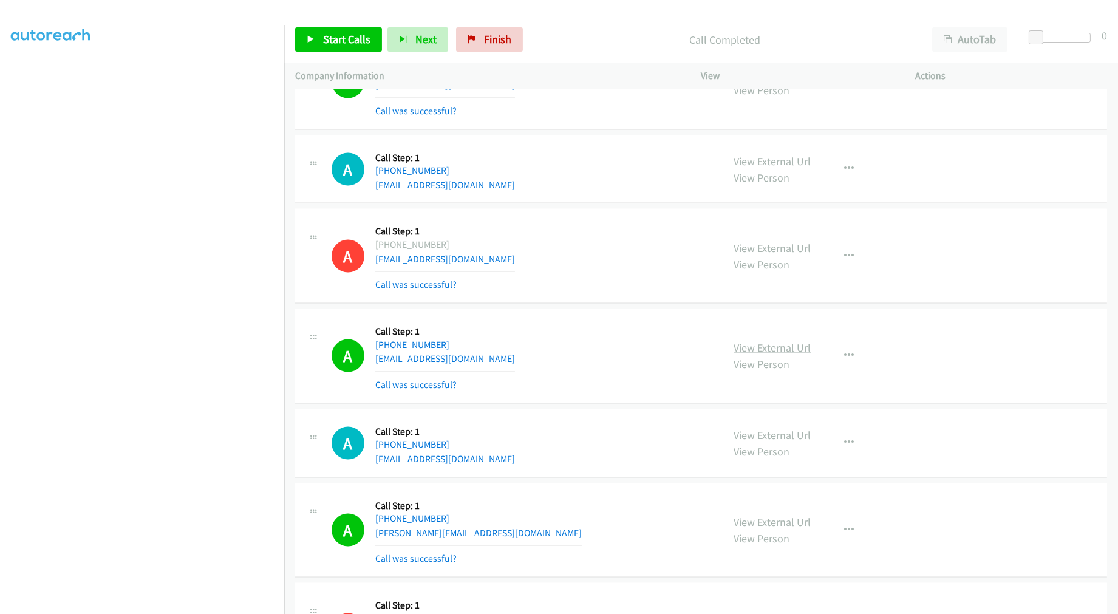
drag, startPoint x: 739, startPoint y: 348, endPoint x: 756, endPoint y: 347, distance: 17.0
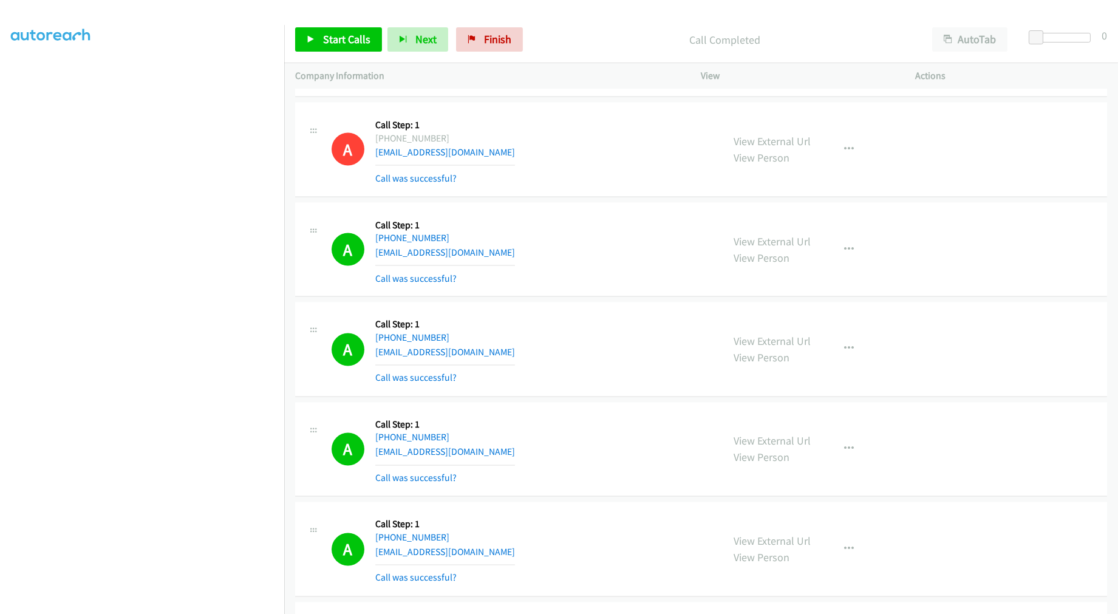
scroll to position [4618, 0]
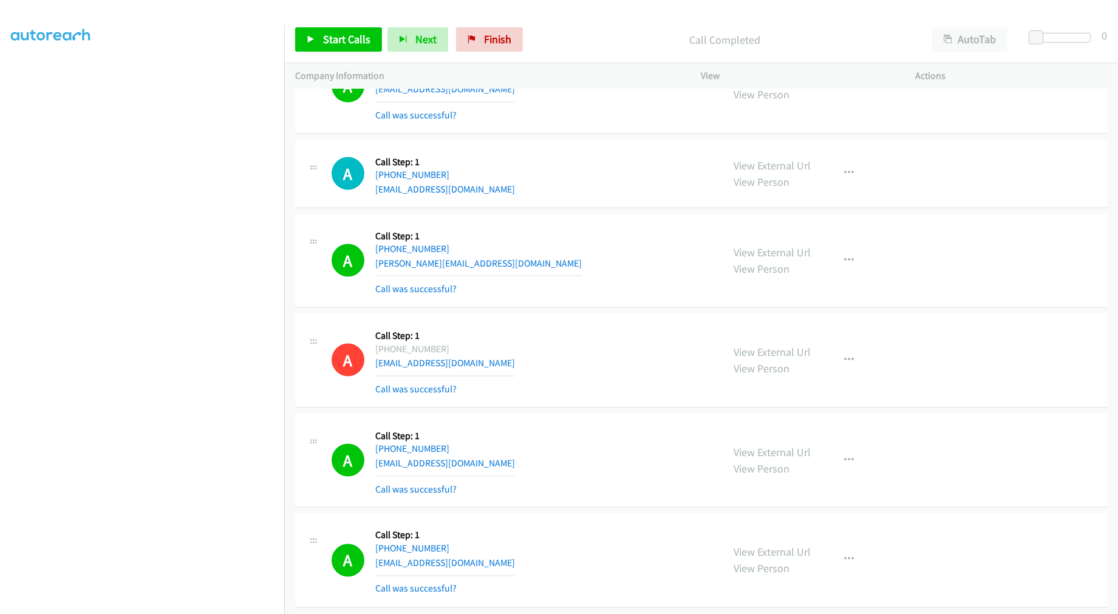
click at [588, 229] on div "A Callback Scheduled Call Step: 1 America/New_York [PHONE_NUMBER] [PERSON_NAME]…" at bounding box center [521, 261] width 381 height 72
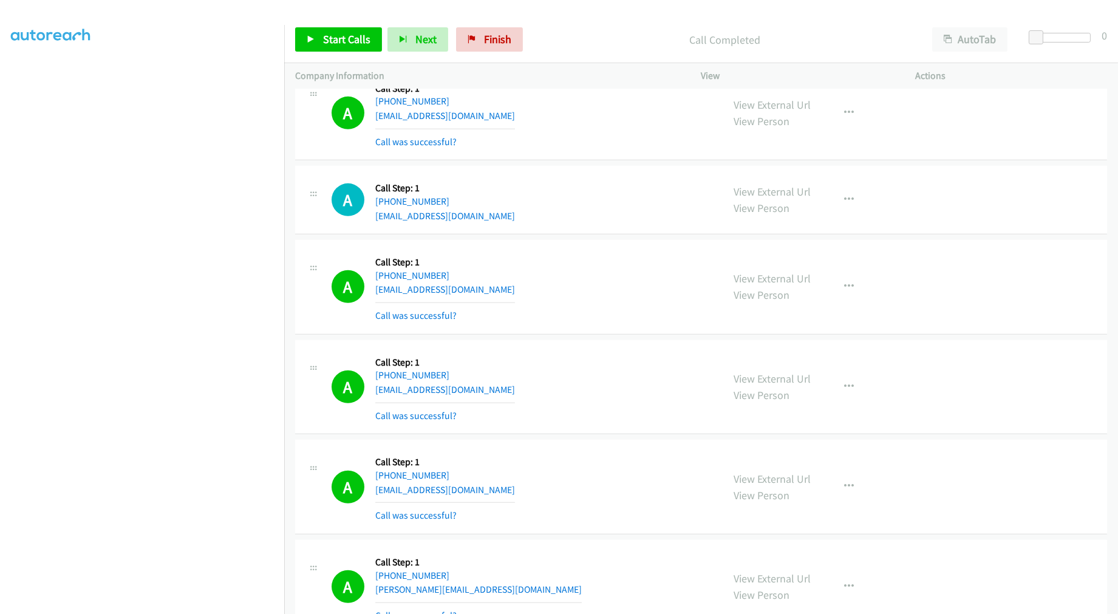
scroll to position [1777, 0]
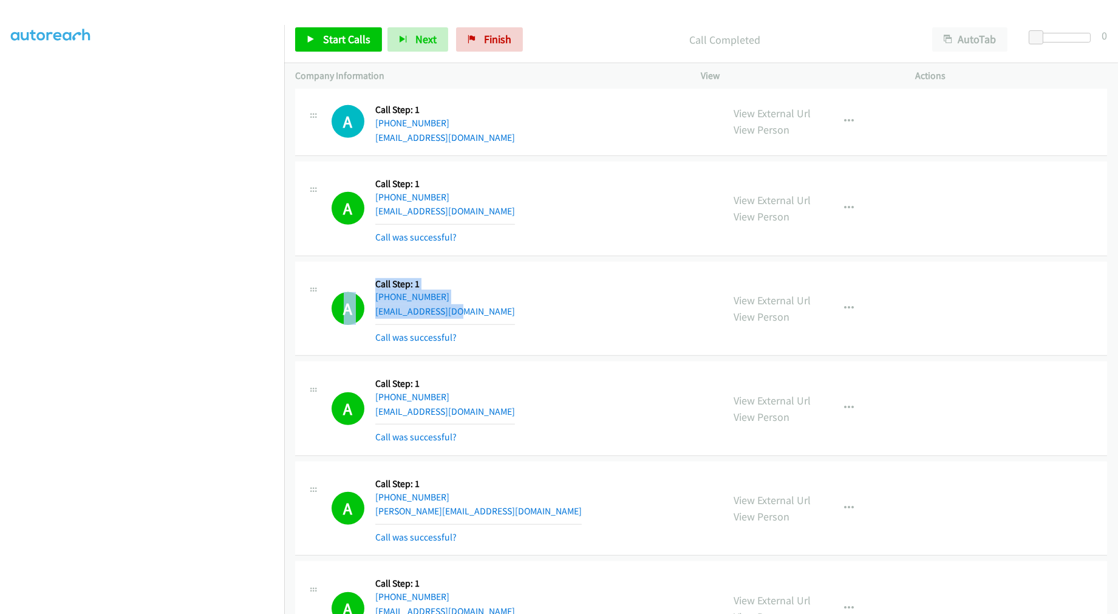
drag, startPoint x: 411, startPoint y: 314, endPoint x: 489, endPoint y: 293, distance: 81.1
click at [340, 293] on div "A Callback Scheduled Call Step: 1 America/New_York [PHONE_NUMBER] [EMAIL_ADDRES…" at bounding box center [521, 309] width 381 height 72
drag, startPoint x: 748, startPoint y: 305, endPoint x: 724, endPoint y: 280, distance: 33.9
click at [308, 40] on icon at bounding box center [311, 40] width 8 height 8
click at [504, 265] on div "A Callback Scheduled Call Step: 1 America/New_York [PHONE_NUMBER] [EMAIL_ADDRES…" at bounding box center [701, 309] width 812 height 95
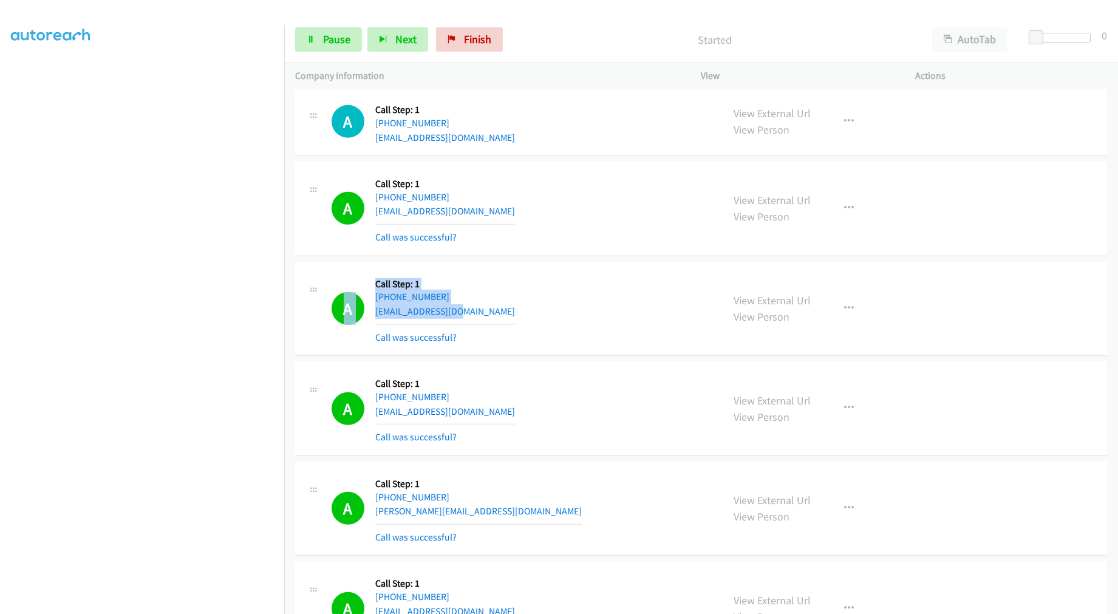
drag, startPoint x: 388, startPoint y: 300, endPoint x: 339, endPoint y: 292, distance: 50.4
click at [339, 292] on div "A Callback Scheduled Call Step: 1 America/New_York [PHONE_NUMBER] [EMAIL_ADDRES…" at bounding box center [521, 309] width 381 height 72
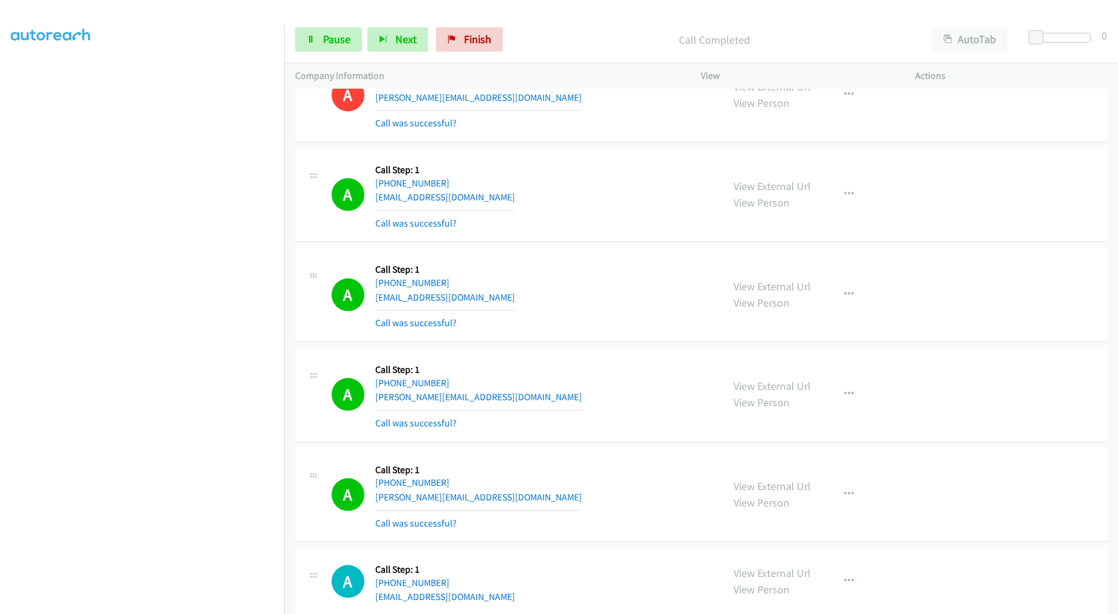
scroll to position [6329, 0]
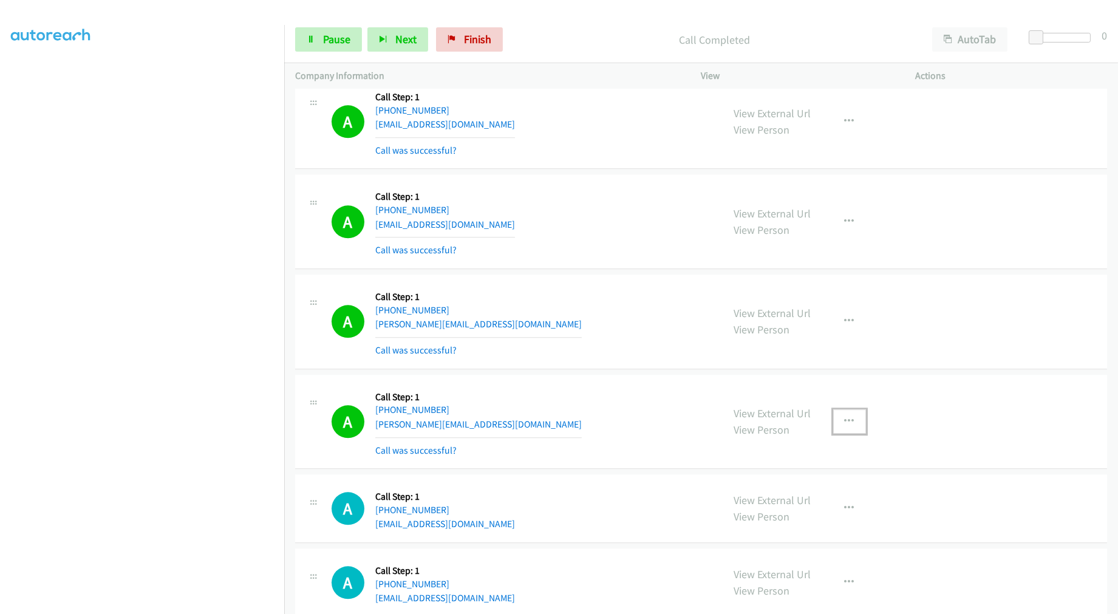
click at [847, 426] on icon "button" at bounding box center [849, 421] width 10 height 10
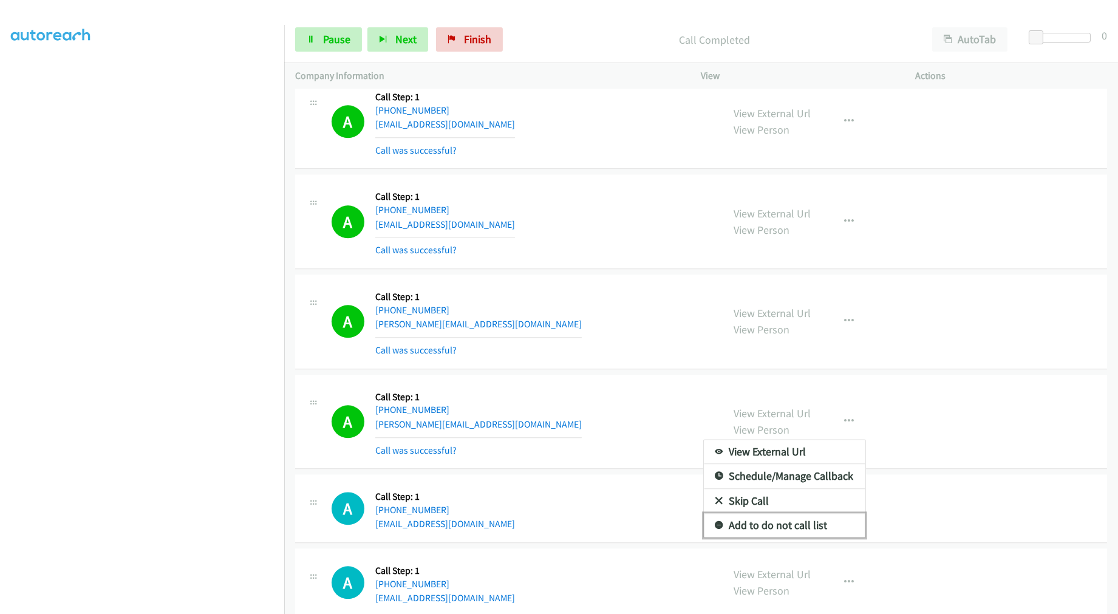
click at [767, 532] on link "Add to do not call list" at bounding box center [784, 525] width 161 height 24
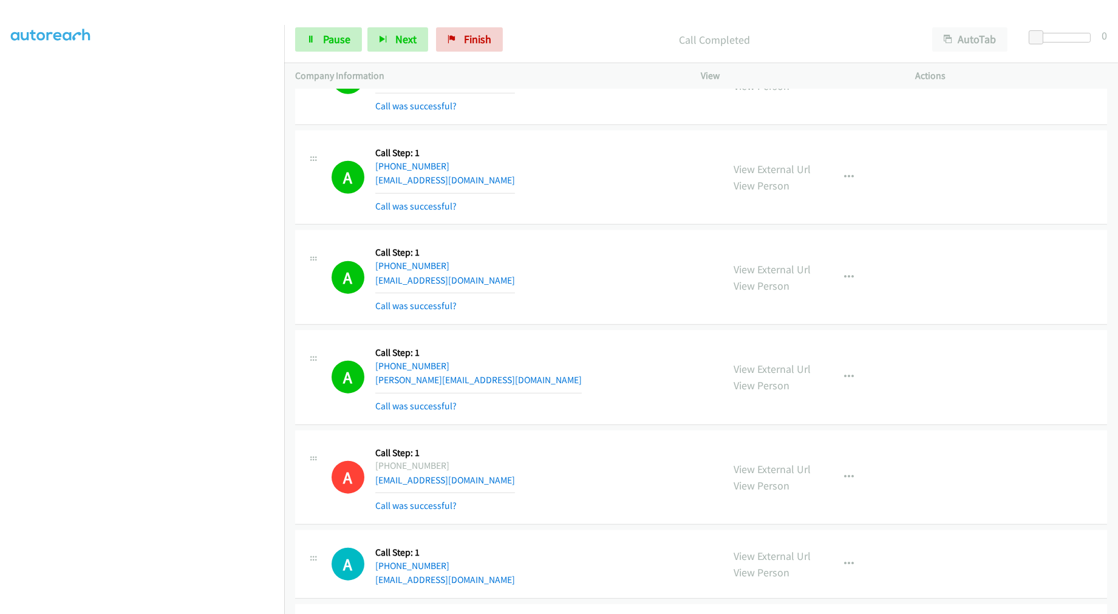
scroll to position [2755, 0]
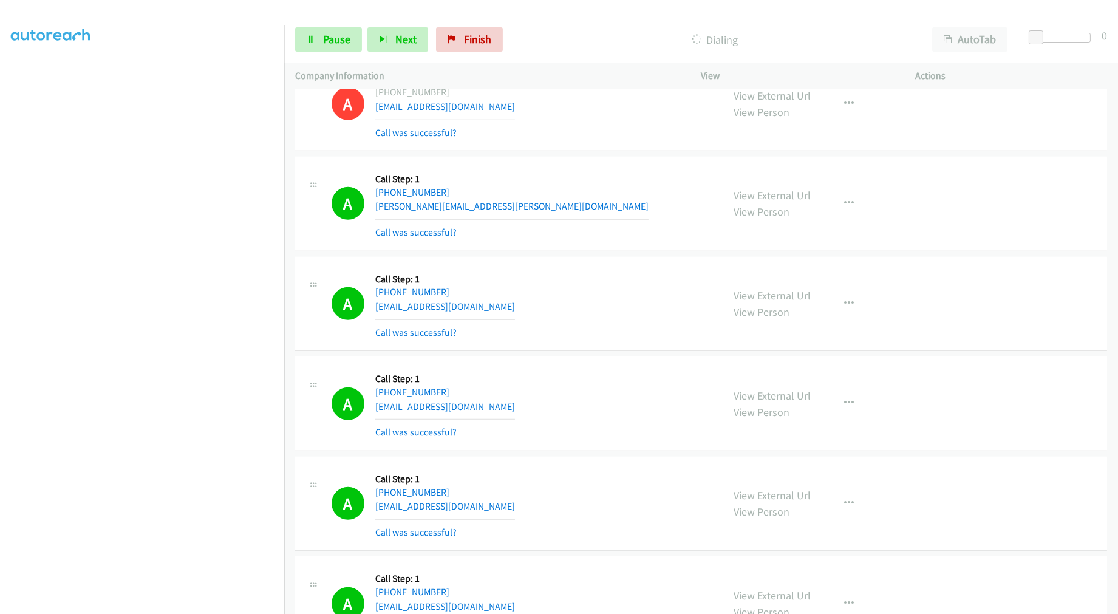
click at [577, 225] on div "A Callback Scheduled Call Step: 1 [GEOGRAPHIC_DATA]/[GEOGRAPHIC_DATA] [PHONE_NU…" at bounding box center [521, 204] width 381 height 72
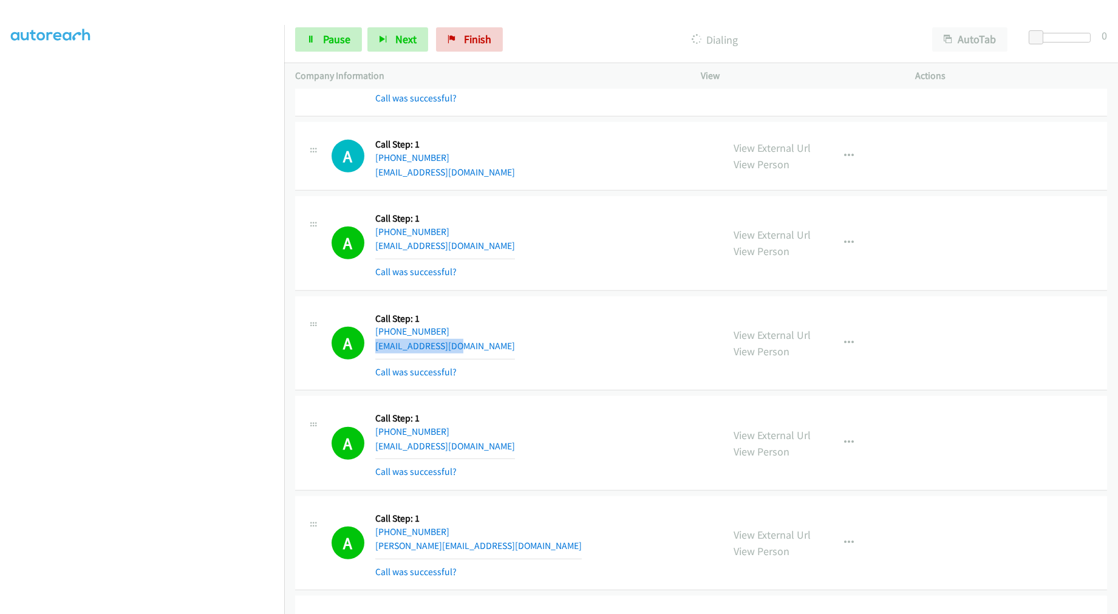
click at [481, 352] on div "A Callback Scheduled Call Step: 1 America/New_York [PHONE_NUMBER] [EMAIL_ADDRES…" at bounding box center [521, 343] width 381 height 72
drag, startPoint x: 471, startPoint y: 345, endPoint x: 397, endPoint y: 322, distance: 77.6
click at [329, 317] on div "A Callback Scheduled Call Step: 1 America/New_York [PHONE_NUMBER] [EMAIL_ADDRES…" at bounding box center [509, 343] width 406 height 72
click at [510, 189] on div "A Callback Scheduled Call Step: 1 [GEOGRAPHIC_DATA]/[GEOGRAPHIC_DATA] [PHONE_NU…" at bounding box center [701, 156] width 812 height 69
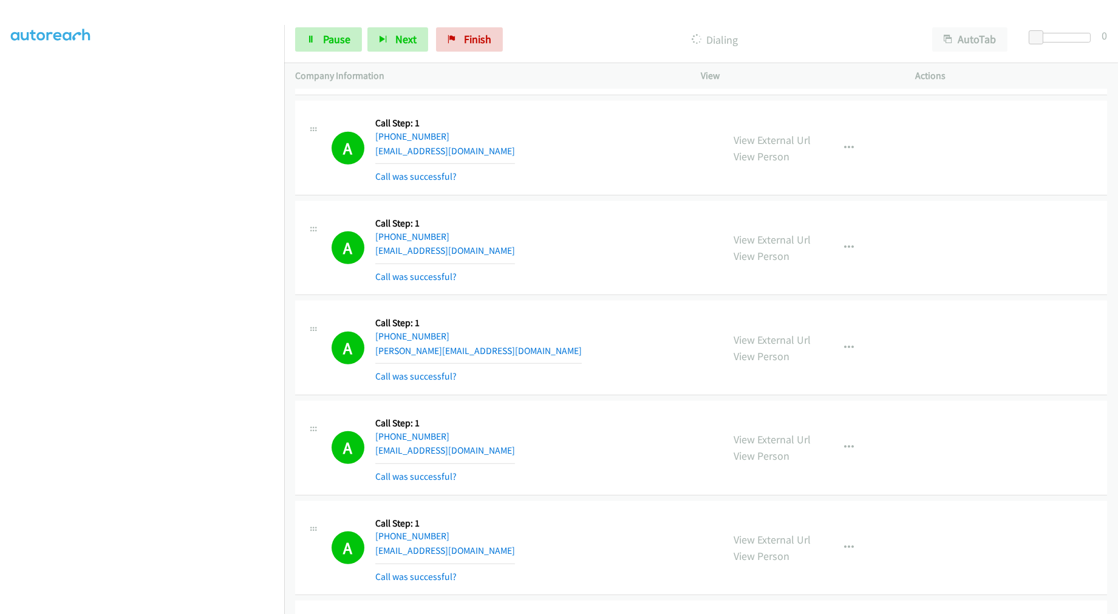
scroll to position [1970, 0]
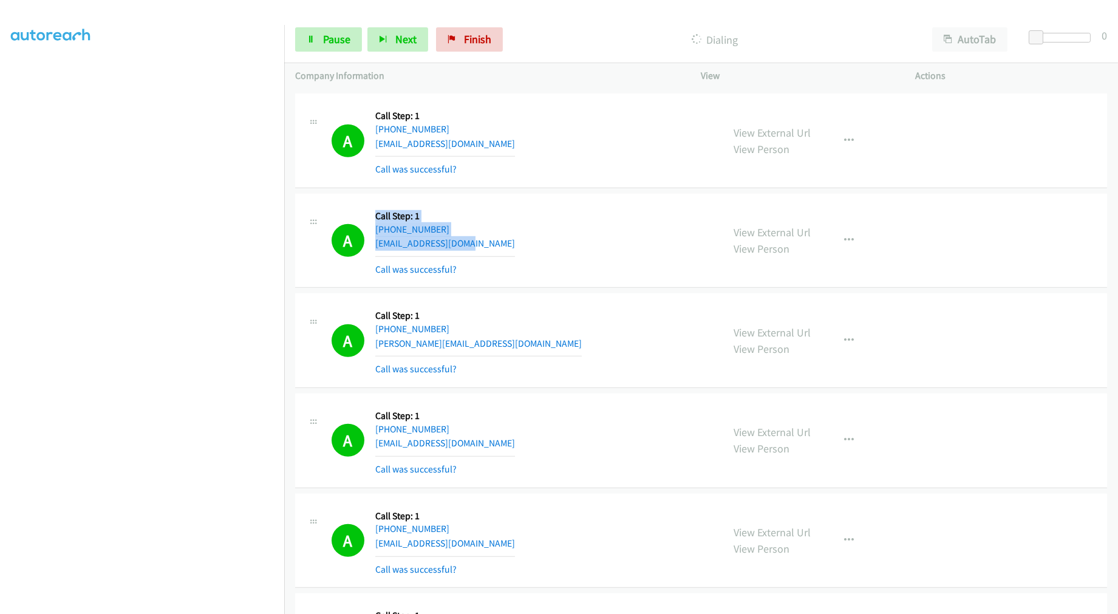
drag, startPoint x: 466, startPoint y: 237, endPoint x: 333, endPoint y: 229, distance: 133.8
click at [338, 229] on div "A Callback Scheduled Call Step: 1 [GEOGRAPHIC_DATA]/Puerto_Rico [PHONE_NUMBER] …" at bounding box center [521, 241] width 381 height 72
click at [172, 604] on section at bounding box center [142, 325] width 262 height 581
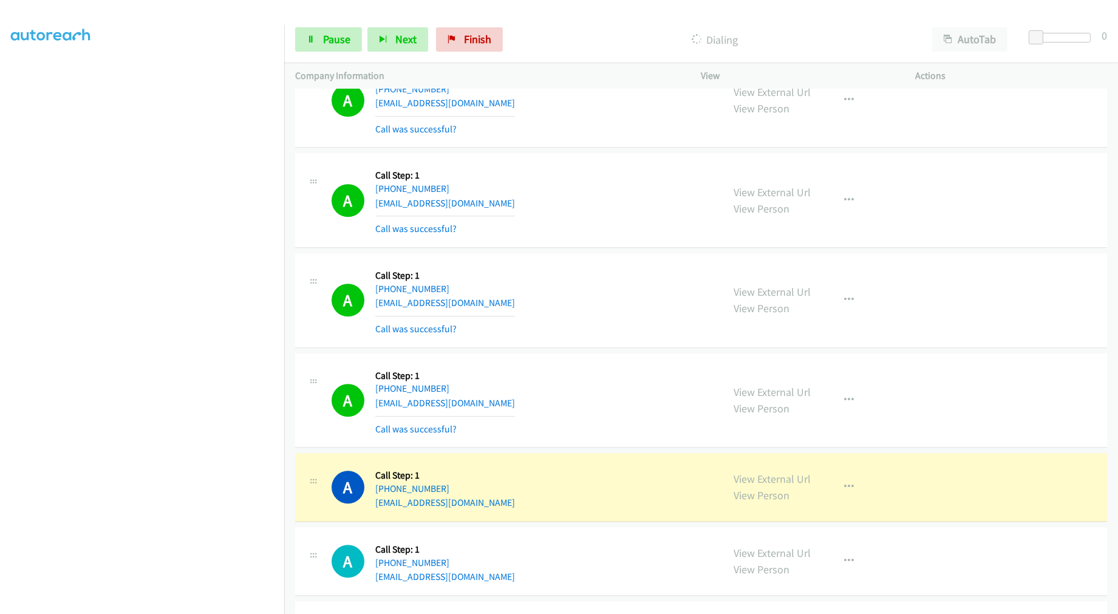
scroll to position [7129, 0]
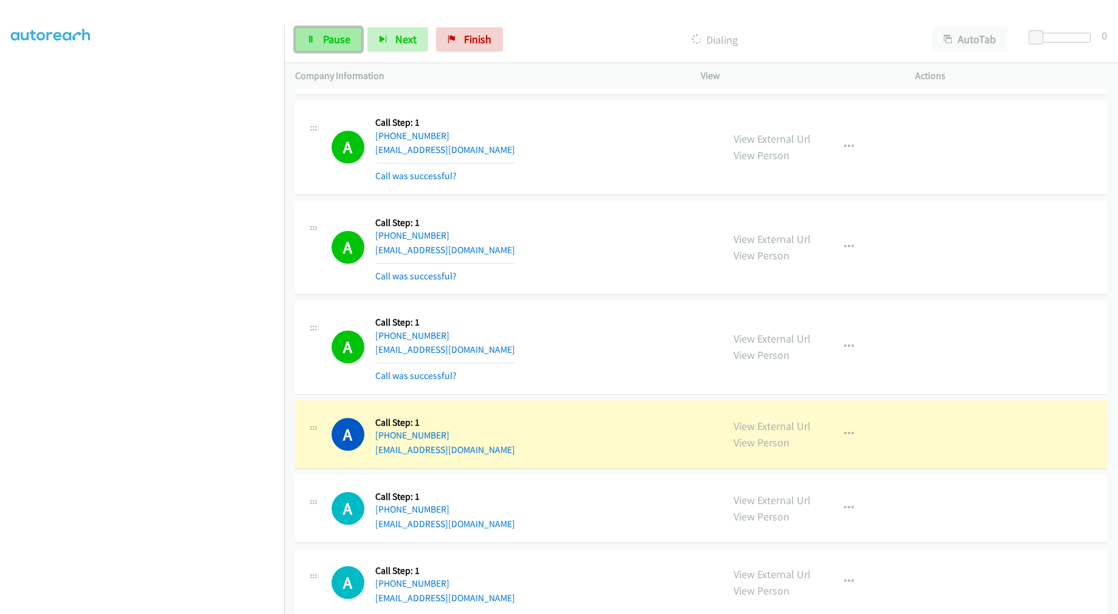
click at [319, 38] on link "Pause" at bounding box center [328, 39] width 67 height 24
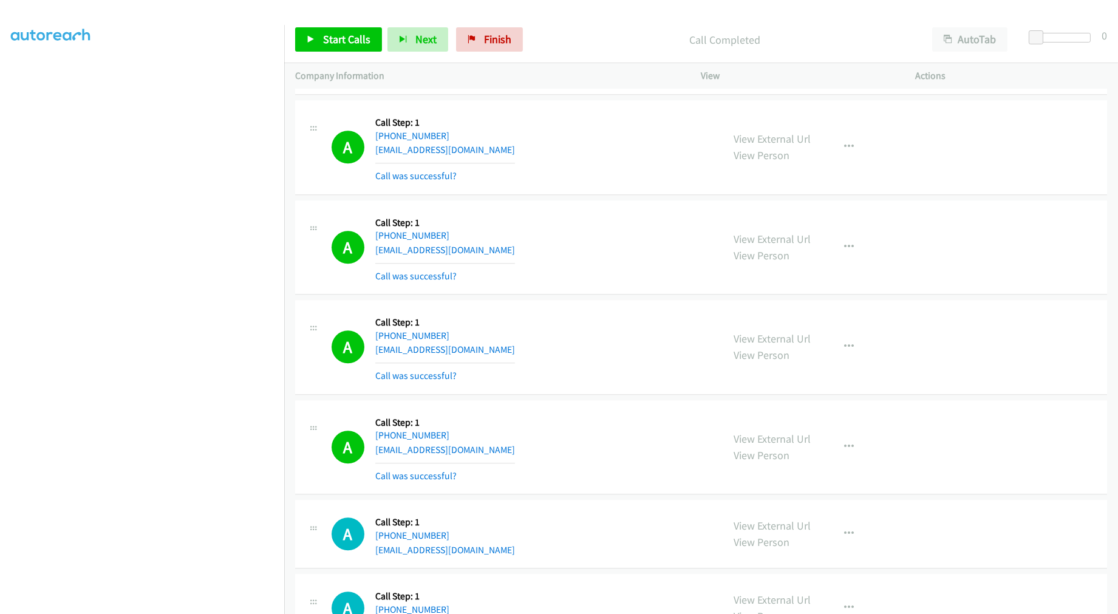
click at [599, 198] on td "A Callback Scheduled Call Step: 1 [GEOGRAPHIC_DATA]/[GEOGRAPHIC_DATA] [PHONE_NU…" at bounding box center [700, 148] width 833 height 100
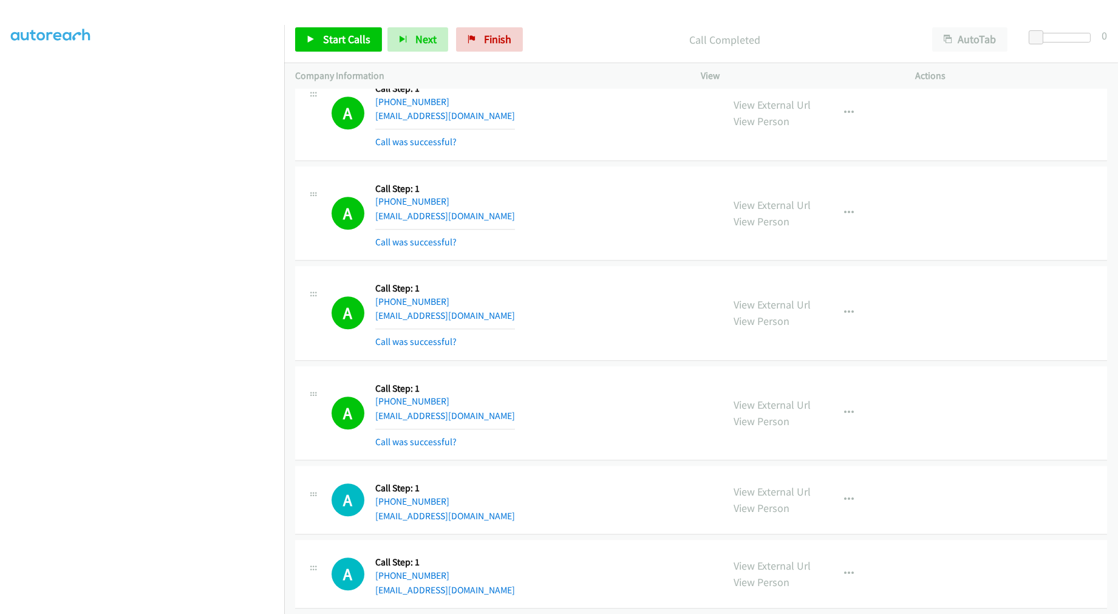
scroll to position [7181, 0]
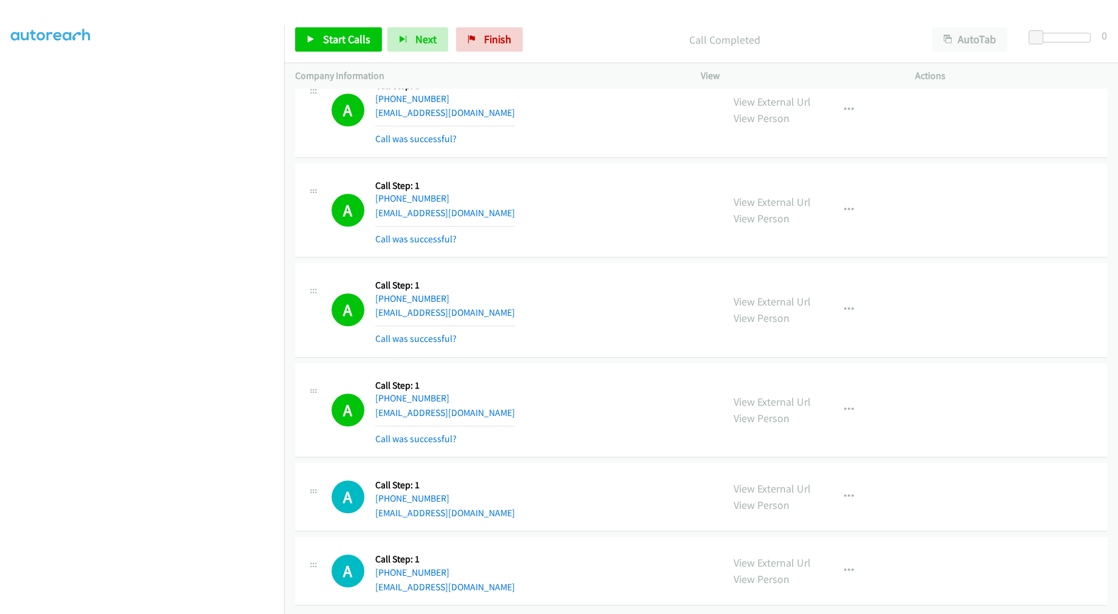
click at [591, 239] on div "A Callback Scheduled Call Step: 1 [GEOGRAPHIC_DATA]/[GEOGRAPHIC_DATA] [PHONE_NU…" at bounding box center [701, 210] width 812 height 95
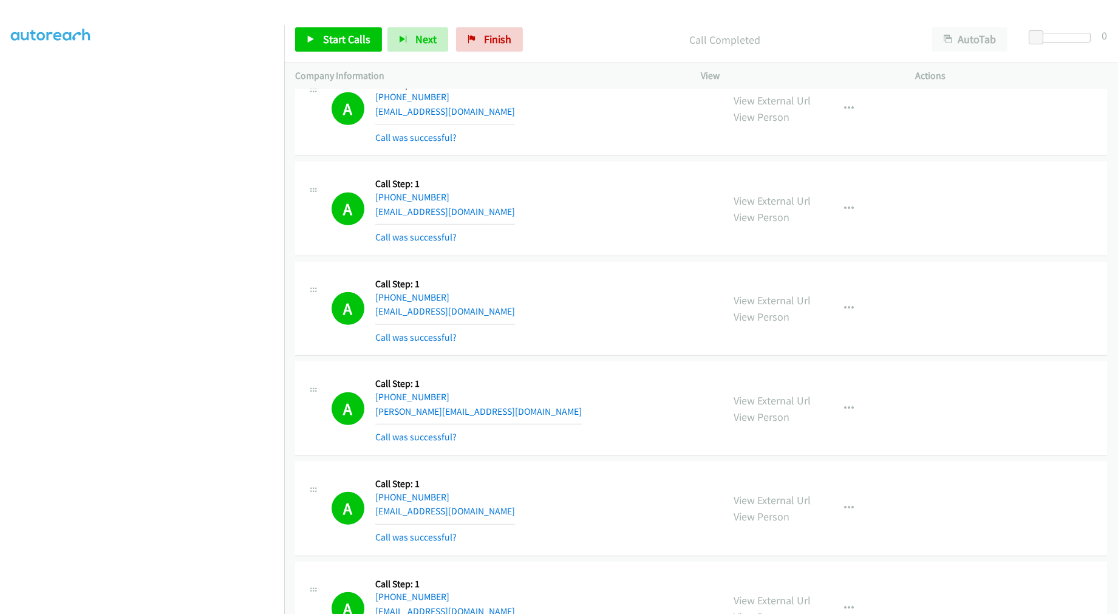
scroll to position [1903, 0]
drag, startPoint x: 331, startPoint y: 297, endPoint x: 409, endPoint y: 296, distance: 77.7
click at [331, 297] on div "A Callback Scheduled Call Step: 1 [GEOGRAPHIC_DATA]/Puerto_Rico [PHONE_NUMBER] …" at bounding box center [521, 308] width 381 height 72
click at [523, 225] on div "A Callback Scheduled Call Step: 1 America/New_York [PHONE_NUMBER] [EMAIL_ADDRES…" at bounding box center [521, 208] width 381 height 72
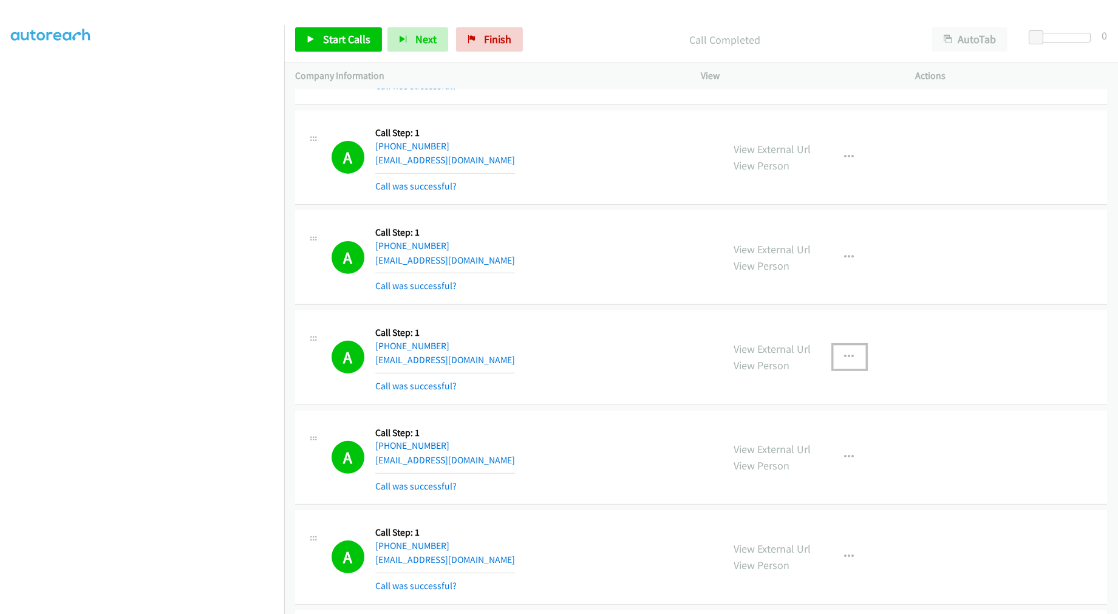
click at [844, 357] on icon "button" at bounding box center [849, 357] width 10 height 10
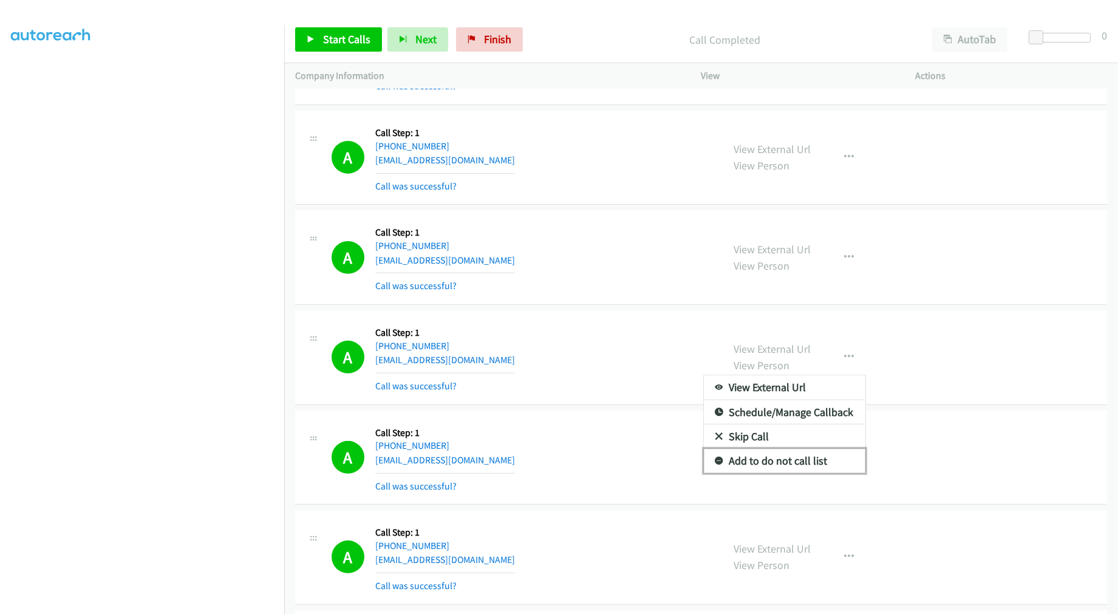
click at [781, 453] on link "Add to do not call list" at bounding box center [784, 461] width 161 height 24
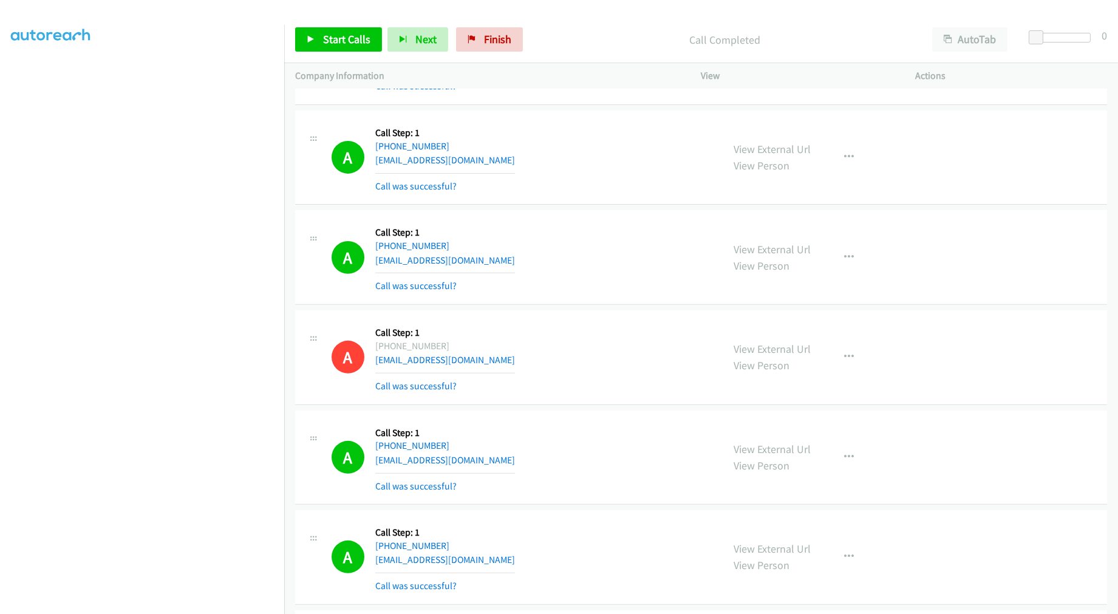
click at [591, 42] on p "Call Completed" at bounding box center [724, 40] width 371 height 16
click at [580, 207] on td "A Callback Scheduled Call Step: 1 America/New_York [PHONE_NUMBER] [EMAIL_ADDRES…" at bounding box center [700, 157] width 833 height 100
